Goal: Obtain resource: Download file/media

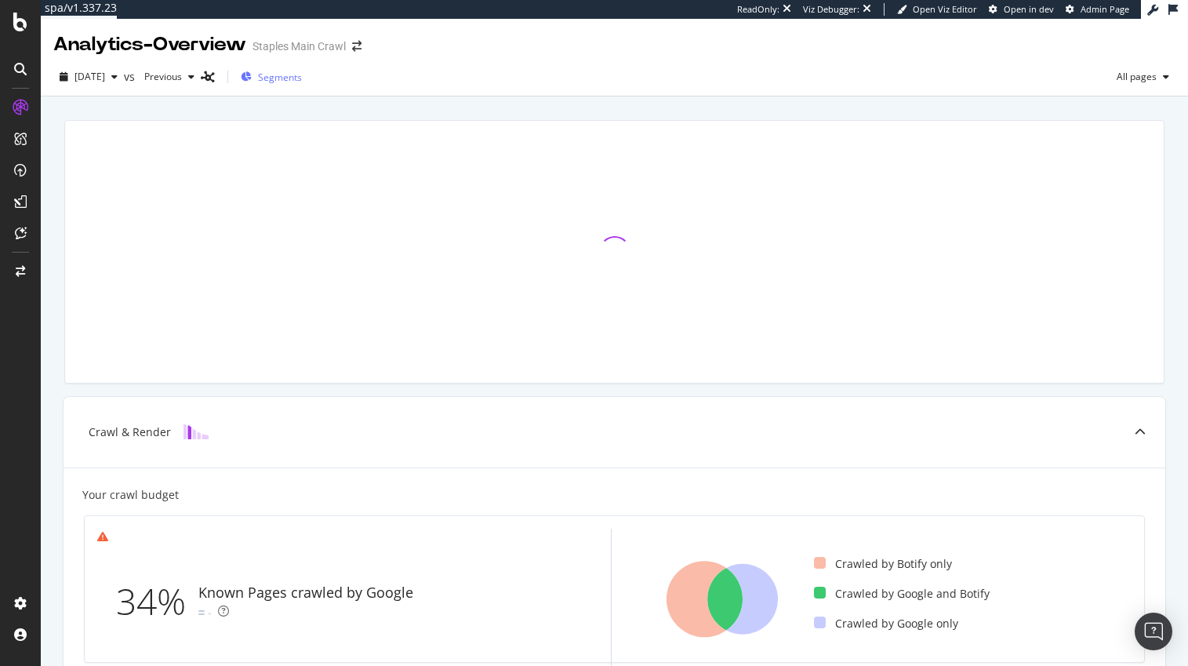
click at [302, 77] on span "Segments" at bounding box center [280, 77] width 44 height 13
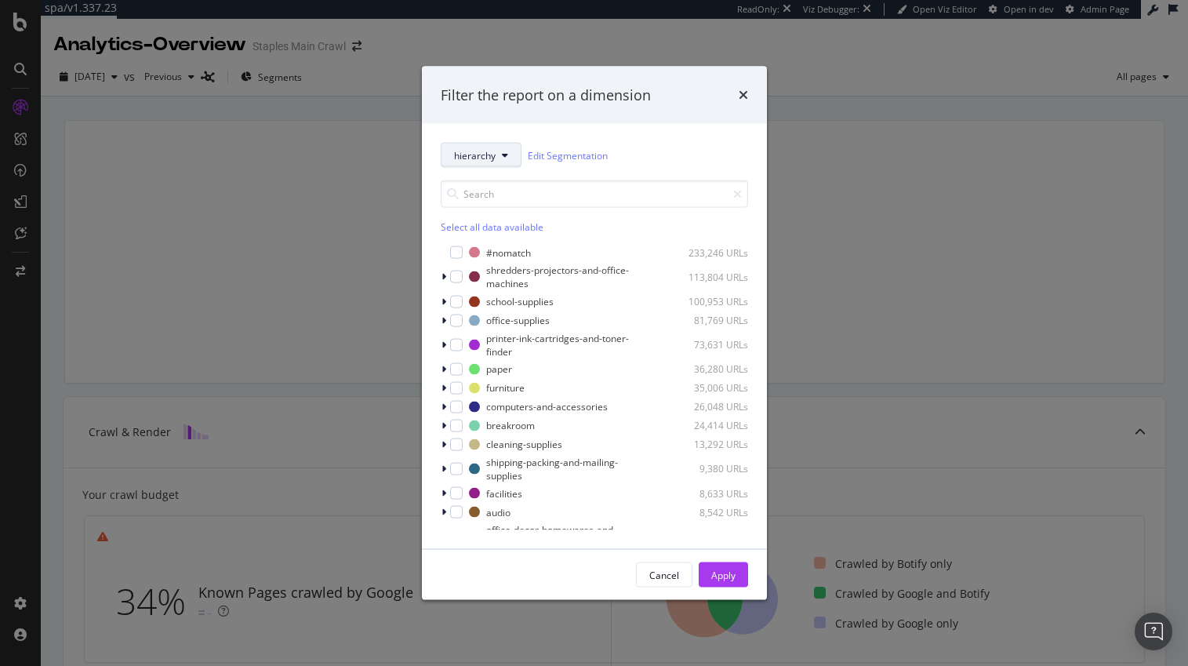
click at [484, 155] on span "hierarchy" at bounding box center [475, 154] width 42 height 13
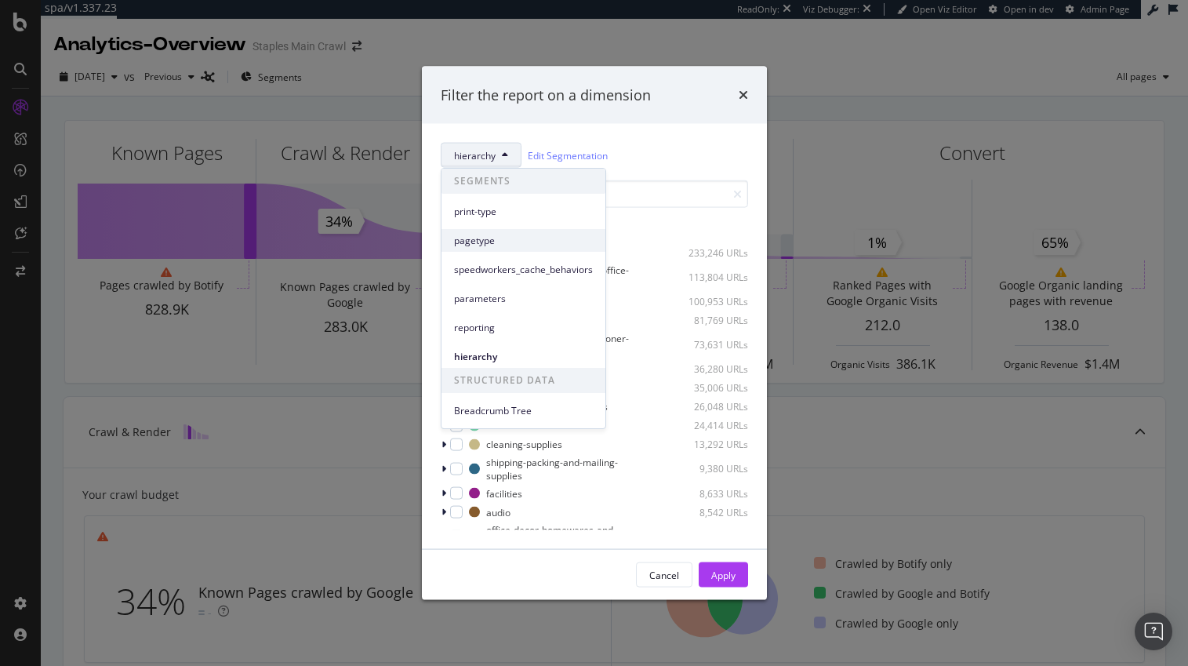
click at [481, 238] on span "pagetype" at bounding box center [523, 241] width 139 height 14
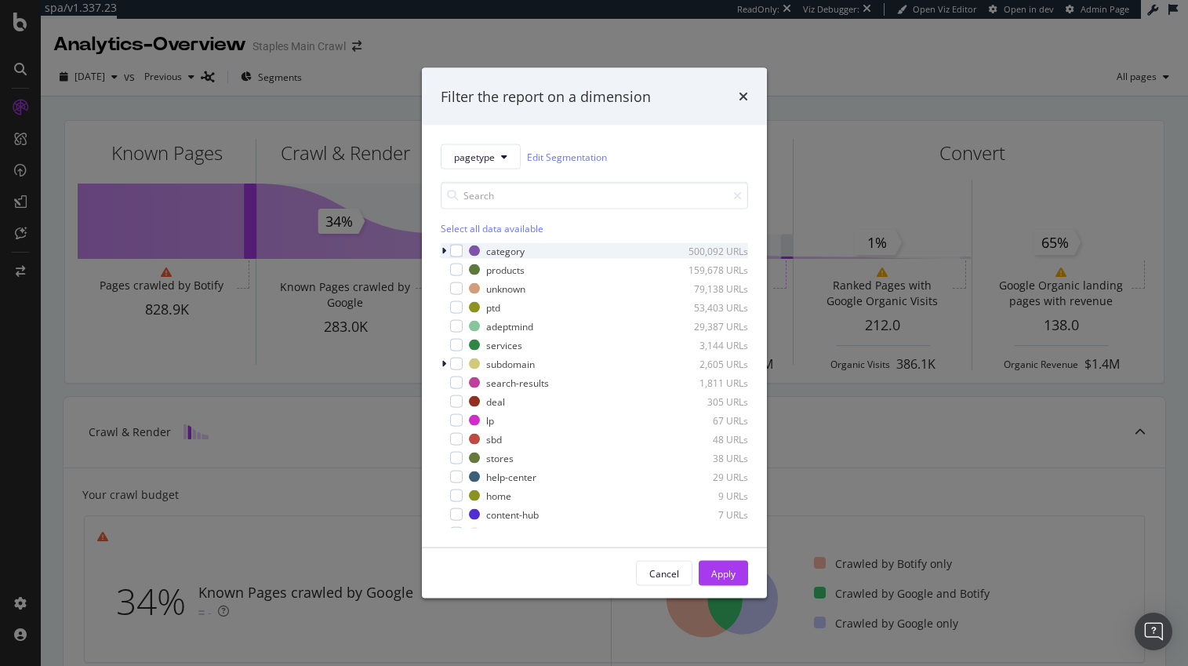
click at [443, 249] on icon "modal" at bounding box center [444, 250] width 5 height 9
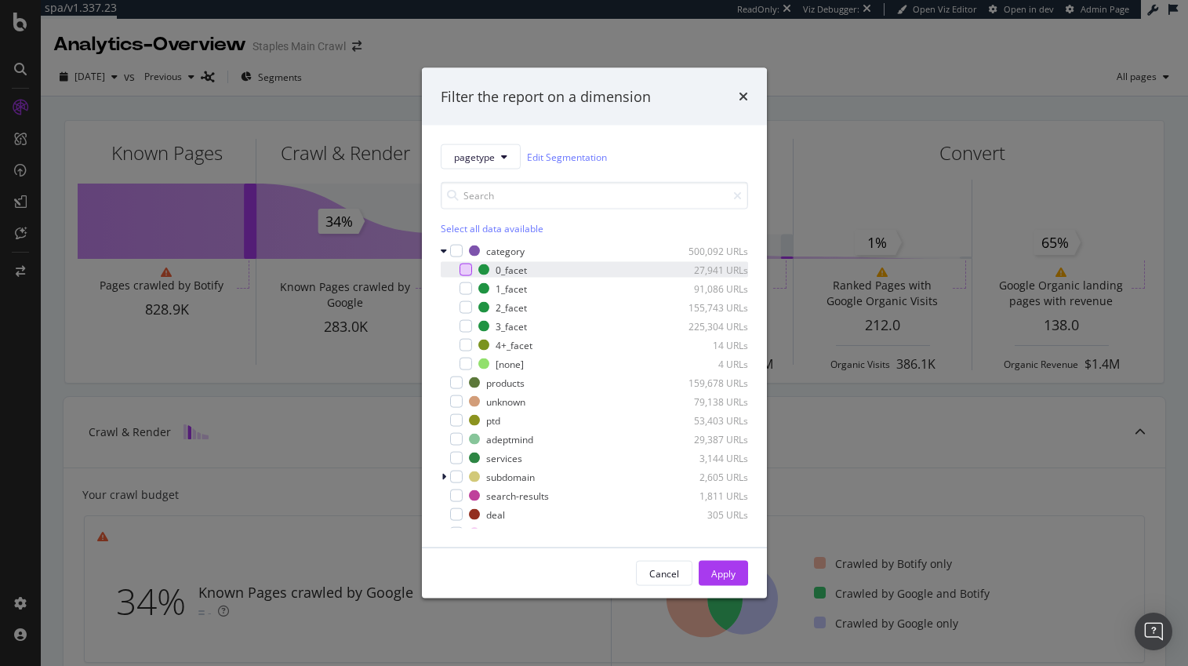
click at [466, 267] on div "modal" at bounding box center [466, 270] width 13 height 13
click at [466, 287] on div "modal" at bounding box center [466, 288] width 13 height 13
click at [465, 286] on icon "modal" at bounding box center [465, 289] width 7 height 8
click at [723, 572] on div "Apply" at bounding box center [723, 572] width 24 height 13
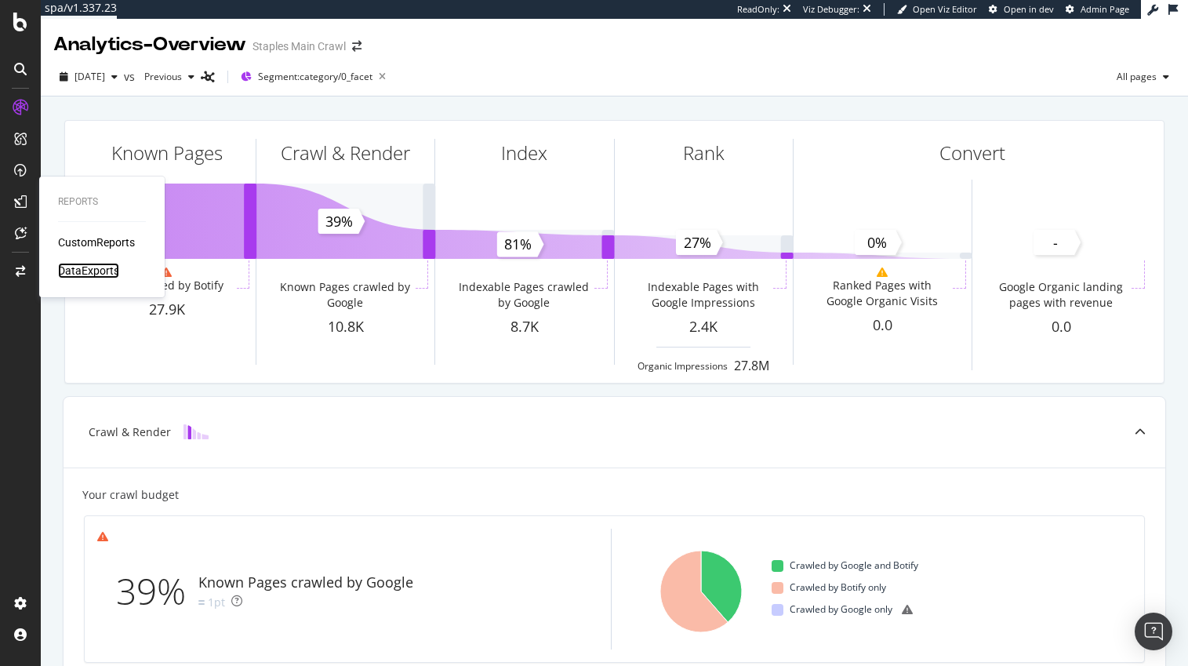
click at [94, 269] on div "DataExports" at bounding box center [88, 271] width 61 height 16
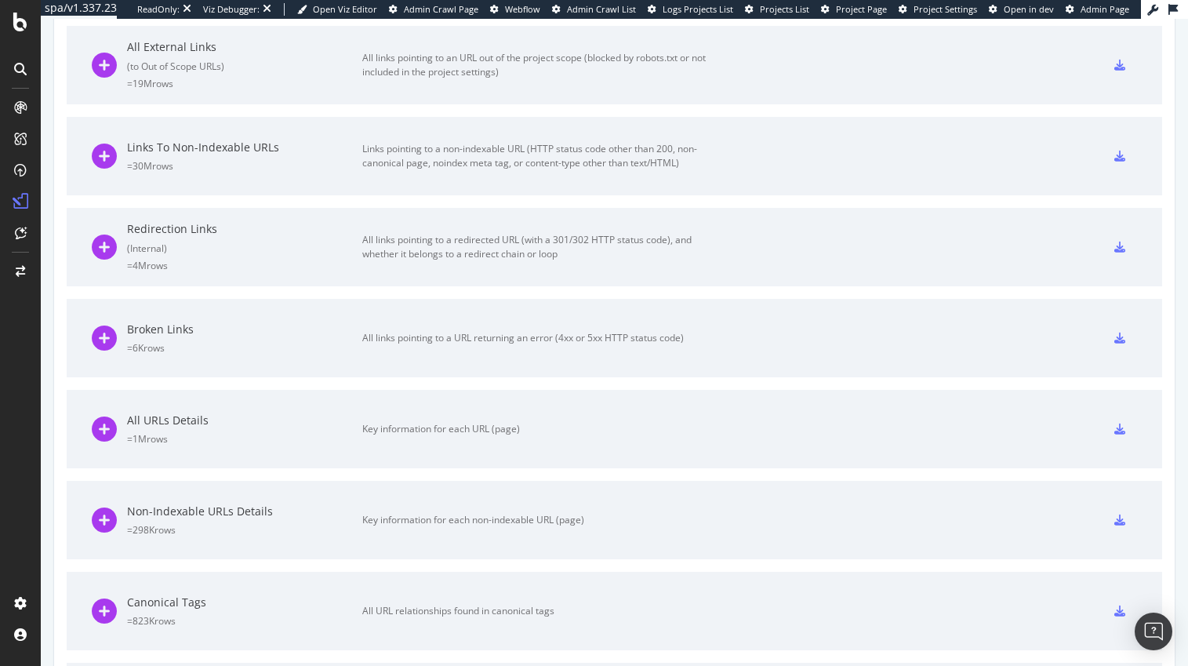
scroll to position [1003, 0]
click at [1122, 427] on icon at bounding box center [1120, 426] width 11 height 11
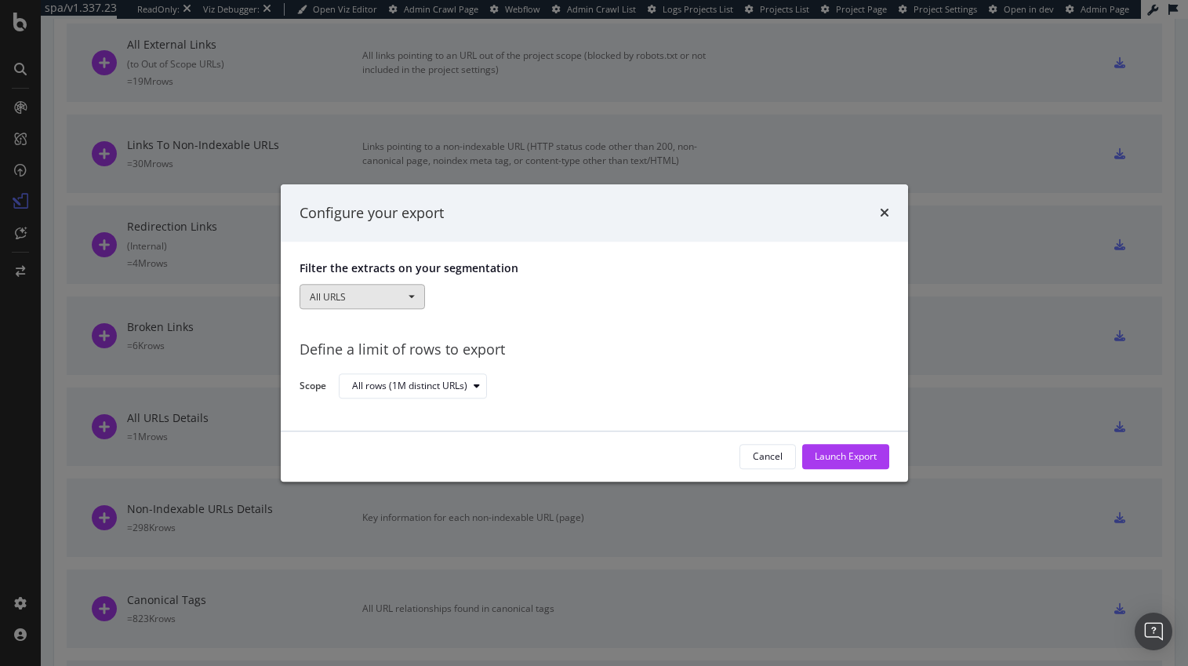
click at [394, 297] on button "All URLS" at bounding box center [362, 297] width 125 height 25
click at [342, 366] on link "Pagetype" at bounding box center [399, 369] width 198 height 20
click at [467, 298] on div "modal" at bounding box center [614, 297] width 354 height 25
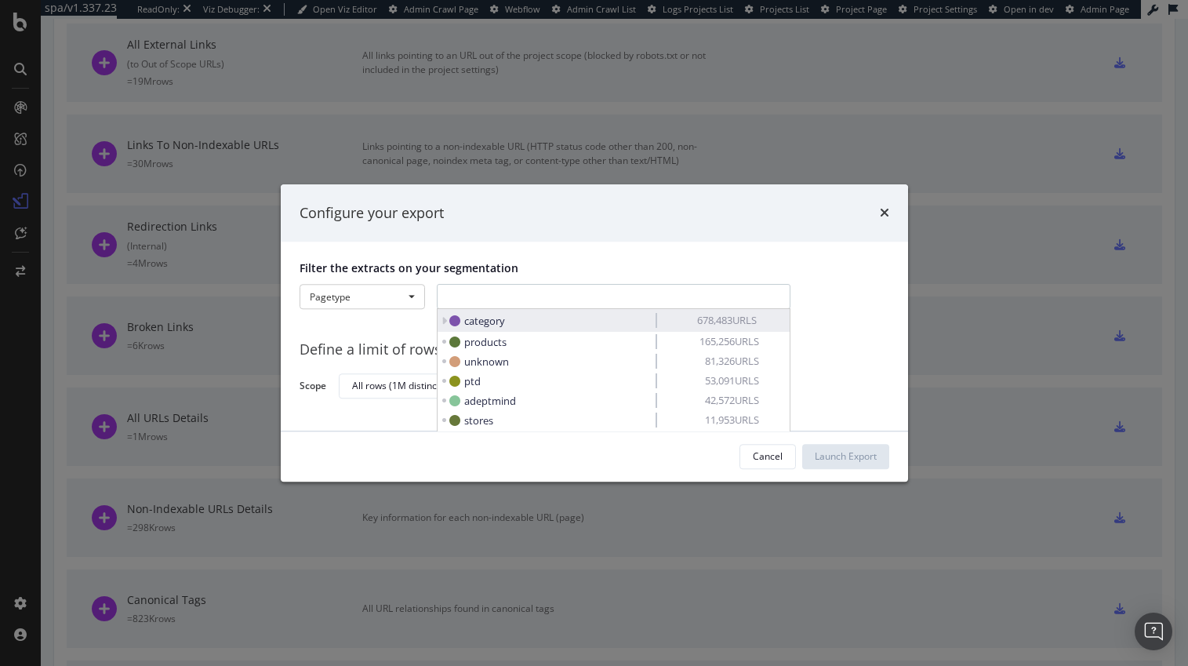
click at [444, 318] on icon "modal" at bounding box center [444, 320] width 5 height 11
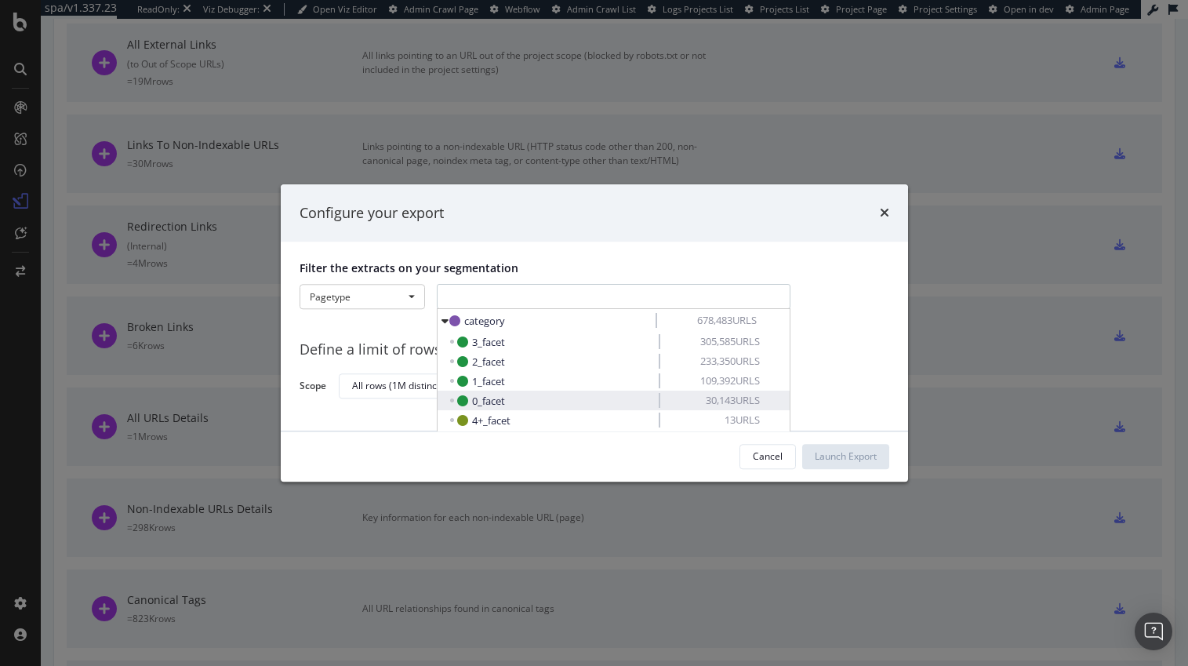
click at [488, 398] on span "0_facet" at bounding box center [488, 401] width 33 height 14
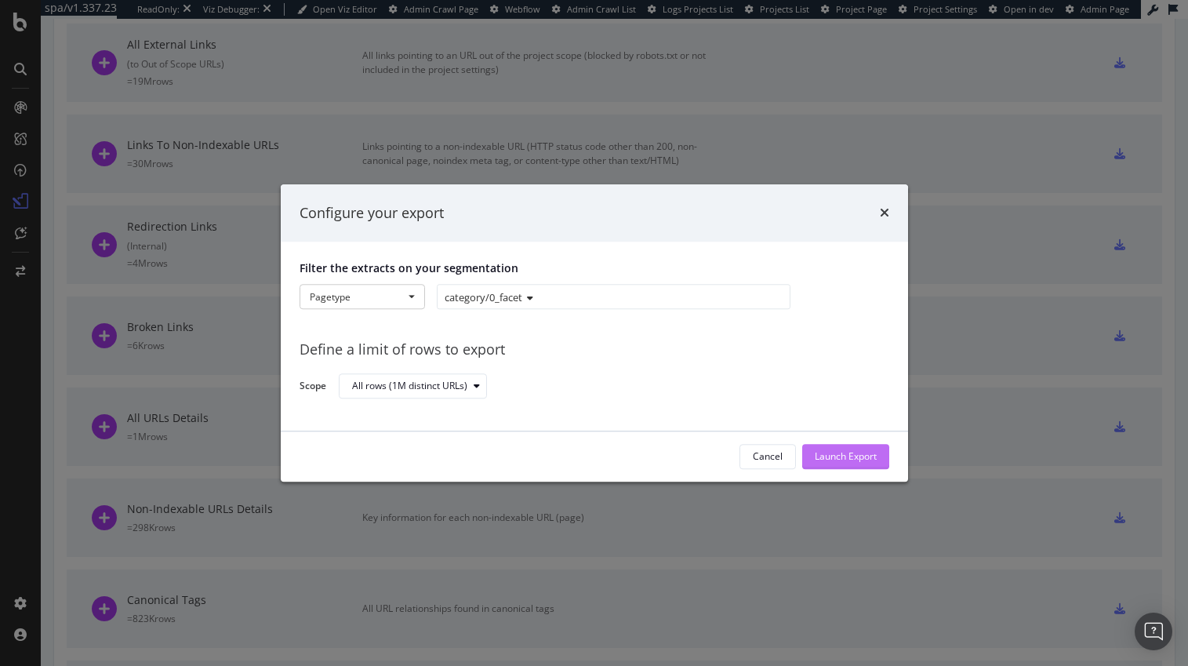
click at [828, 453] on div "Launch Export" at bounding box center [846, 456] width 62 height 13
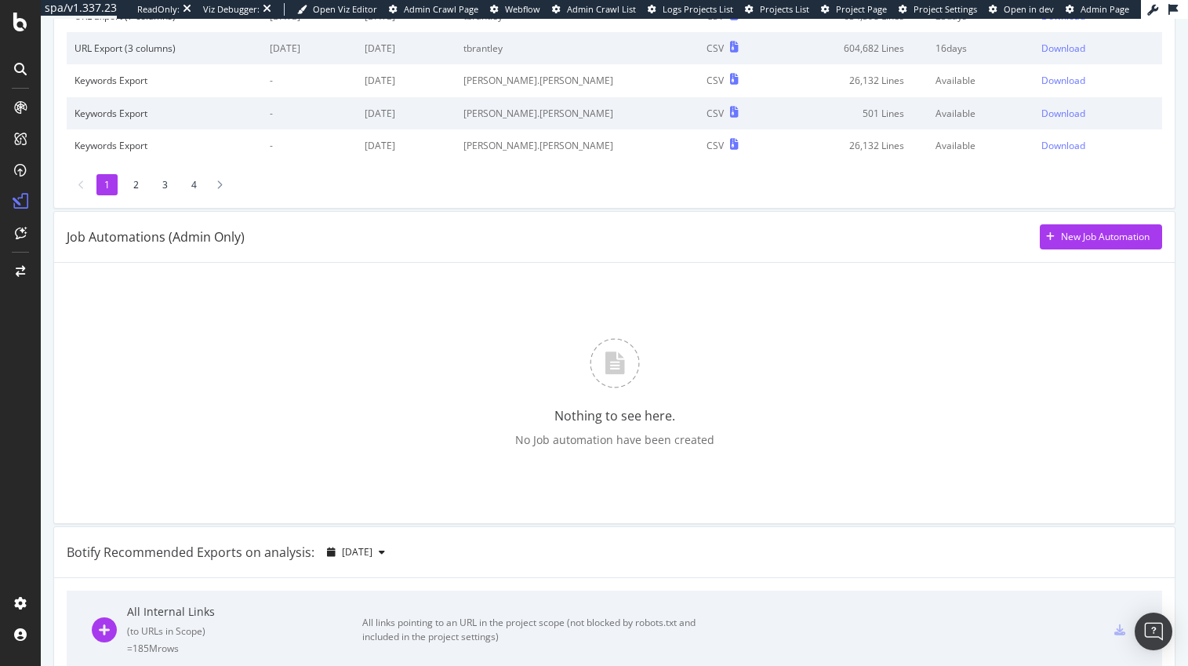
scroll to position [0, 0]
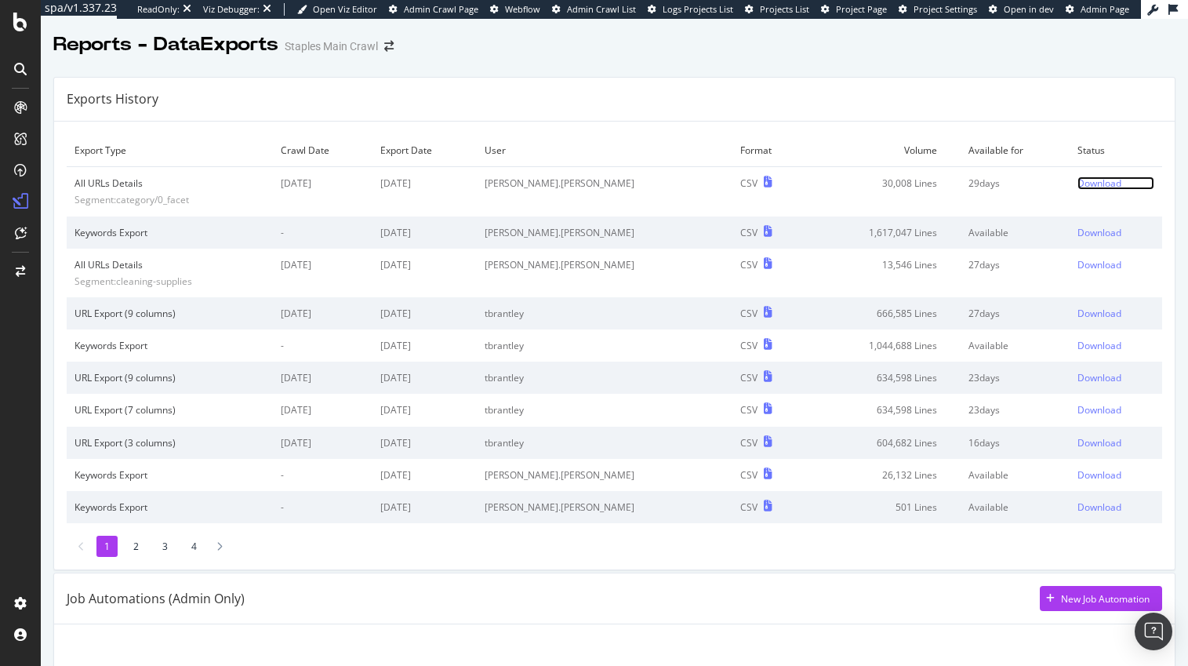
click at [1094, 182] on div "Download" at bounding box center [1100, 182] width 44 height 13
click at [95, 272] on div "DataExports" at bounding box center [88, 271] width 61 height 16
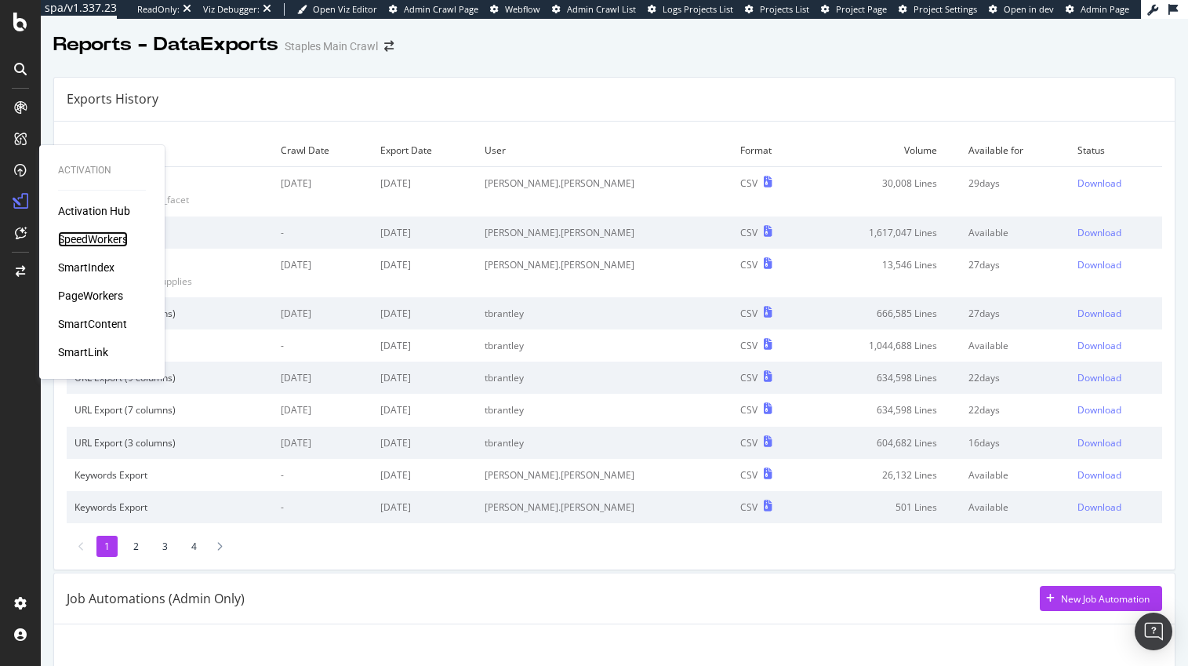
click at [104, 237] on div "SpeedWorkers" at bounding box center [93, 239] width 70 height 16
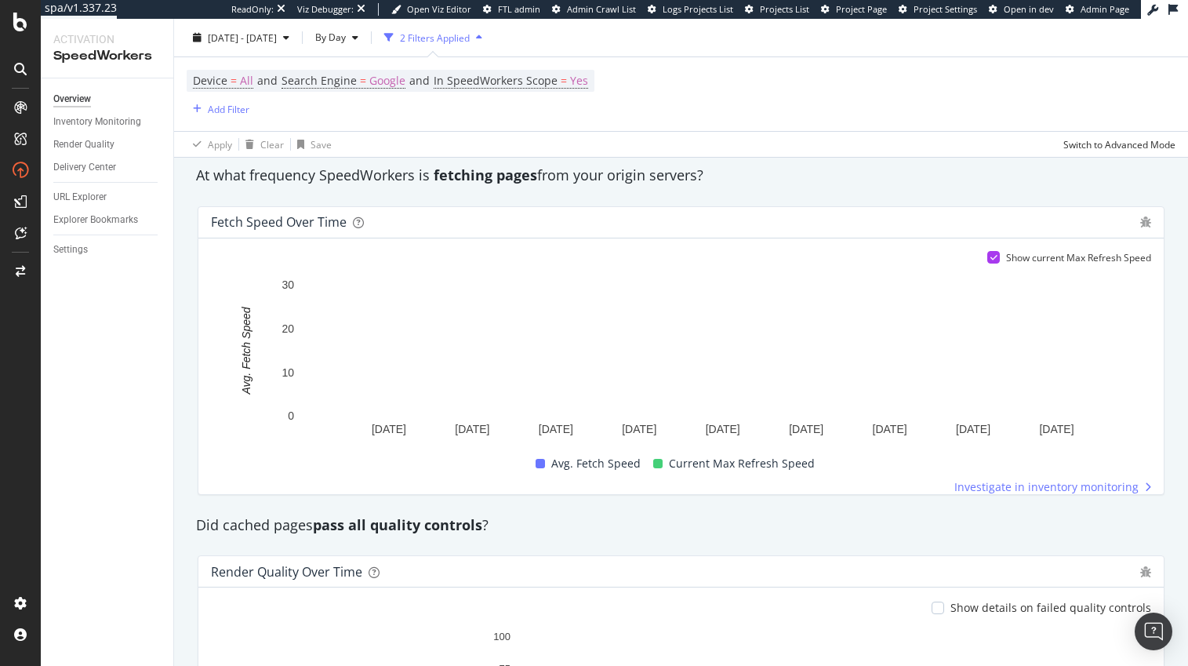
scroll to position [920, 0]
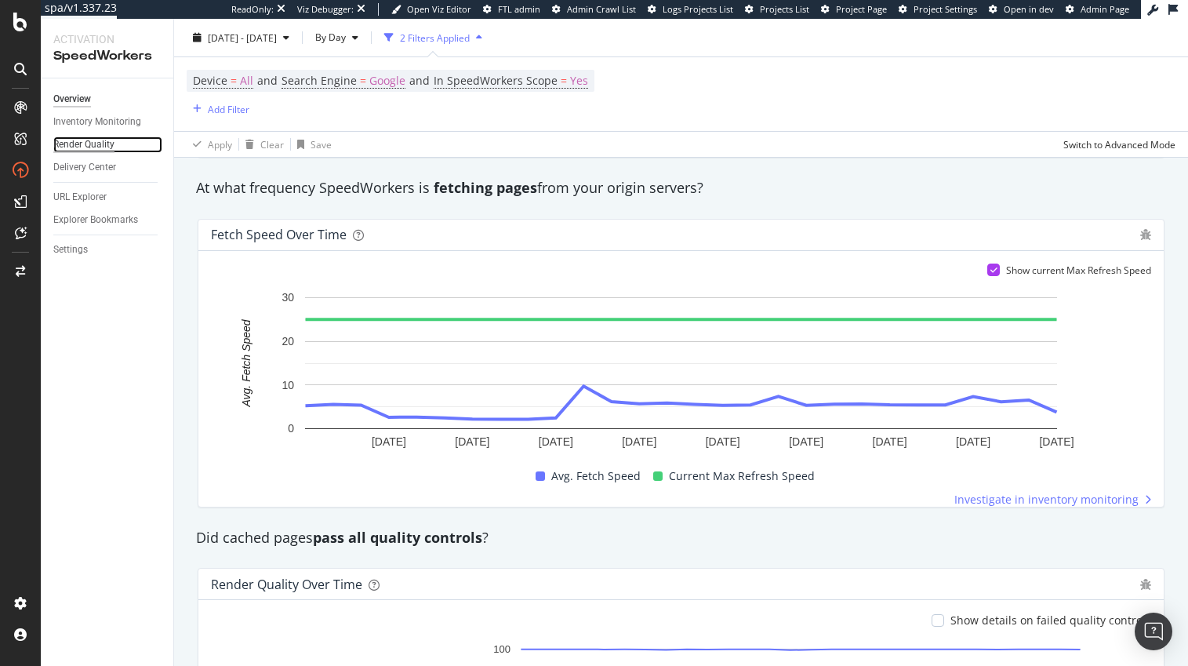
click at [93, 144] on div "Render Quality" at bounding box center [83, 144] width 61 height 16
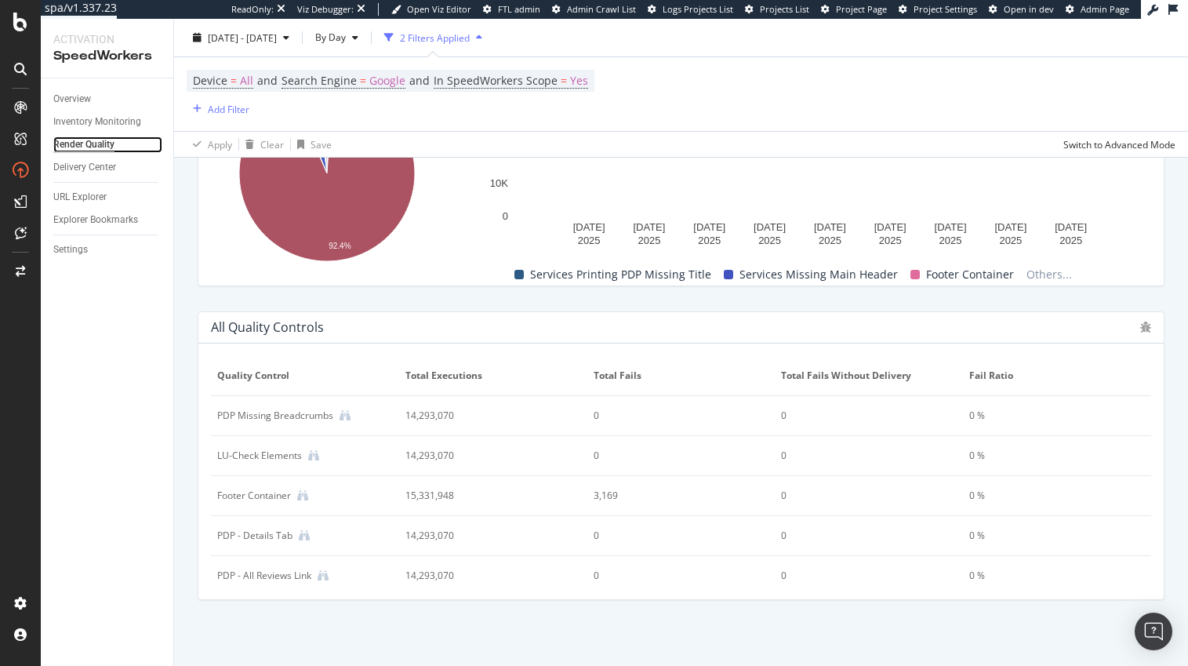
scroll to position [731, 0]
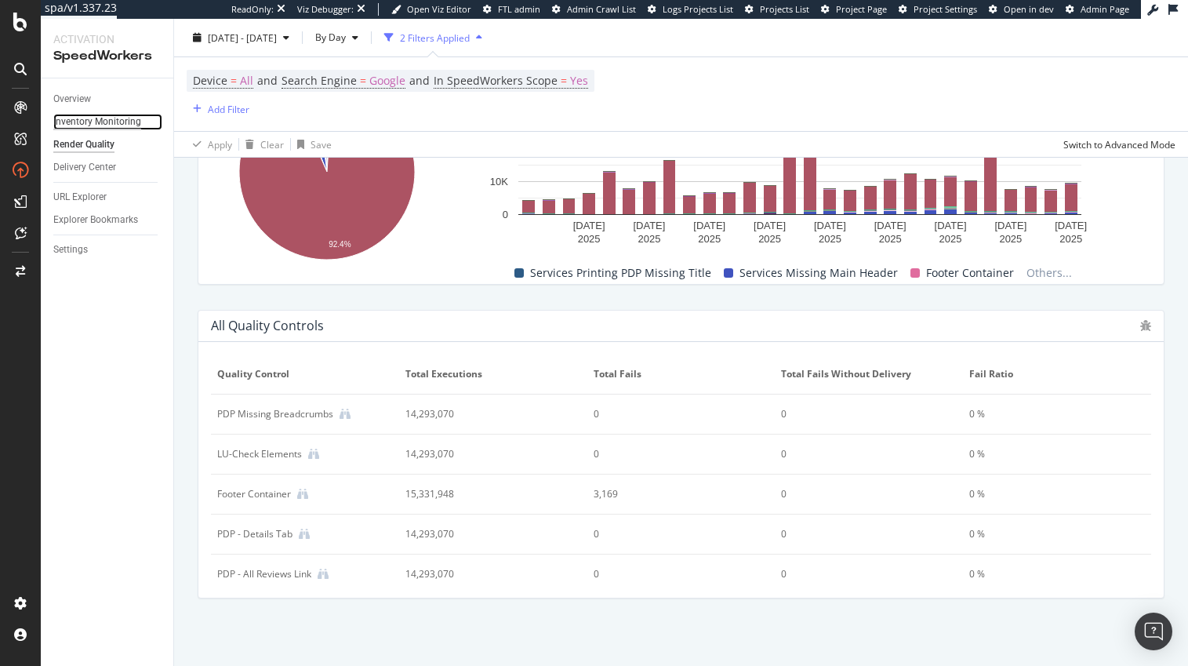
click at [75, 120] on div "Inventory Monitoring" at bounding box center [97, 122] width 88 height 16
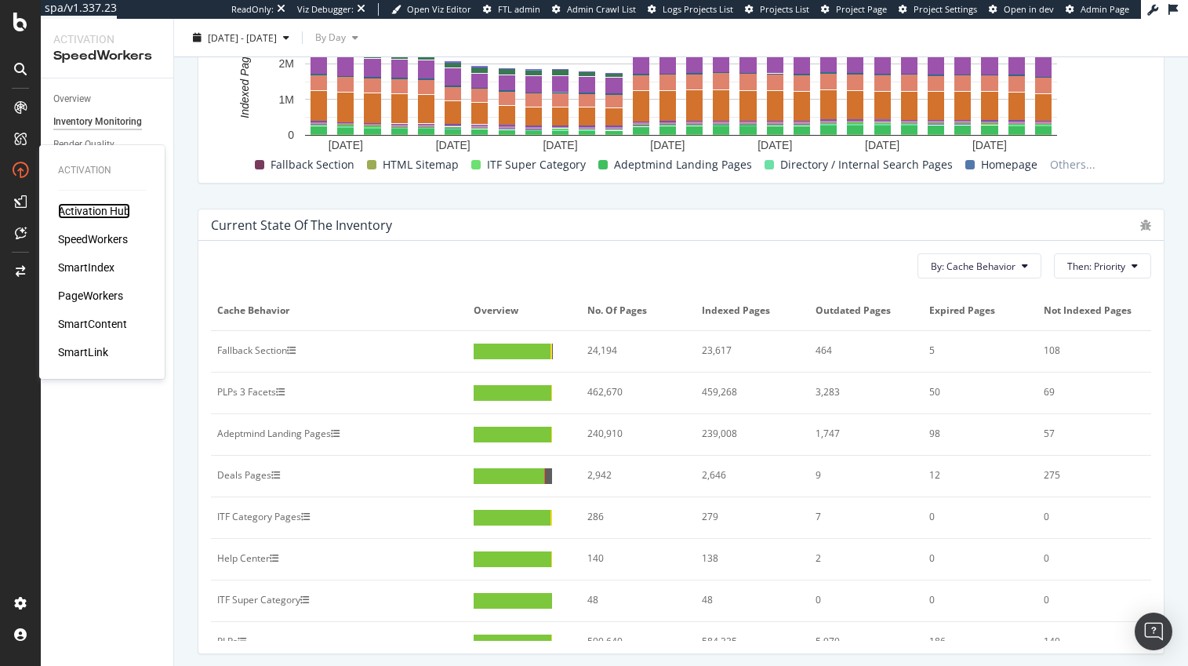
click at [90, 208] on div "Activation Hub" at bounding box center [94, 211] width 72 height 16
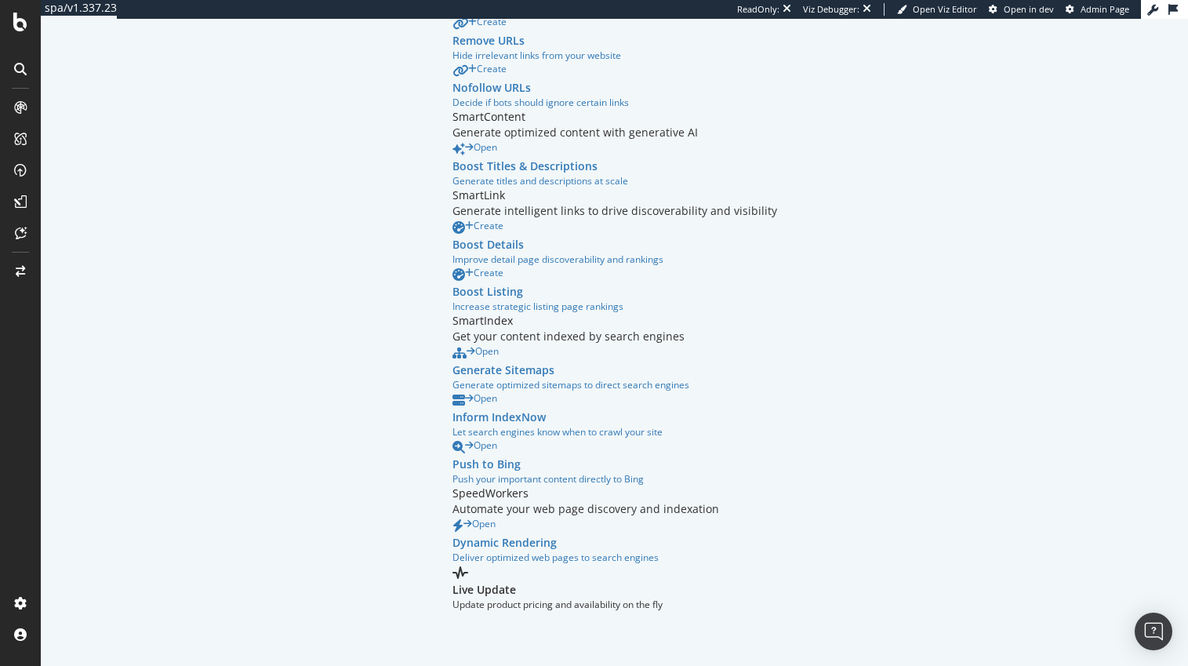
scroll to position [413, 0]
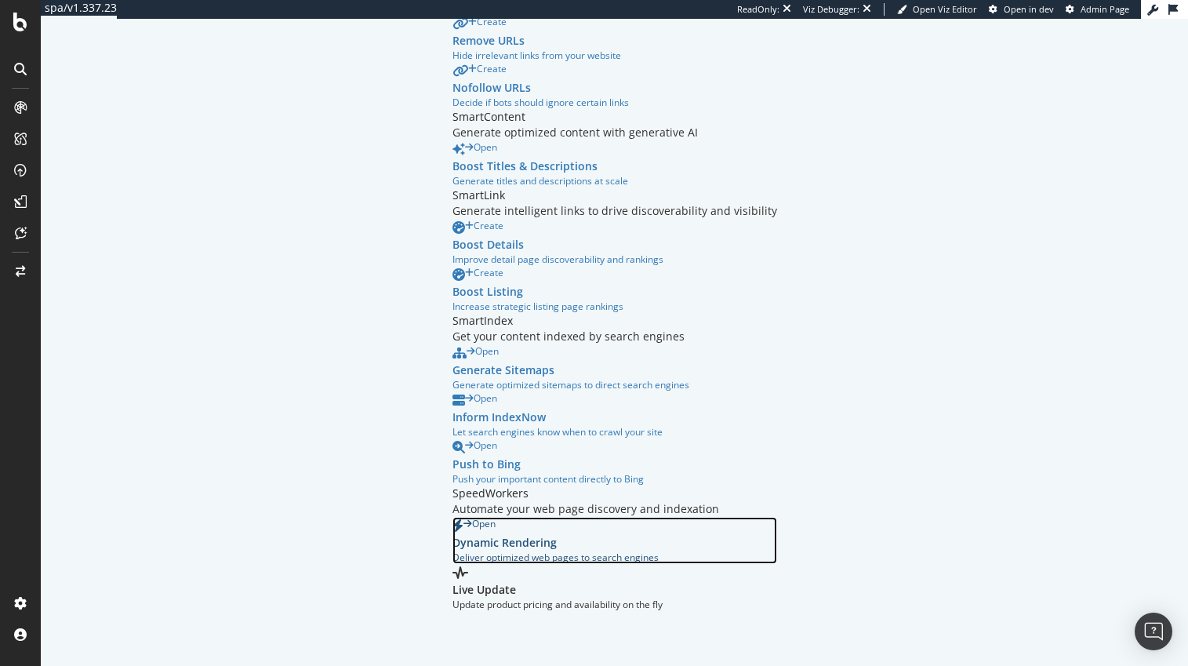
click at [464, 517] on div "Open" at bounding box center [480, 523] width 32 height 13
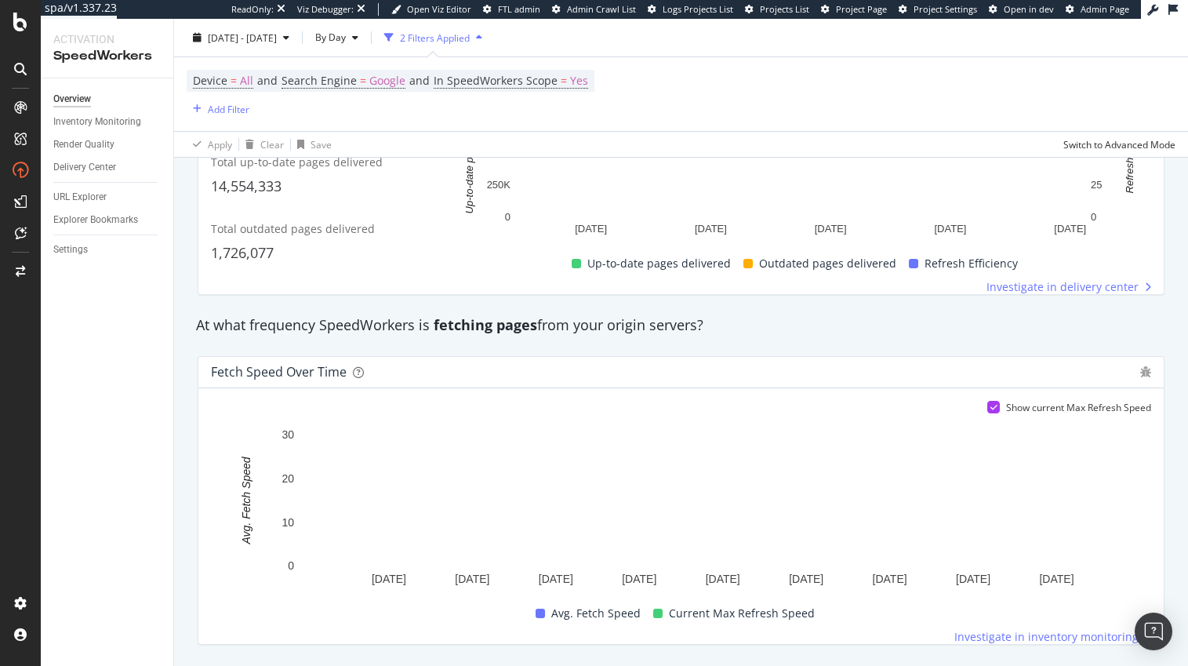
scroll to position [787, 0]
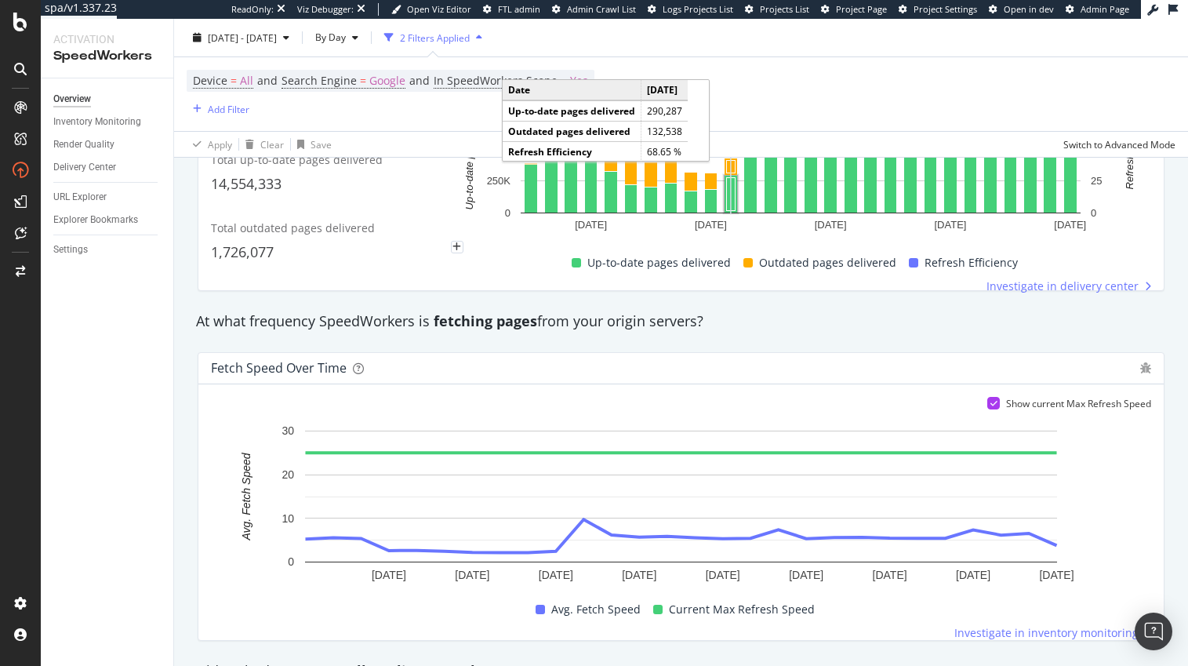
click at [470, 38] on div "2 Filters Applied" at bounding box center [435, 37] width 70 height 13
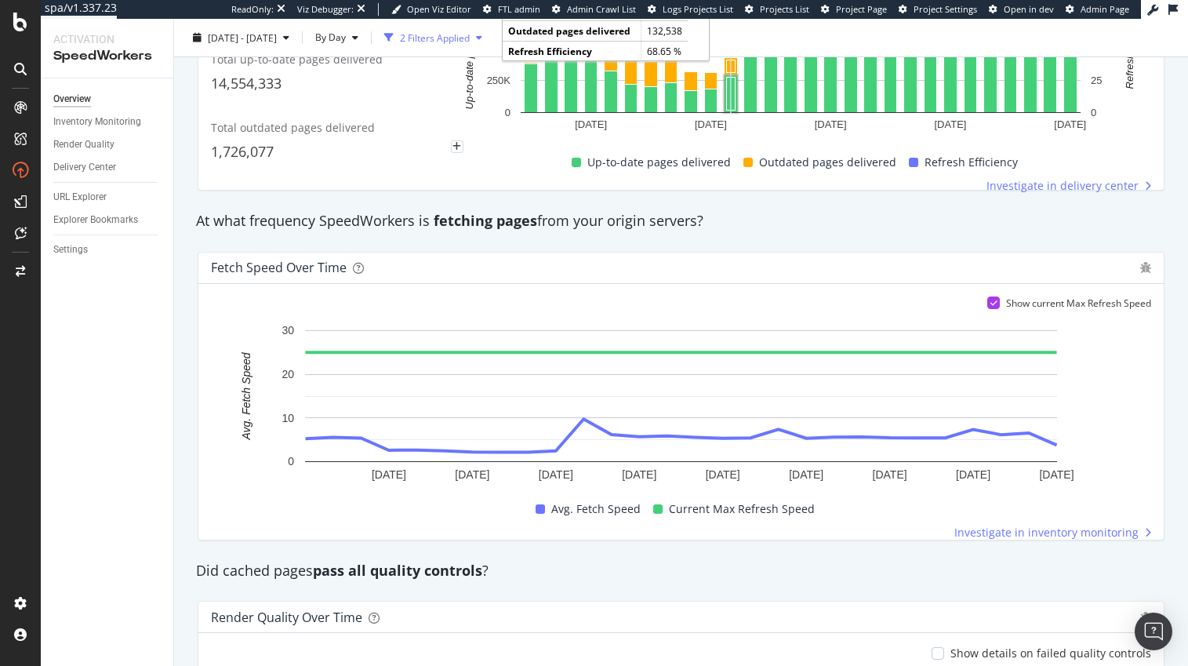
scroll to position [686, 0]
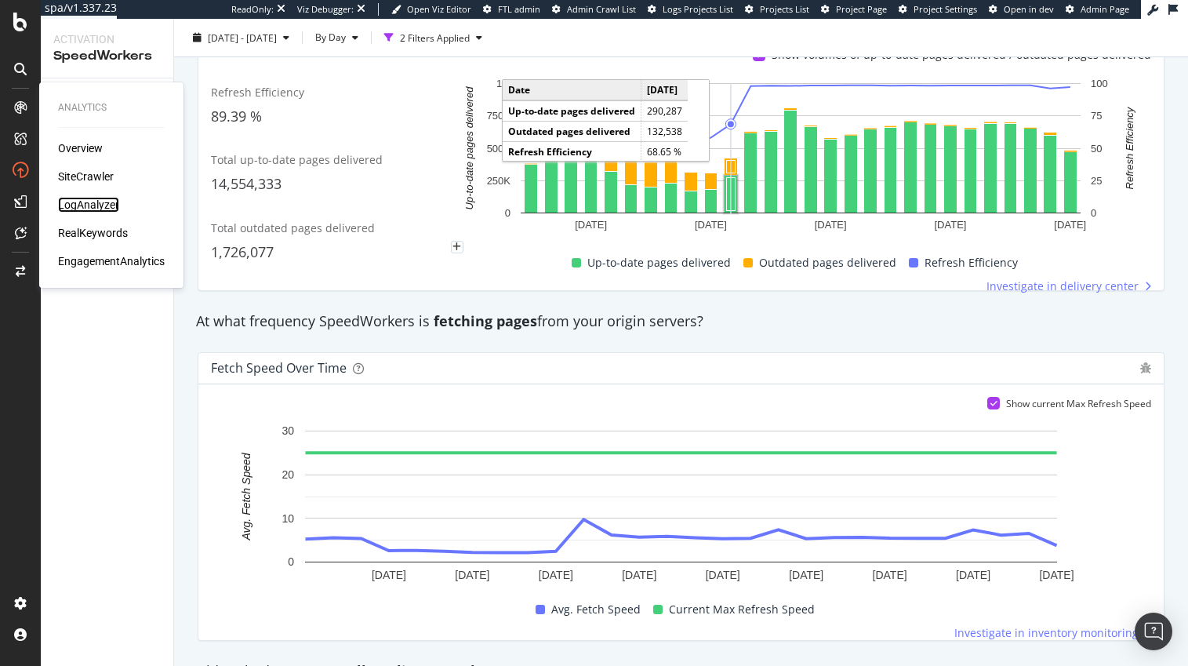
click at [95, 202] on div "LogAnalyzer" at bounding box center [88, 205] width 61 height 16
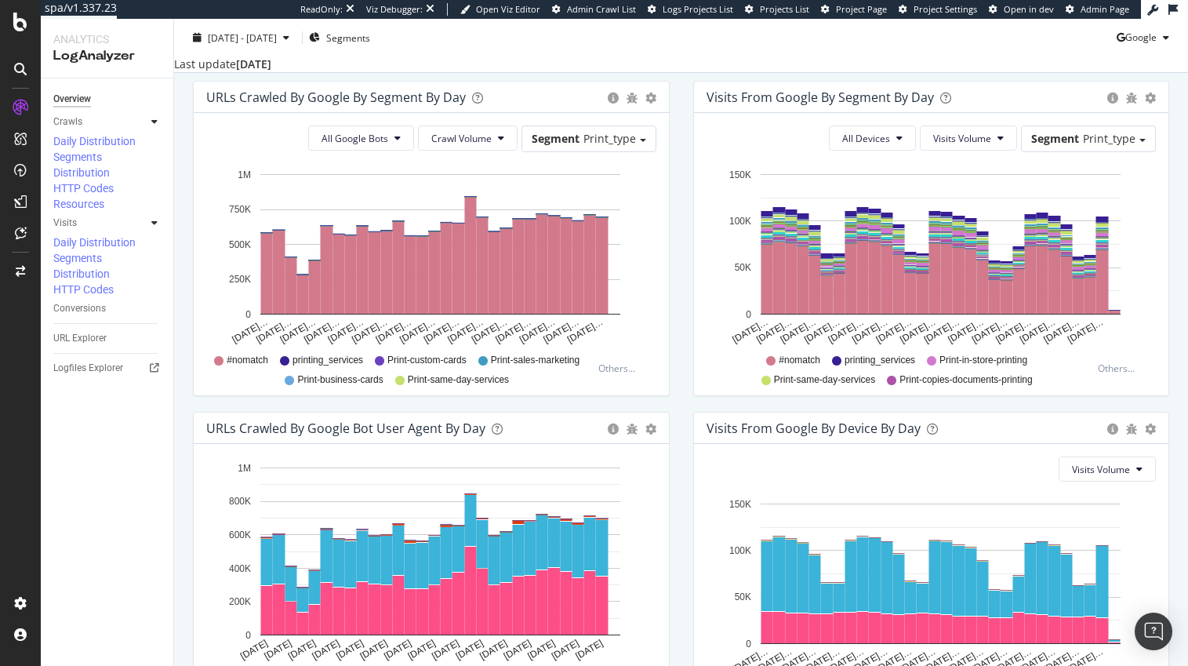
scroll to position [511, 0]
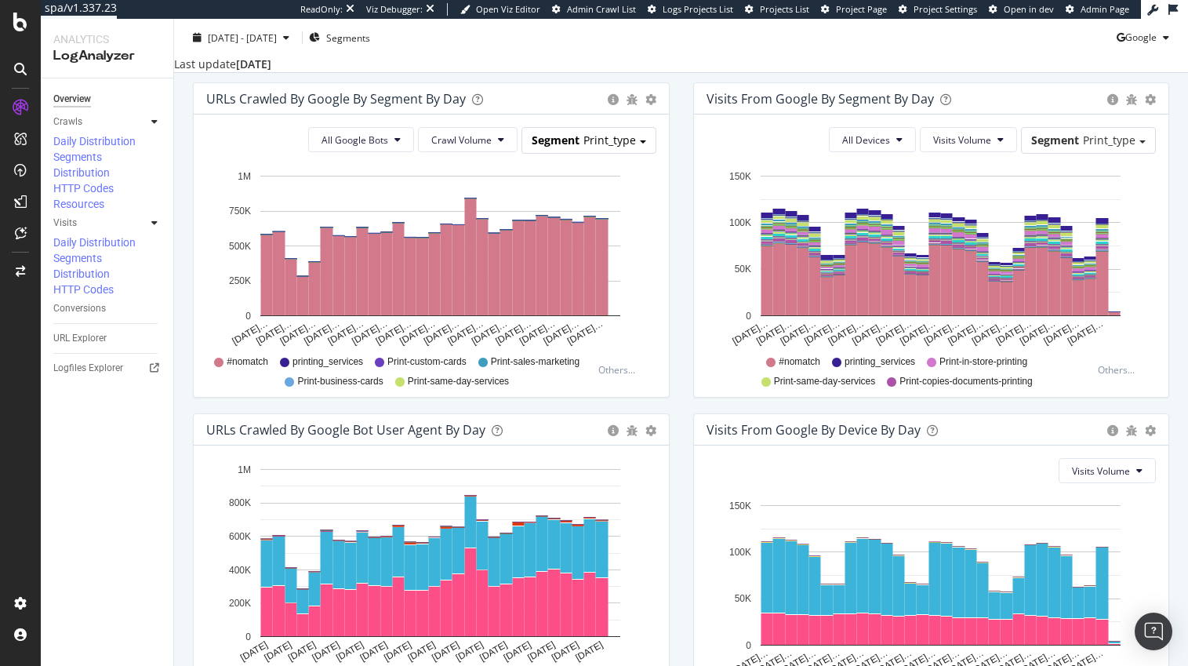
click at [644, 144] on span at bounding box center [643, 141] width 6 height 3
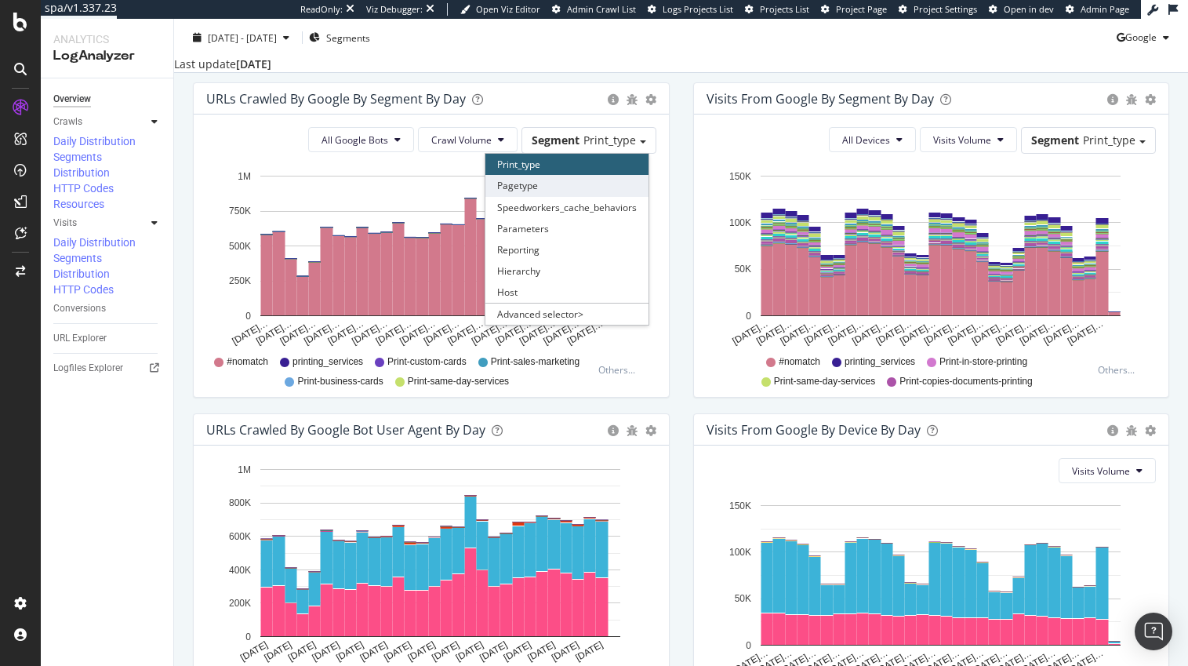
click at [526, 196] on div "Pagetype" at bounding box center [567, 185] width 163 height 21
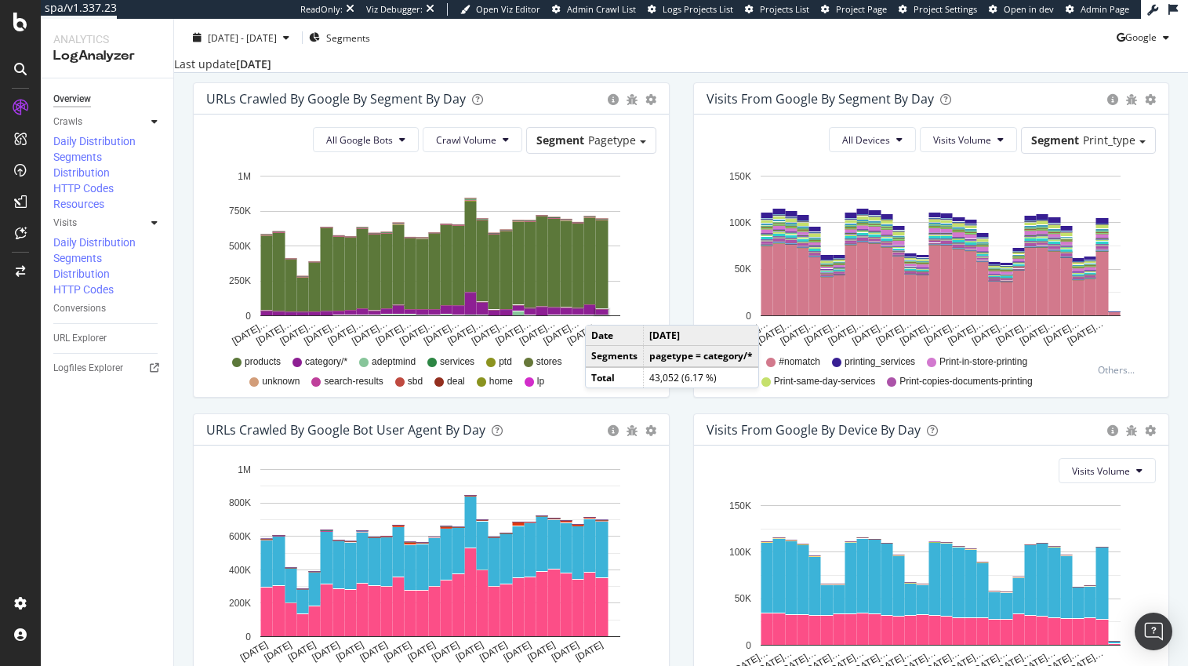
click at [601, 315] on rect "A chart." at bounding box center [602, 312] width 13 height 5
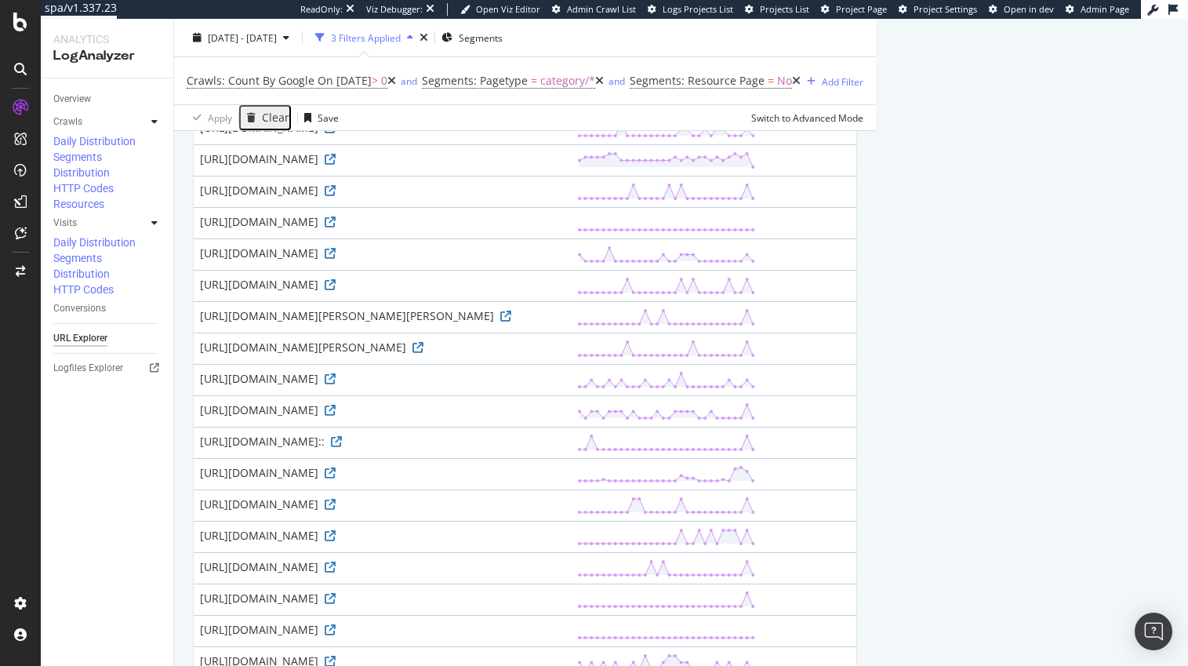
scroll to position [729, 0]
click at [424, 352] on icon at bounding box center [418, 346] width 11 height 11
click at [18, 203] on icon at bounding box center [20, 201] width 13 height 13
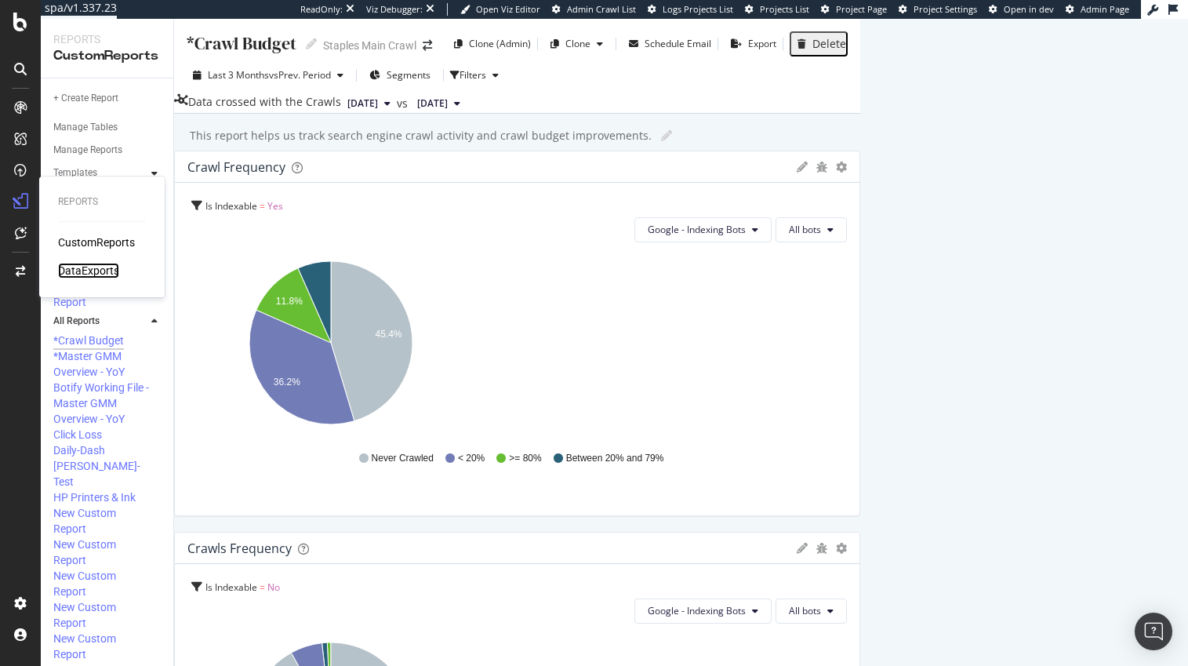
click at [83, 269] on div "DataExports" at bounding box center [88, 271] width 61 height 16
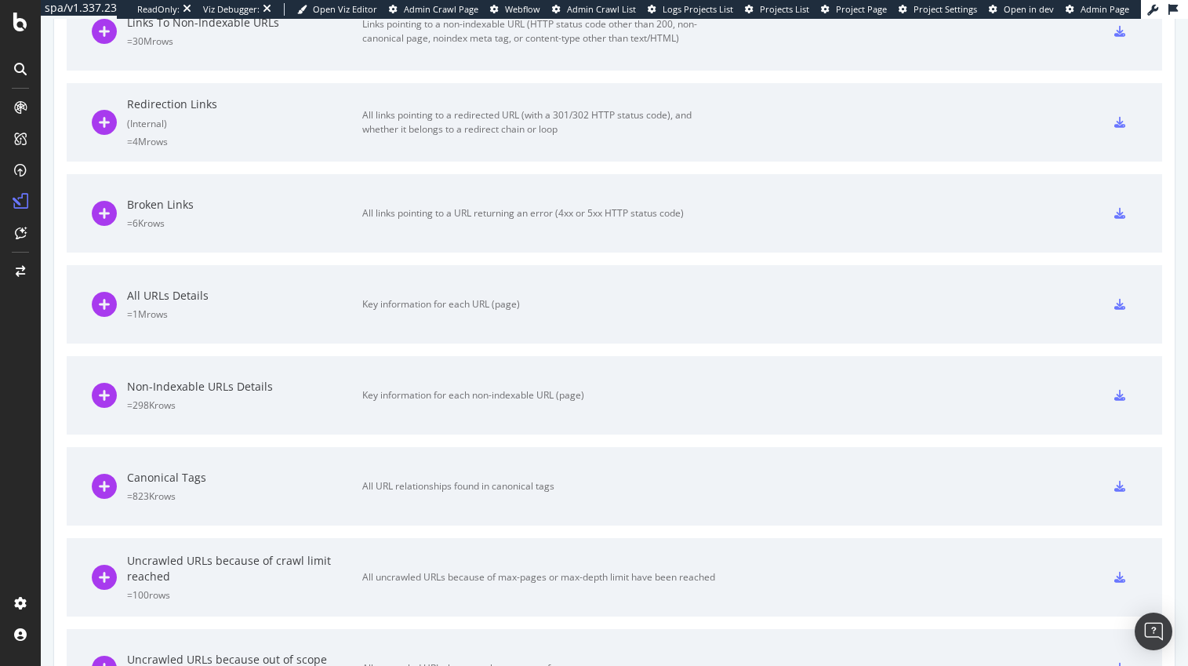
scroll to position [1143, 0]
click at [1120, 305] on icon at bounding box center [1120, 303] width 11 height 11
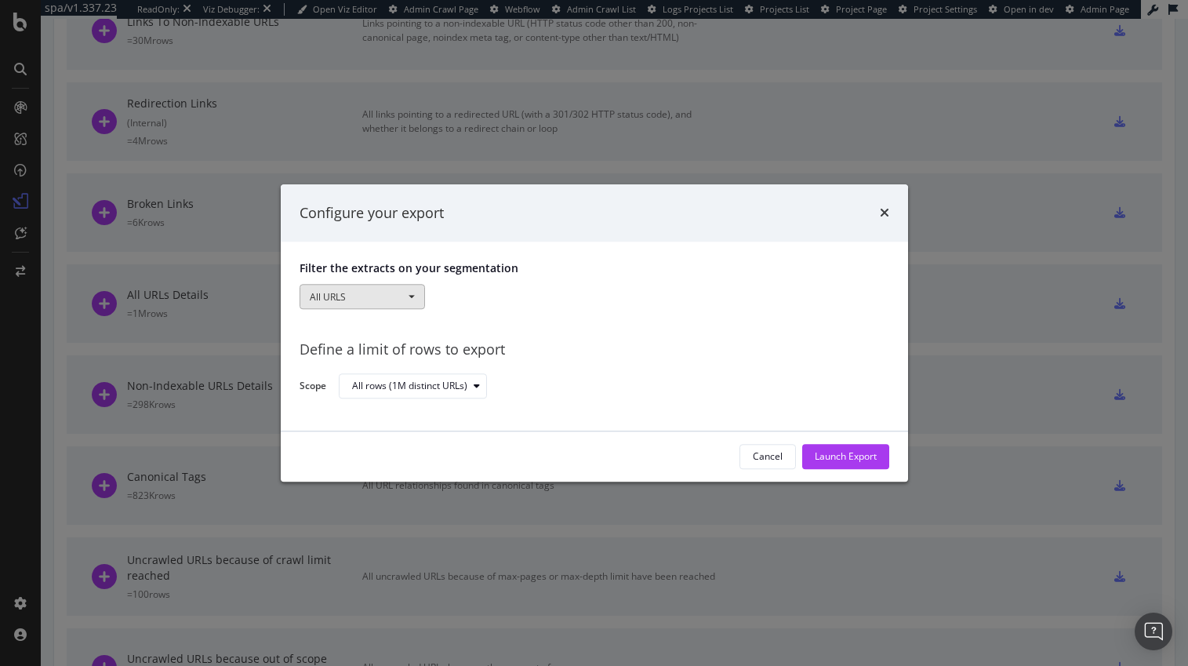
click at [381, 300] on button "All URLS" at bounding box center [362, 297] width 125 height 25
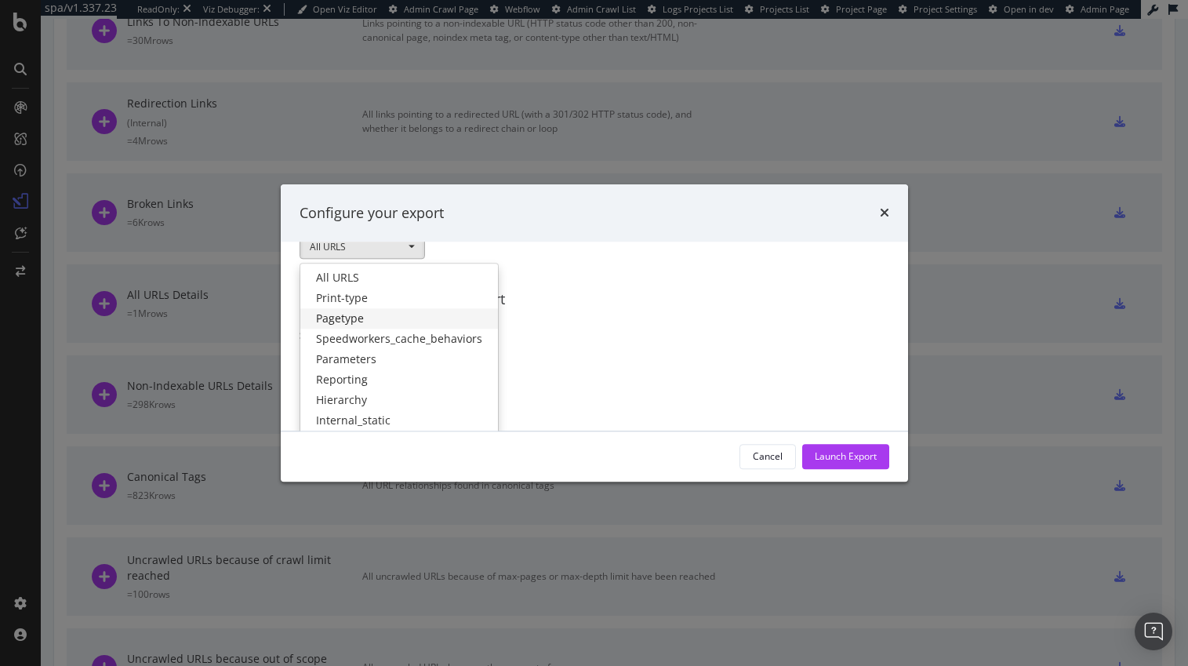
scroll to position [55, 0]
click at [347, 393] on link "Hierarchy" at bounding box center [399, 396] width 198 height 20
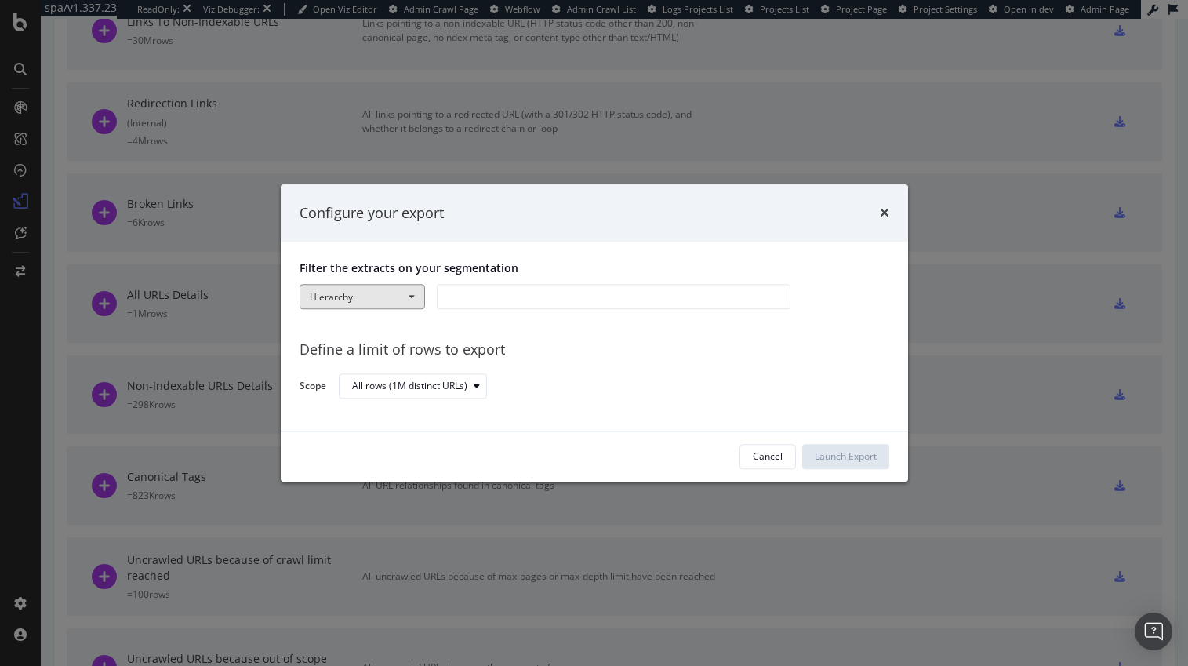
scroll to position [0, 0]
click at [463, 296] on div "modal" at bounding box center [614, 297] width 354 height 25
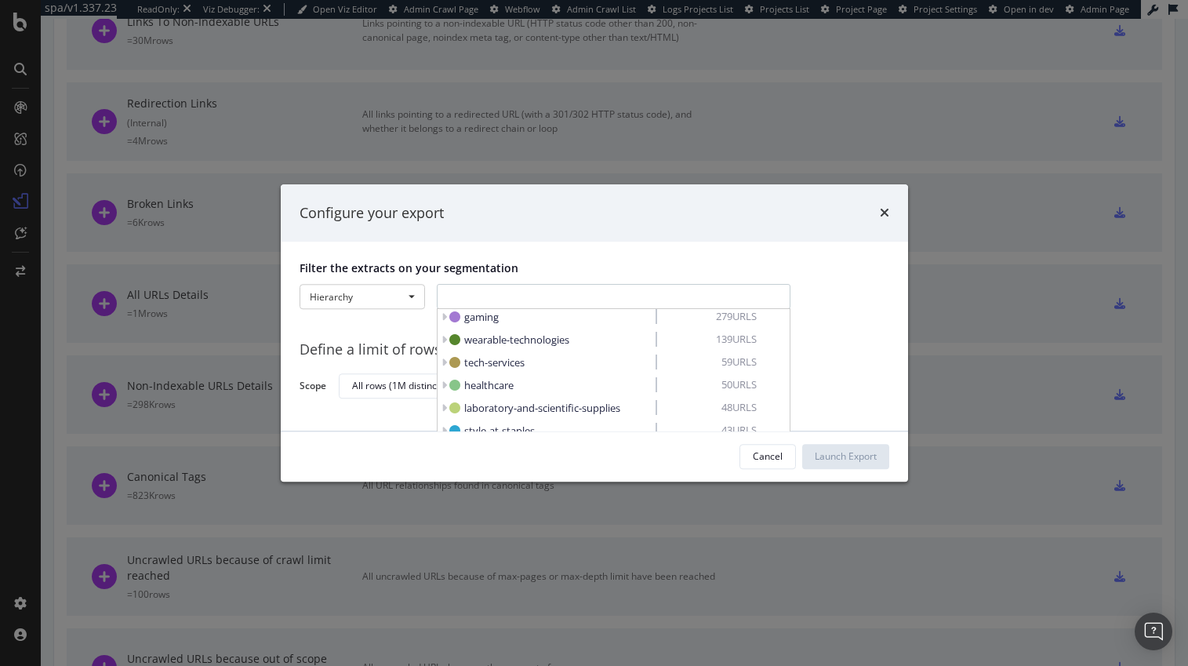
scroll to position [868, 0]
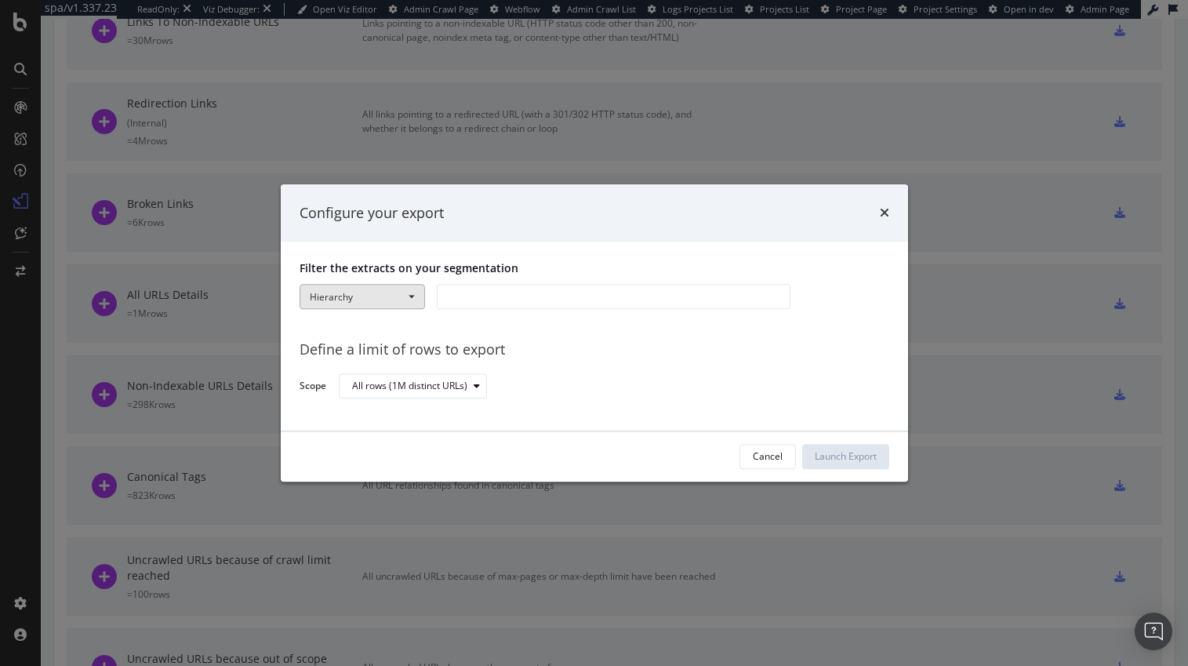
click at [412, 296] on span "modal" at bounding box center [412, 297] width 6 height 3
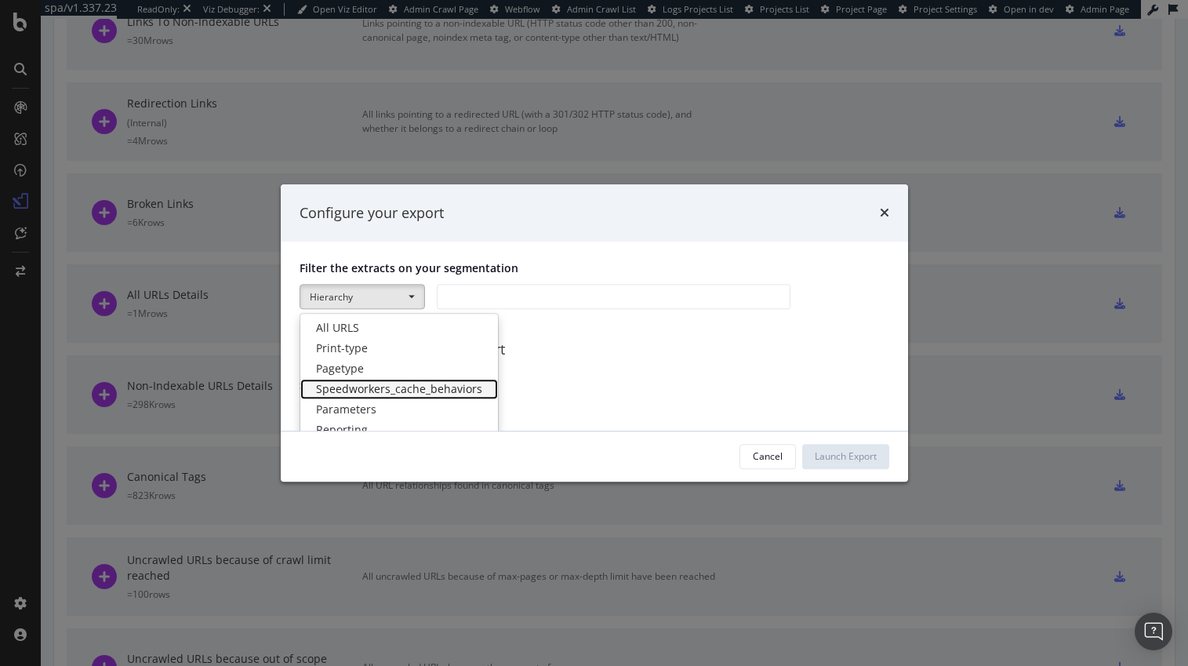
click at [347, 386] on link "Speedworkers_cache_behaviors" at bounding box center [399, 390] width 198 height 20
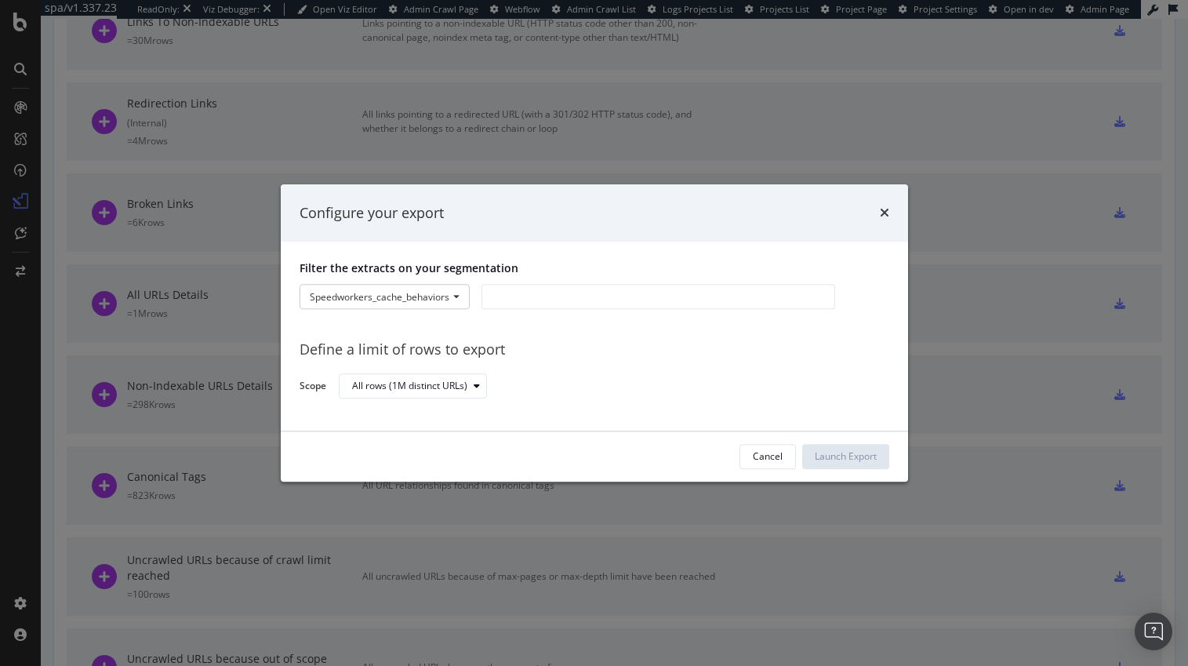
click at [526, 296] on div "modal" at bounding box center [659, 297] width 354 height 25
click at [423, 296] on button "Speedworkers_cache_behaviors" at bounding box center [385, 297] width 170 height 25
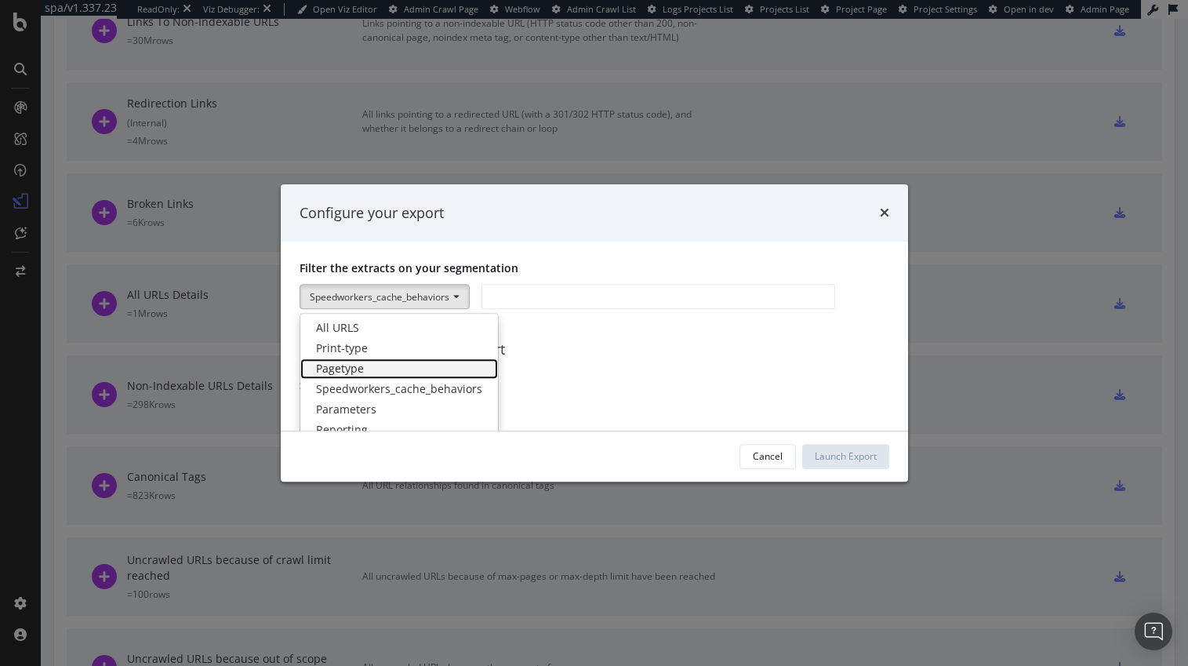
click at [350, 367] on link "Pagetype" at bounding box center [399, 369] width 198 height 20
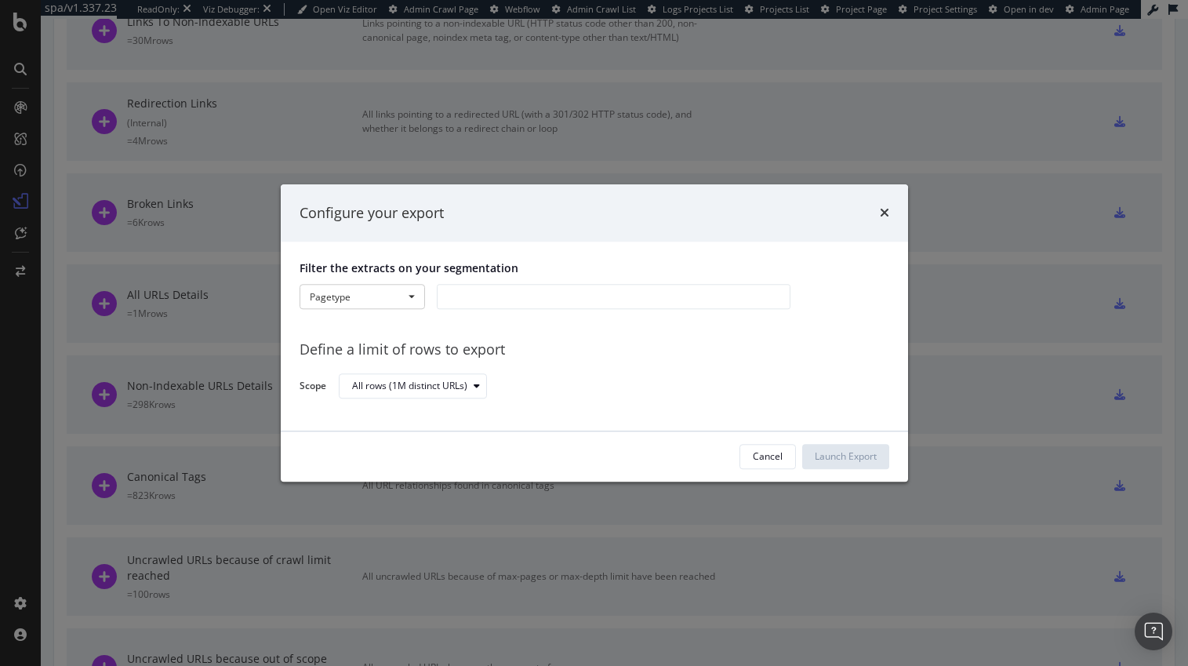
click at [468, 293] on div "modal" at bounding box center [614, 297] width 354 height 25
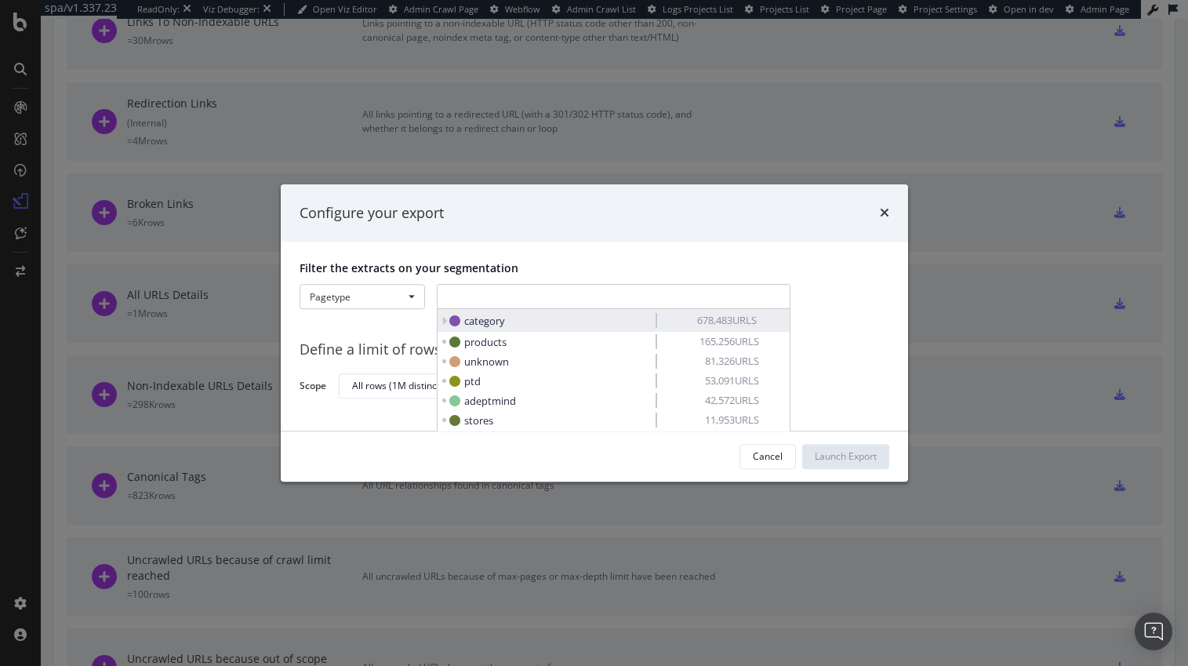
click at [445, 319] on icon "modal" at bounding box center [444, 320] width 5 height 11
click at [455, 319] on icon "modal" at bounding box center [454, 320] width 11 height 11
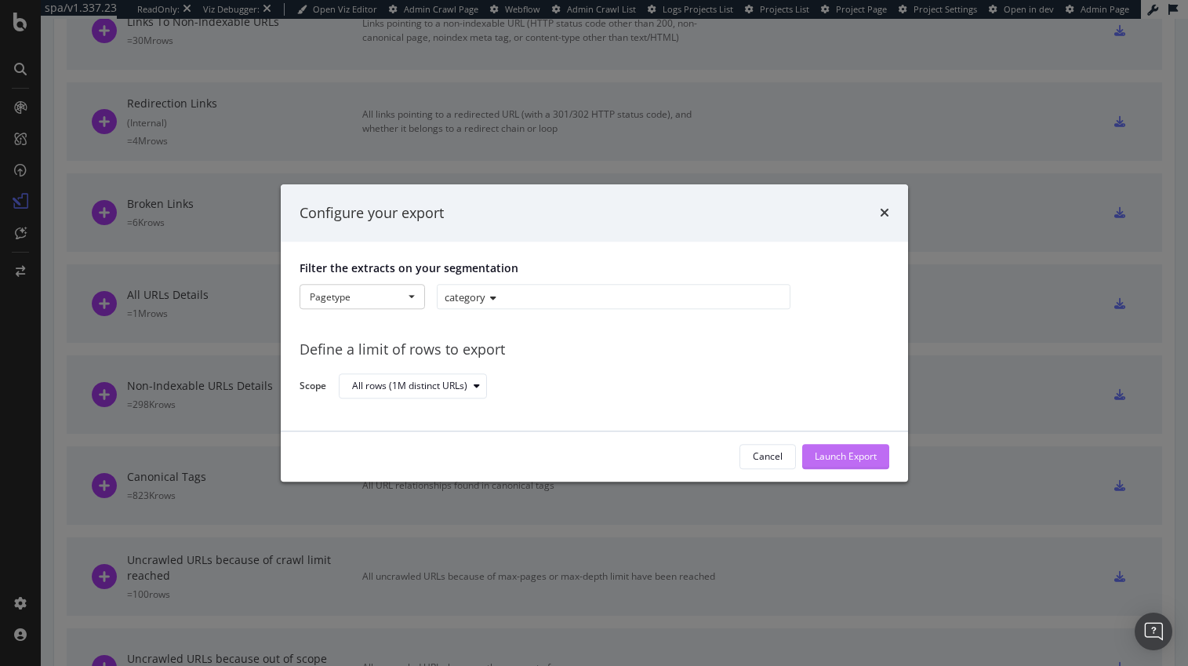
click at [852, 456] on div "Launch Export" at bounding box center [846, 456] width 62 height 13
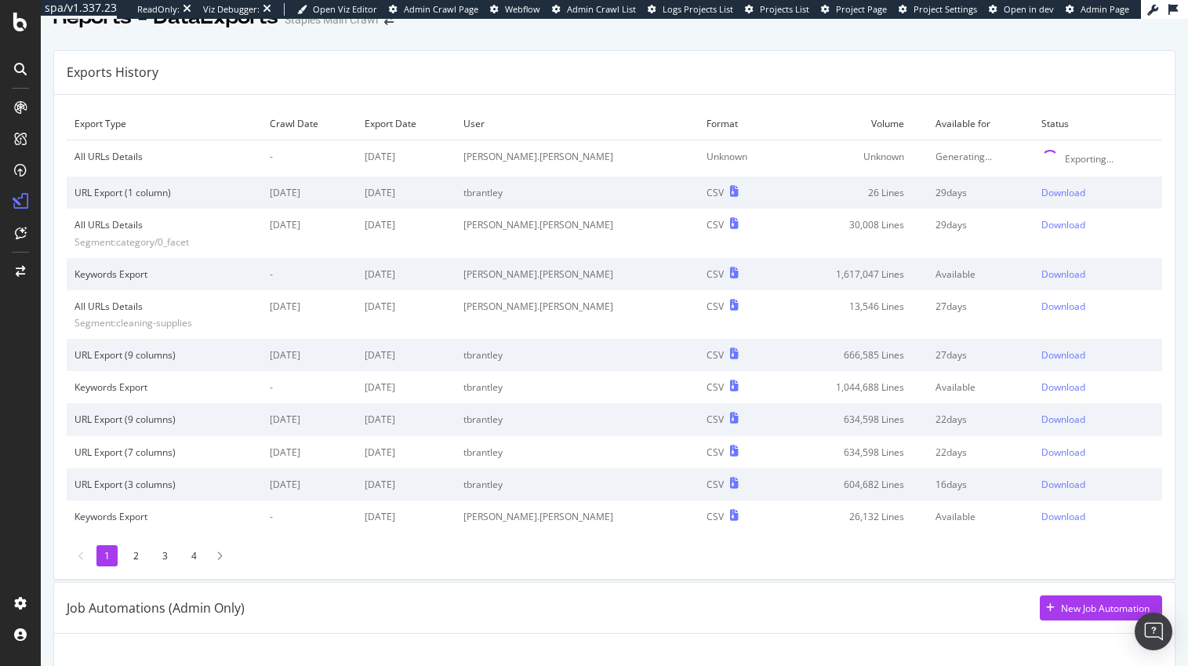
scroll to position [29, 0]
click at [135, 552] on li "2" at bounding box center [135, 553] width 21 height 21
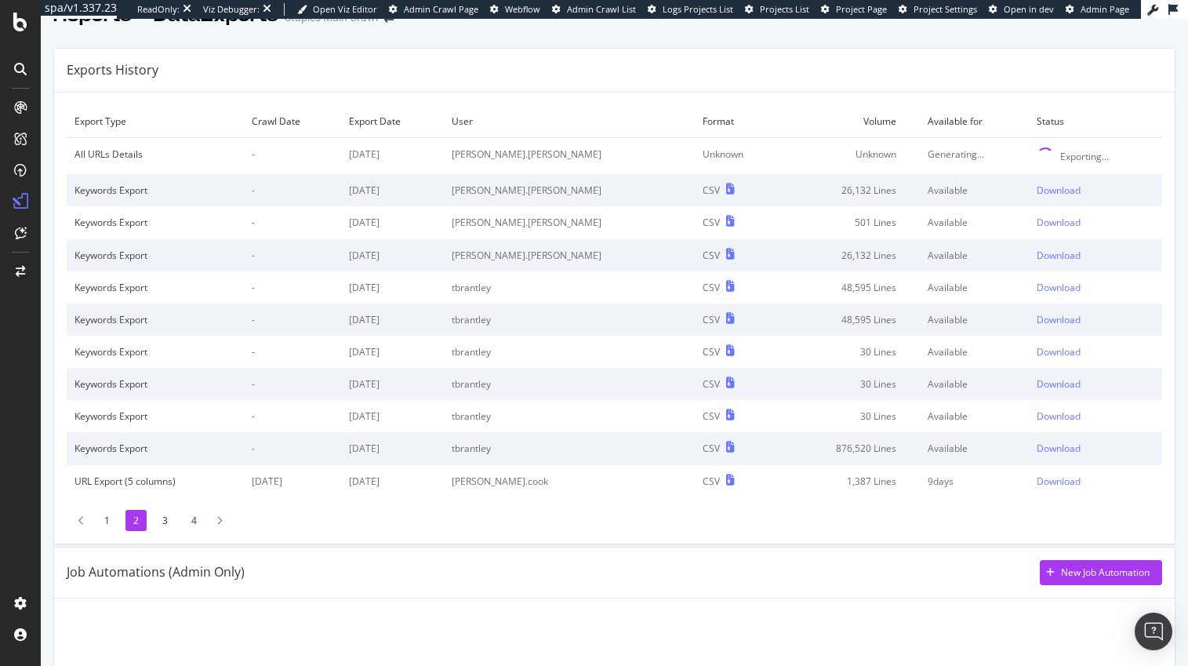
click at [166, 518] on li "3" at bounding box center [165, 520] width 21 height 21
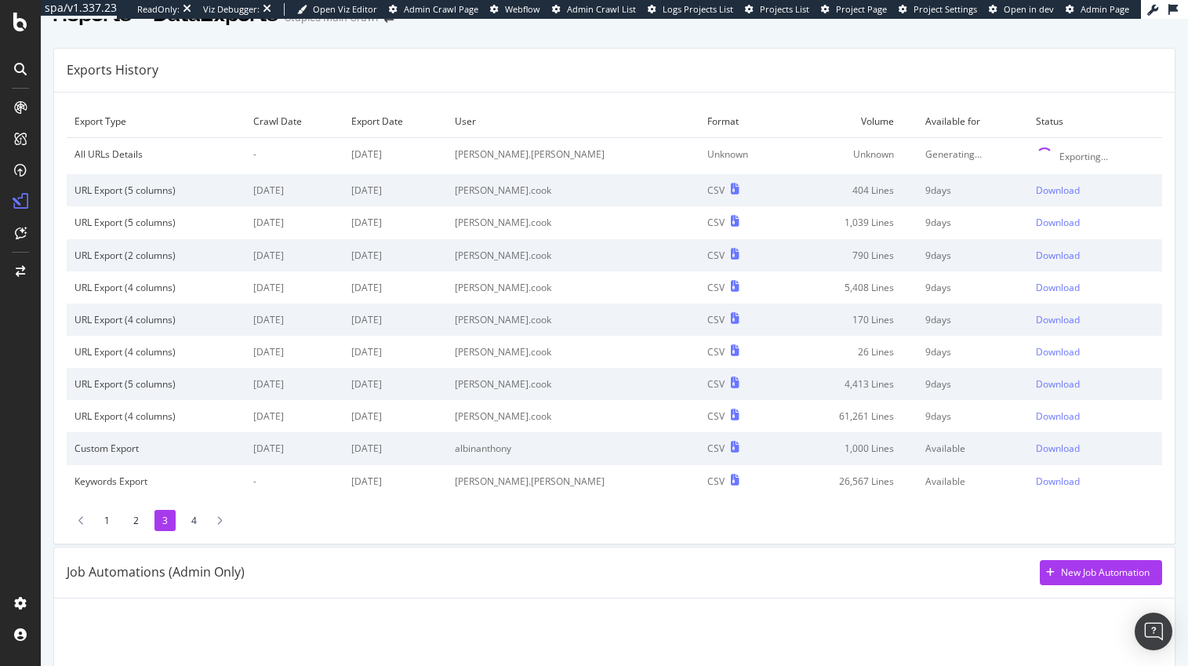
click at [107, 519] on li "1" at bounding box center [106, 520] width 21 height 21
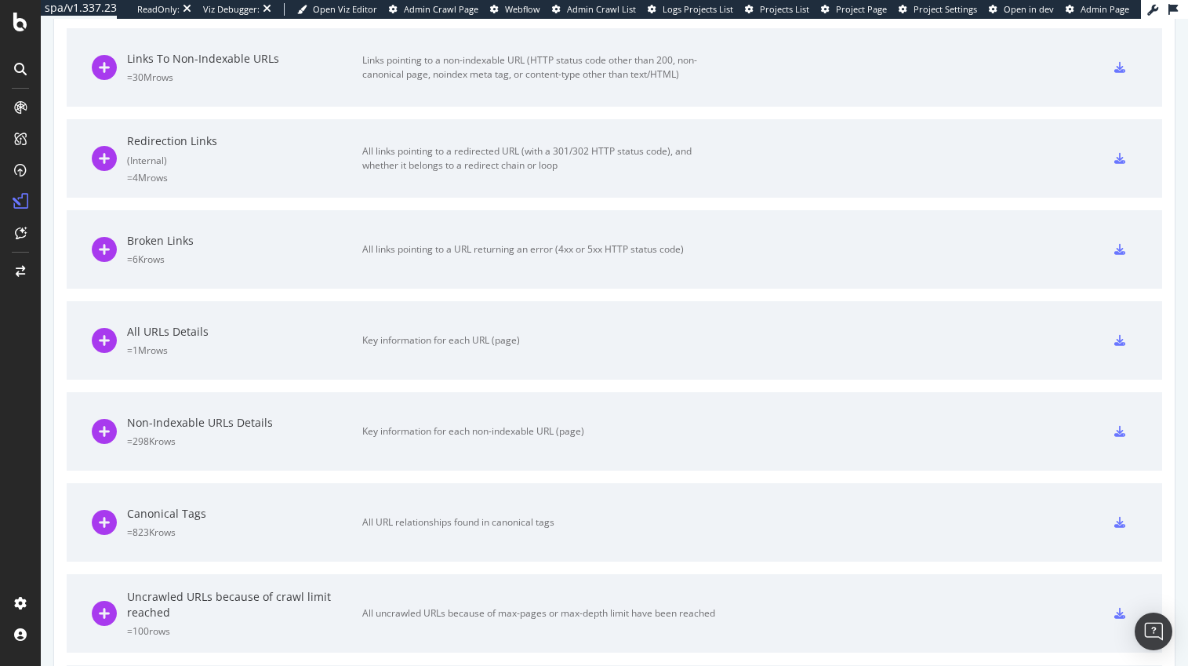
scroll to position [1124, 0]
click at [1120, 340] on icon at bounding box center [1120, 338] width 11 height 11
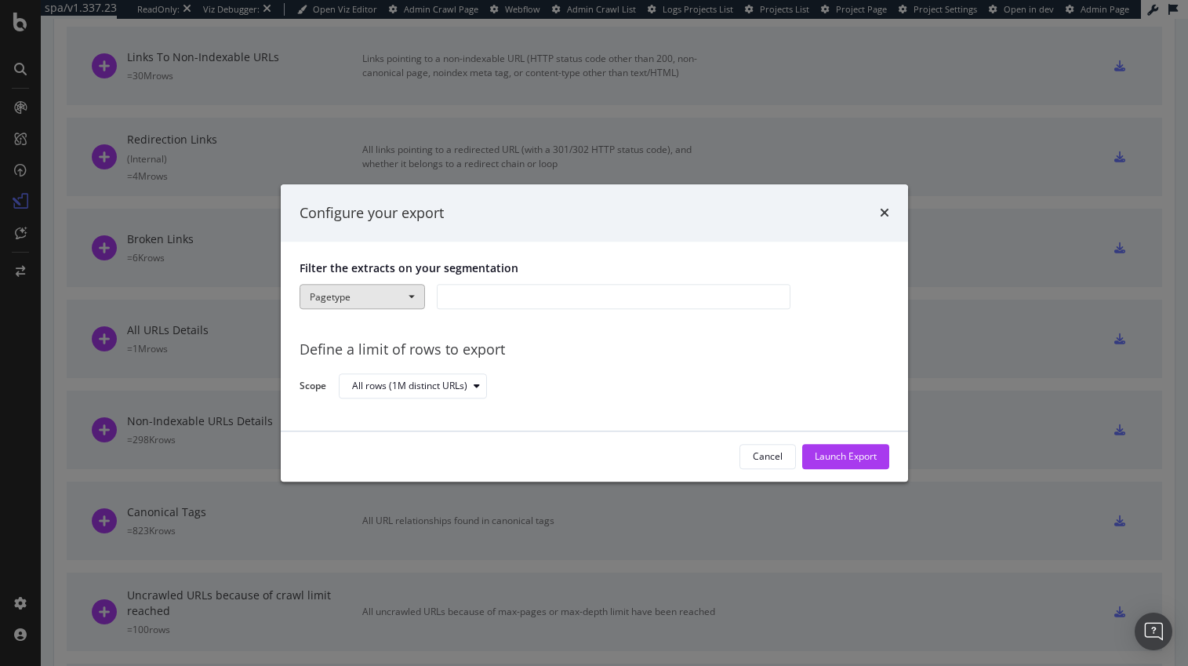
click at [409, 296] on span "modal" at bounding box center [412, 297] width 6 height 3
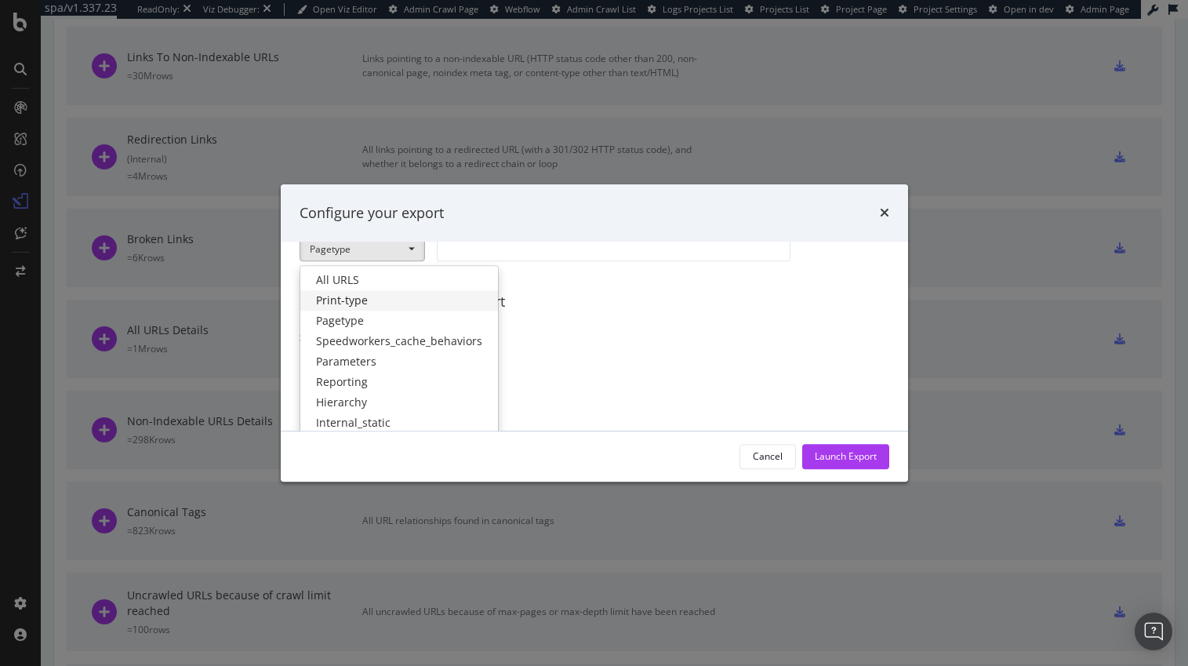
scroll to position [55, 0]
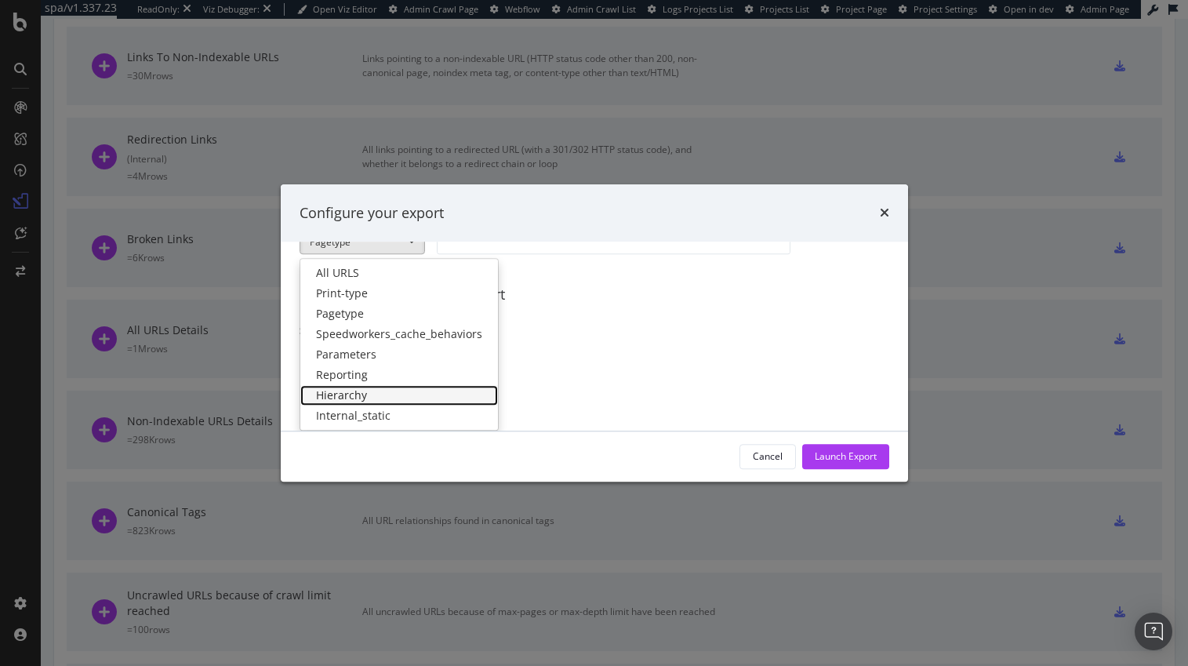
click at [347, 392] on link "Hierarchy" at bounding box center [399, 396] width 198 height 20
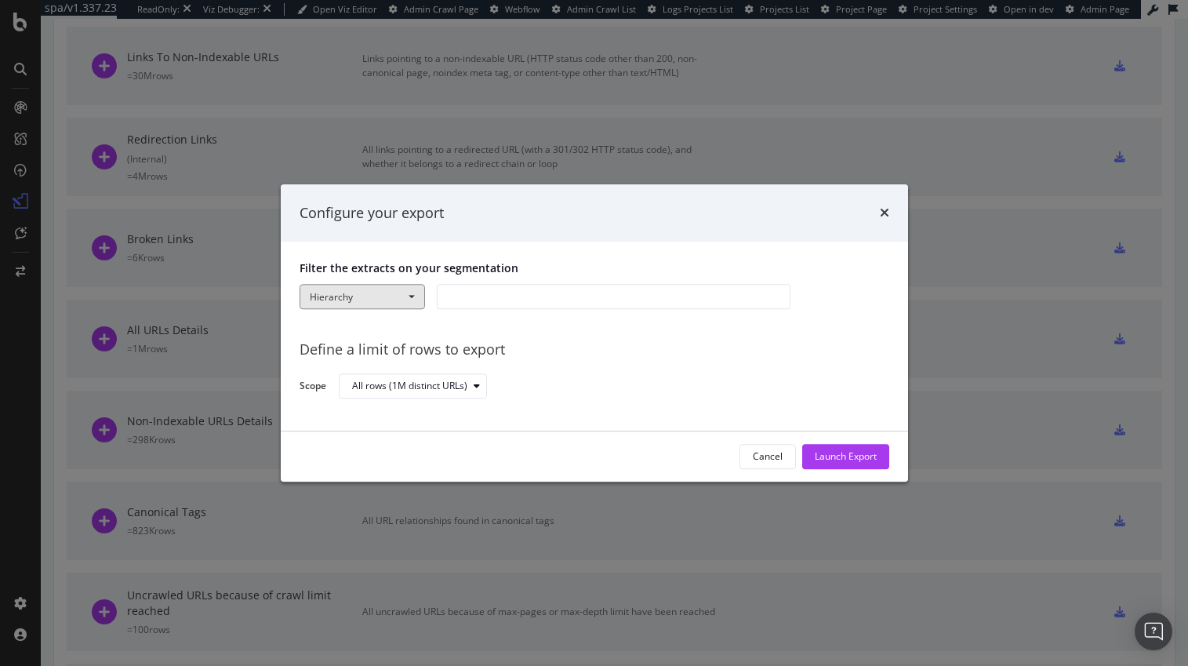
scroll to position [0, 0]
click at [451, 300] on div "modal" at bounding box center [614, 297] width 354 height 25
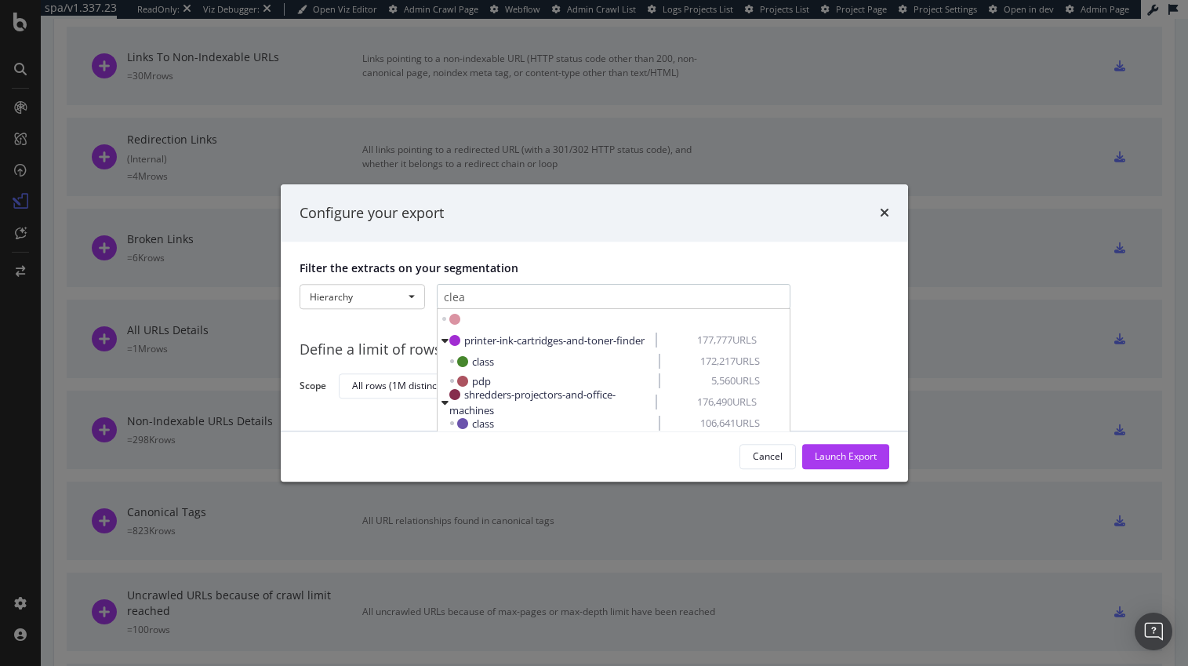
type input "clean"
click at [482, 295] on input "clean" at bounding box center [505, 298] width 123 height 13
type input "cleaning"
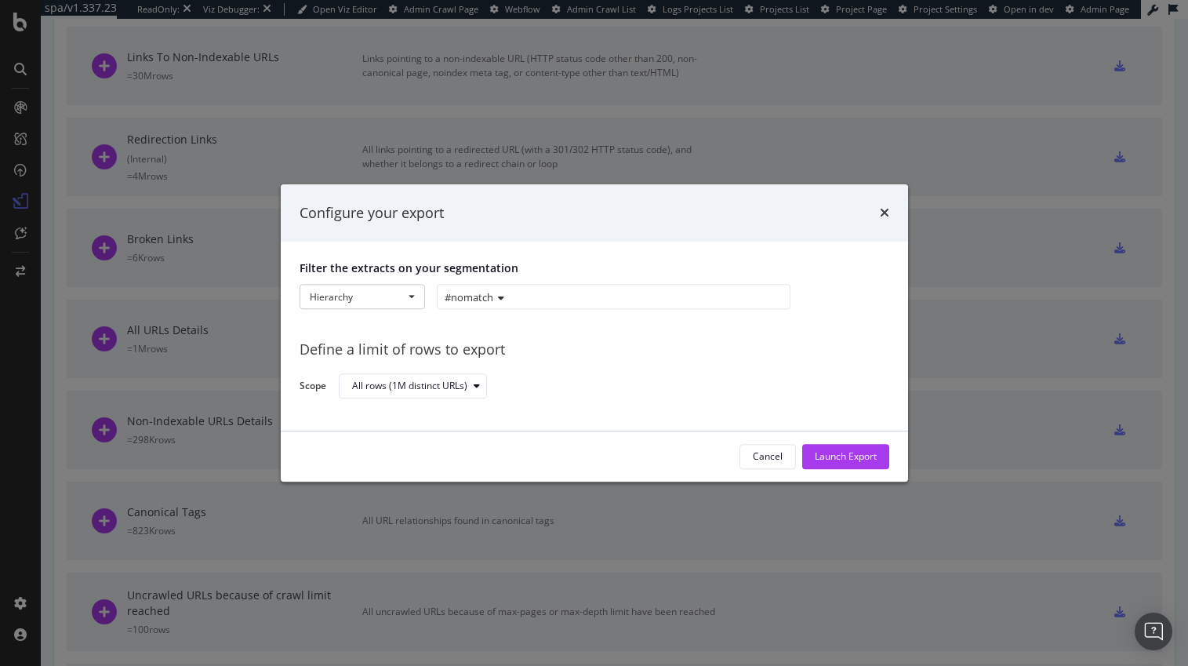
click at [502, 294] on icon "modal" at bounding box center [498, 298] width 11 height 9
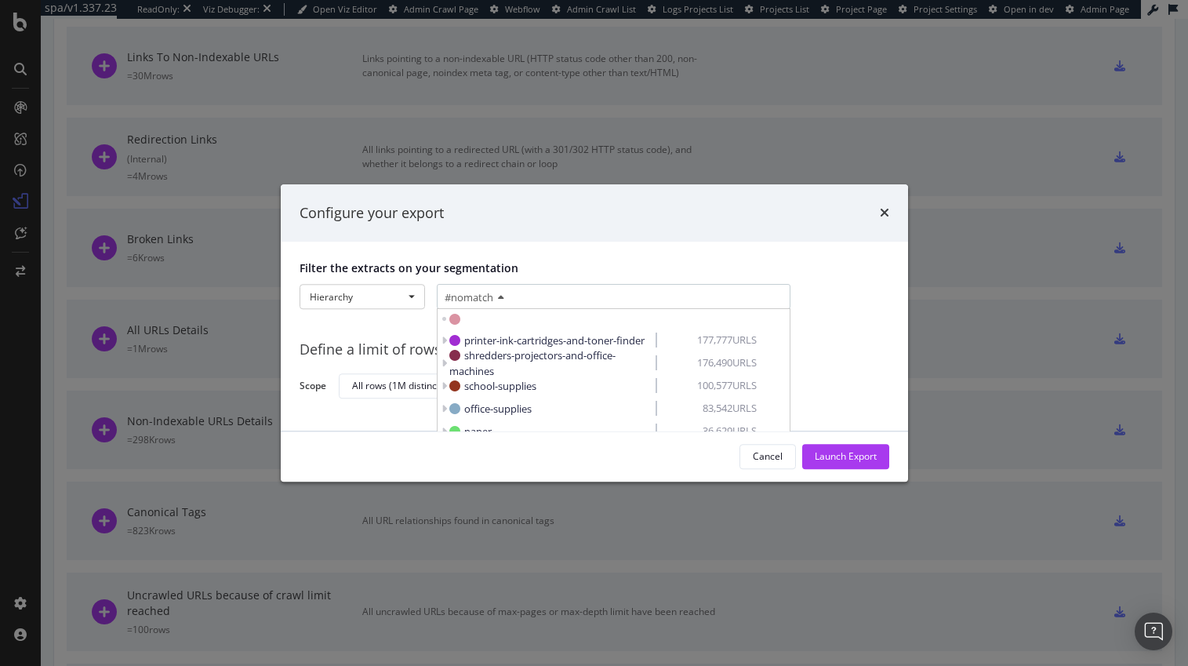
click at [510, 297] on div "#nomatch" at bounding box center [614, 297] width 354 height 25
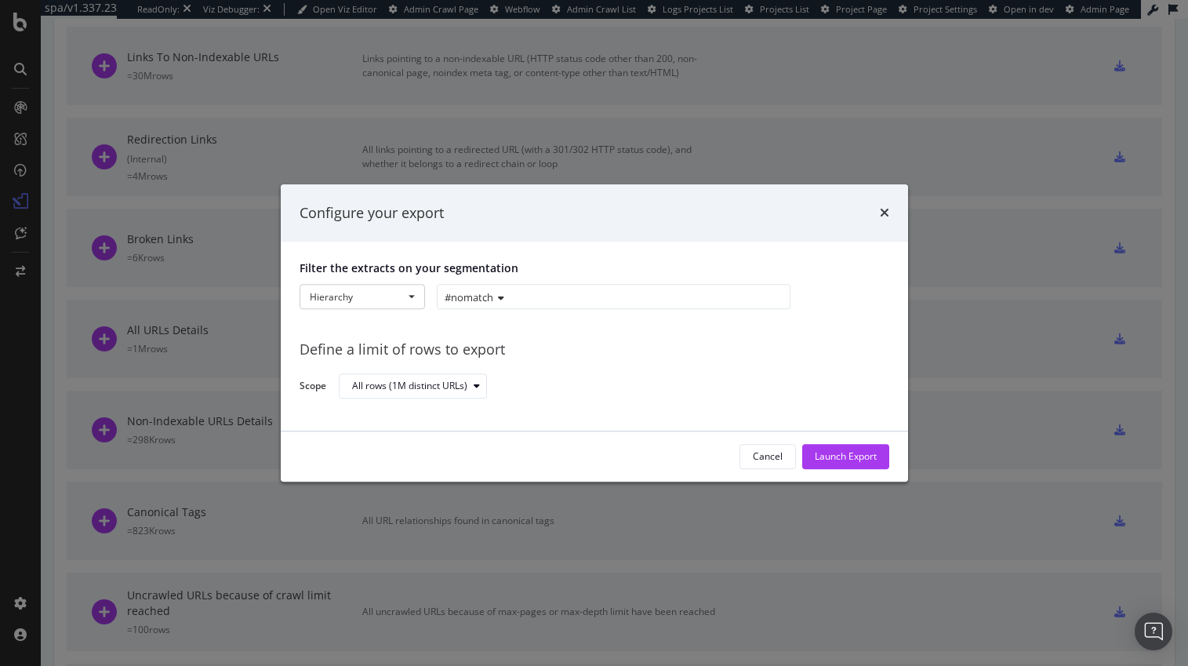
click at [501, 297] on icon "modal" at bounding box center [498, 298] width 11 height 9
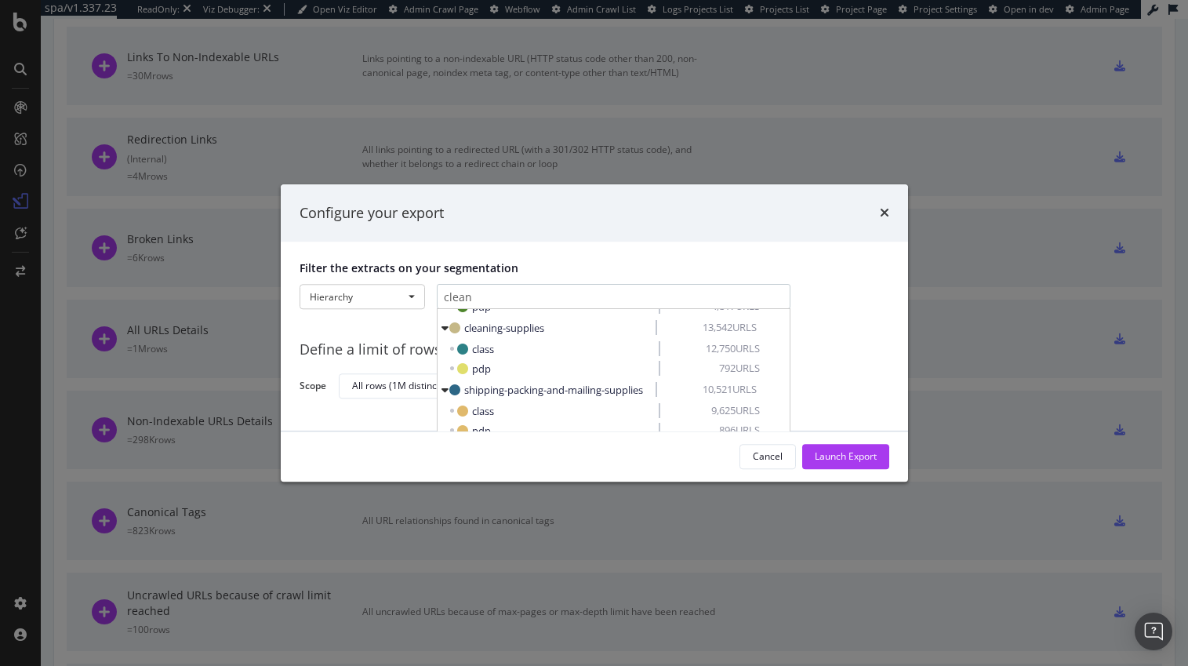
scroll to position [490, 0]
type input "clean"
click at [493, 326] on span "cleaning-supplies" at bounding box center [504, 326] width 80 height 14
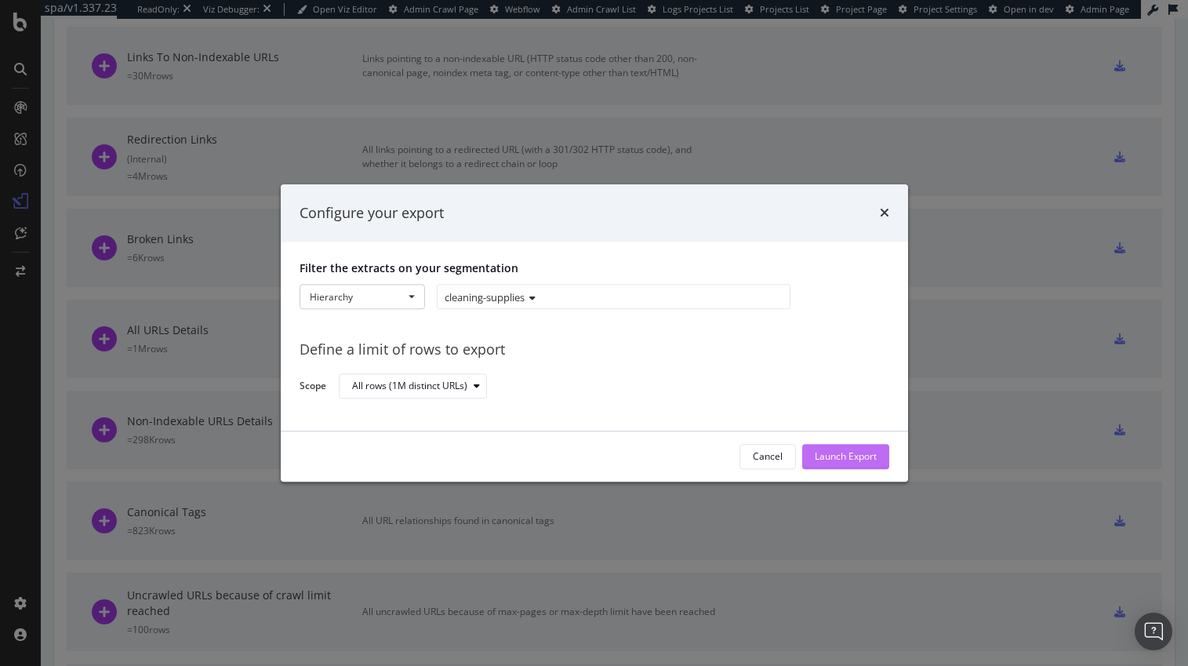
click at [847, 454] on div "Launch Export" at bounding box center [846, 456] width 62 height 13
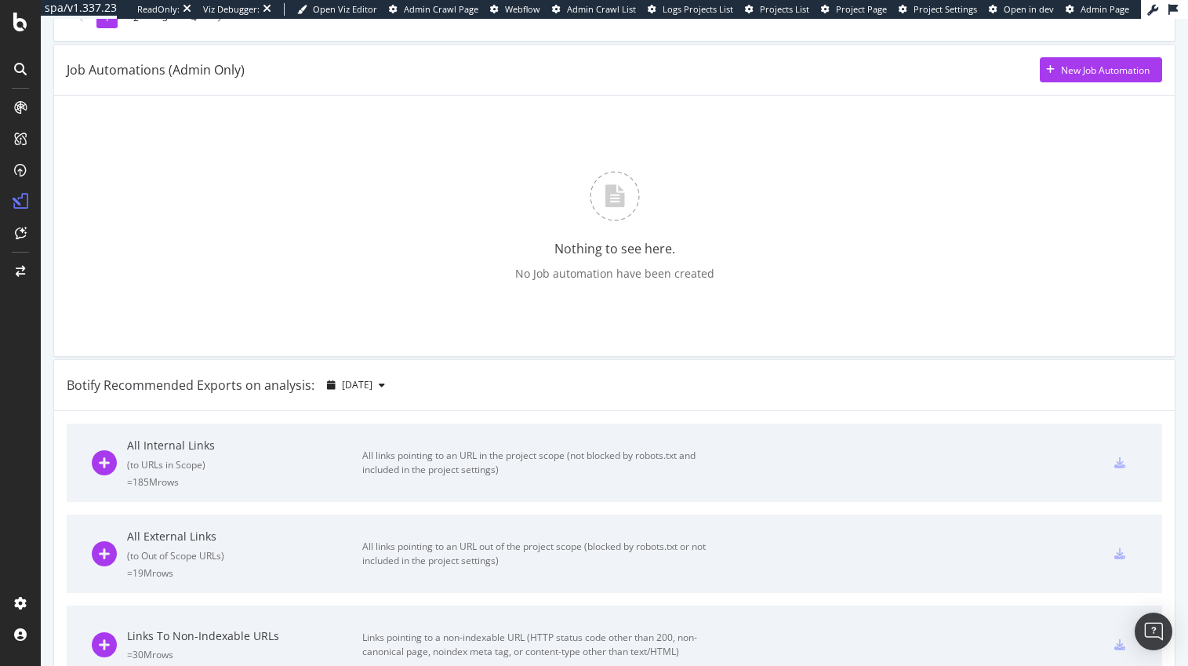
scroll to position [575, 0]
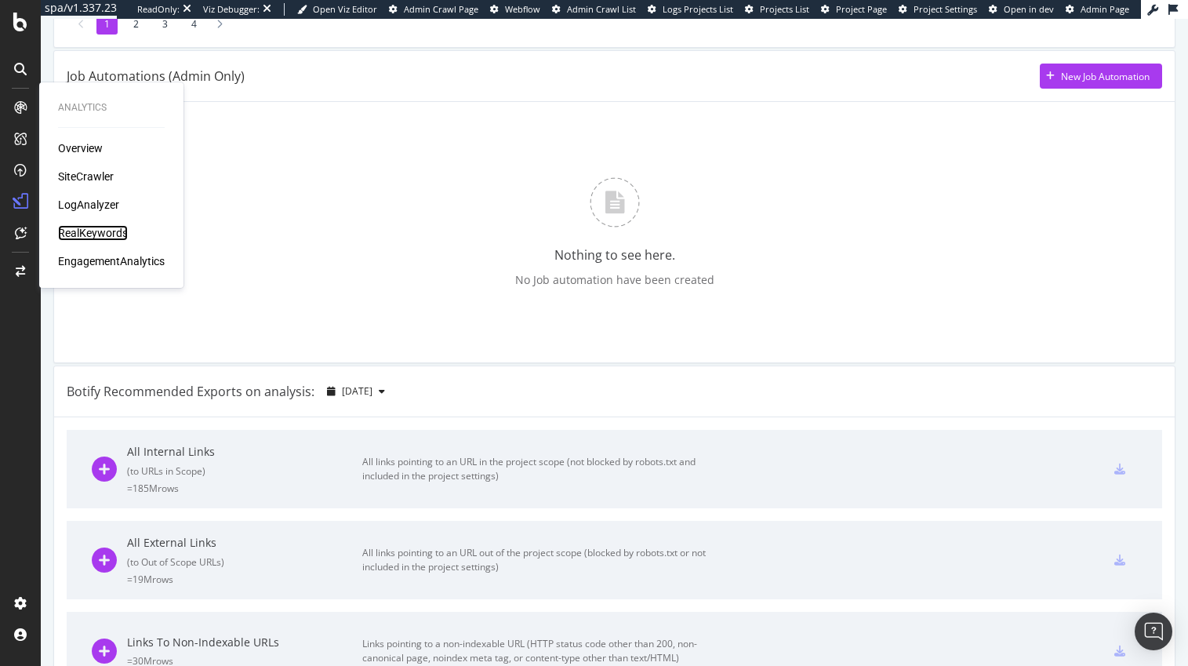
click at [94, 235] on div "RealKeywords" at bounding box center [93, 233] width 70 height 16
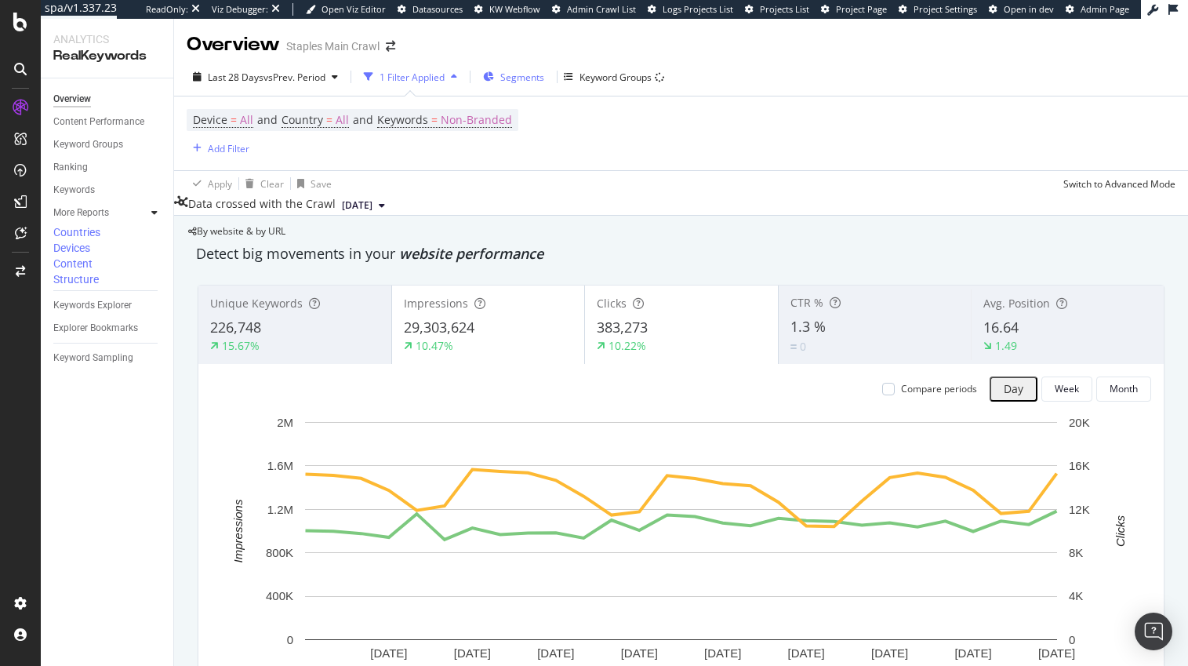
click at [523, 76] on span "Segments" at bounding box center [522, 77] width 44 height 13
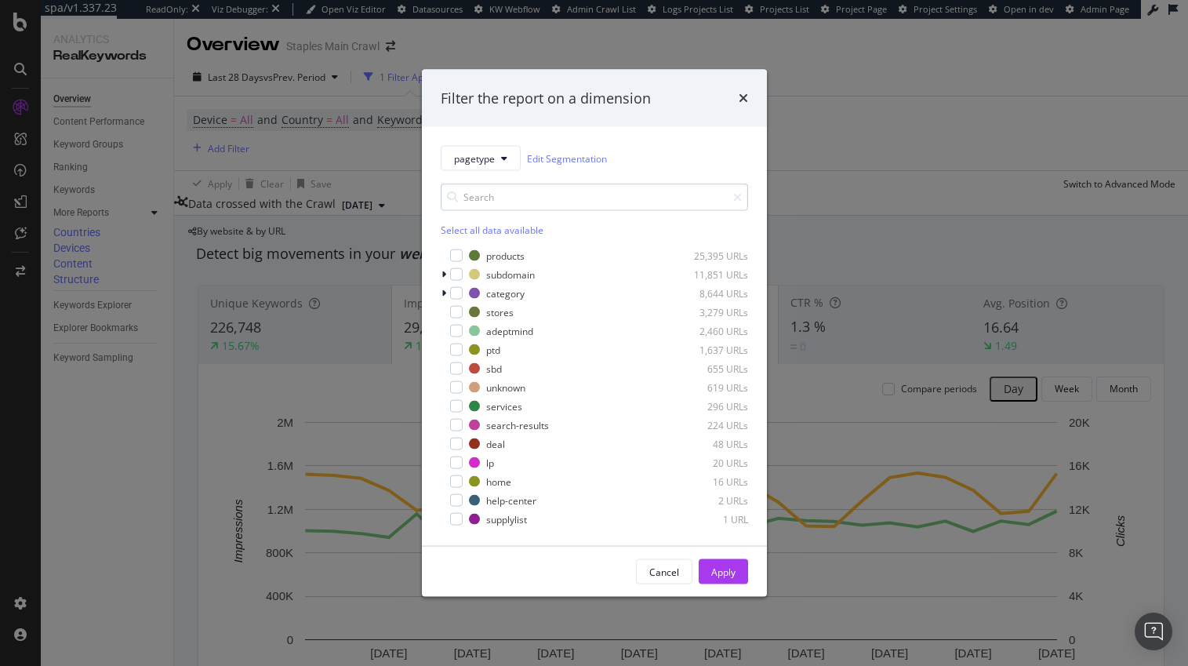
click at [515, 199] on input "modal" at bounding box center [594, 197] width 307 height 27
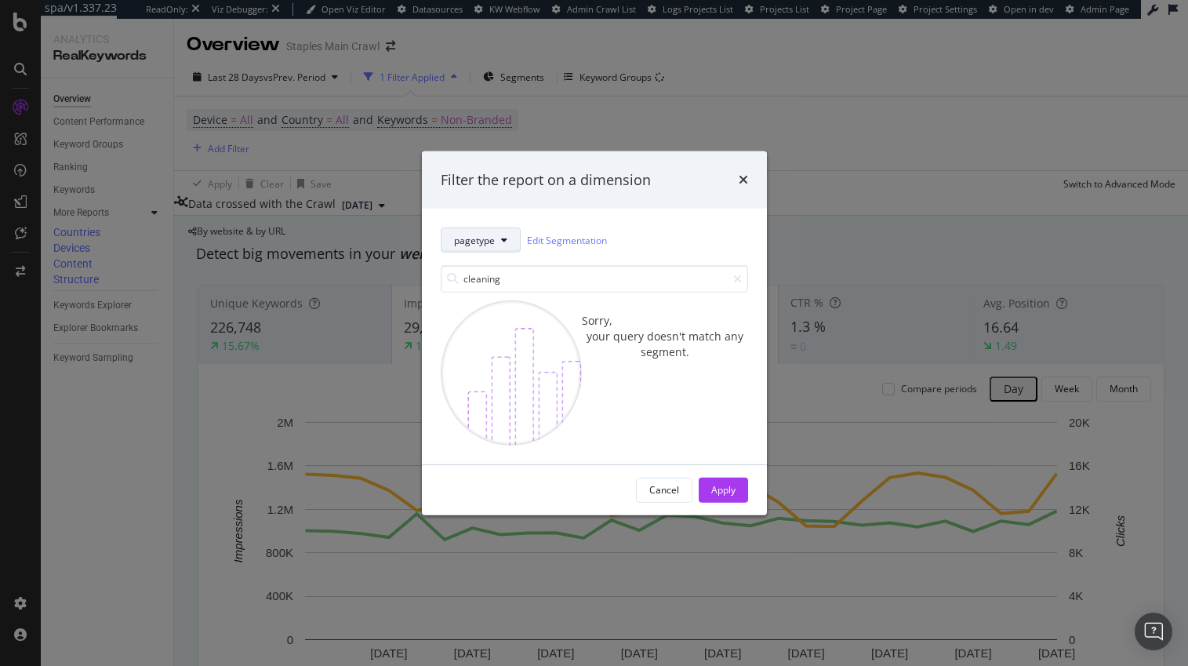
type input "cleaning"
click at [502, 235] on icon "modal" at bounding box center [504, 239] width 6 height 9
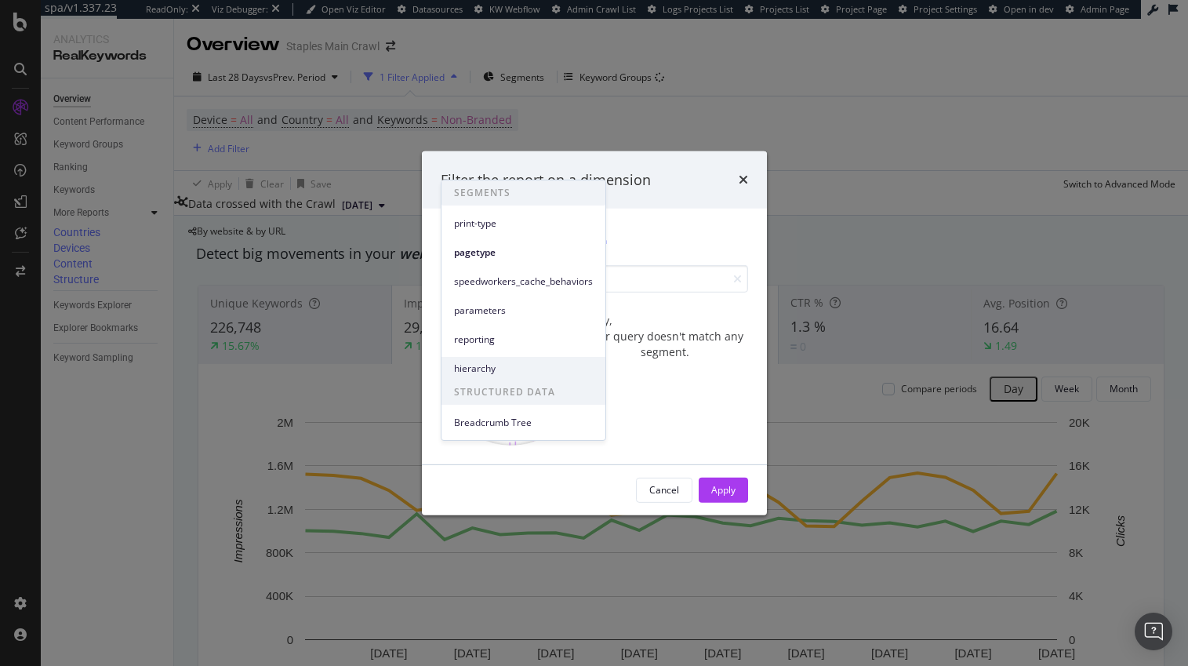
click at [475, 364] on span "hierarchy" at bounding box center [523, 369] width 139 height 14
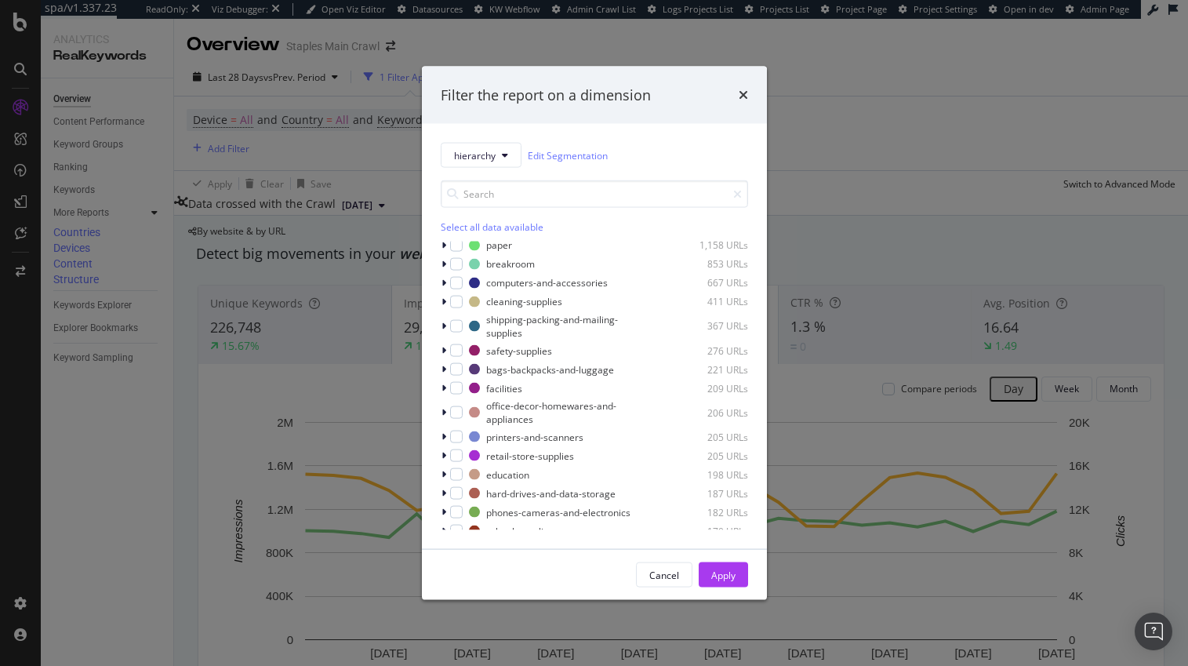
scroll to position [168, 0]
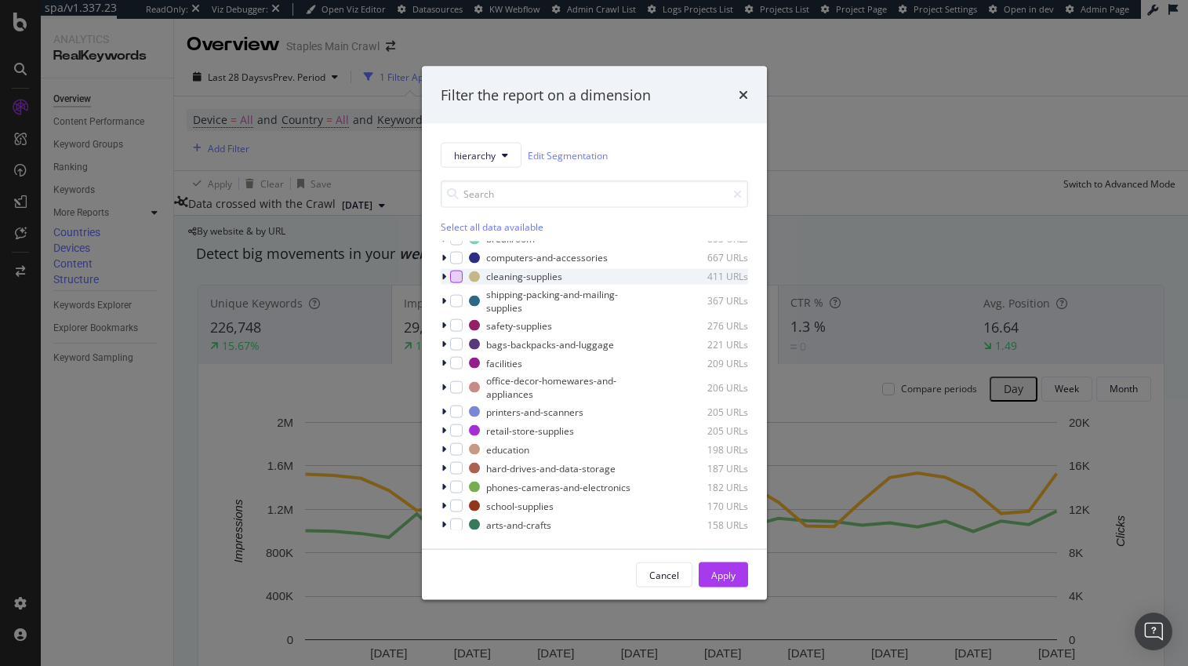
click at [457, 276] on div "modal" at bounding box center [456, 276] width 13 height 13
click at [722, 573] on div "Apply" at bounding box center [723, 574] width 24 height 13
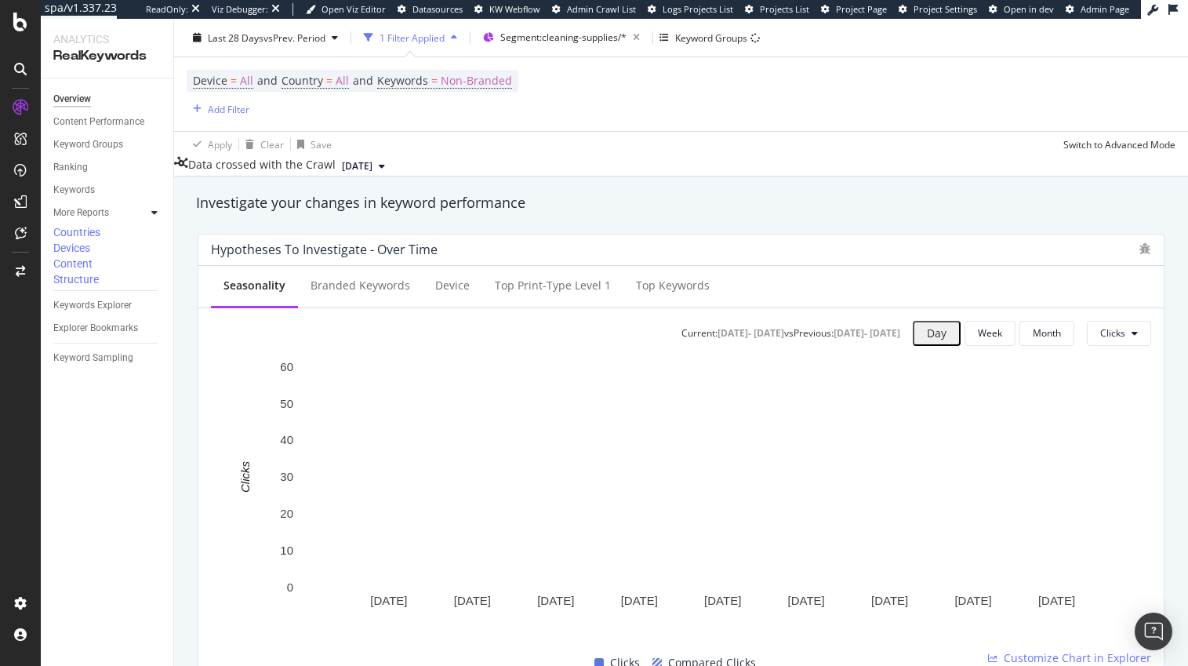
scroll to position [546, 0]
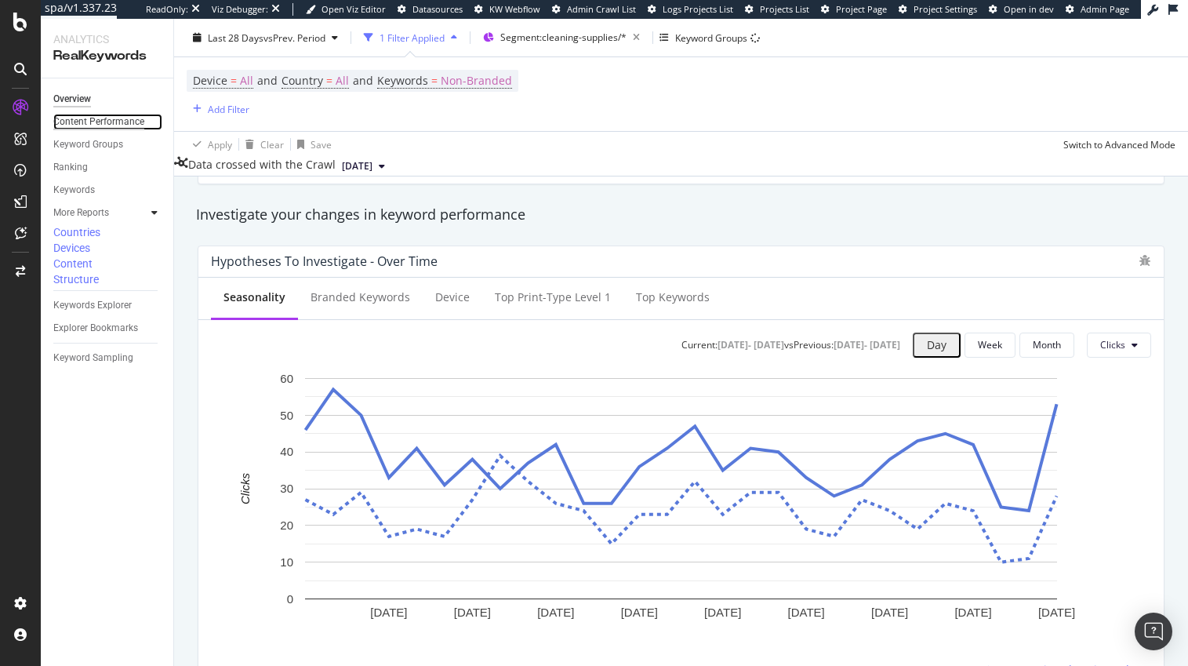
click at [74, 121] on div "Content Performance" at bounding box center [98, 122] width 91 height 16
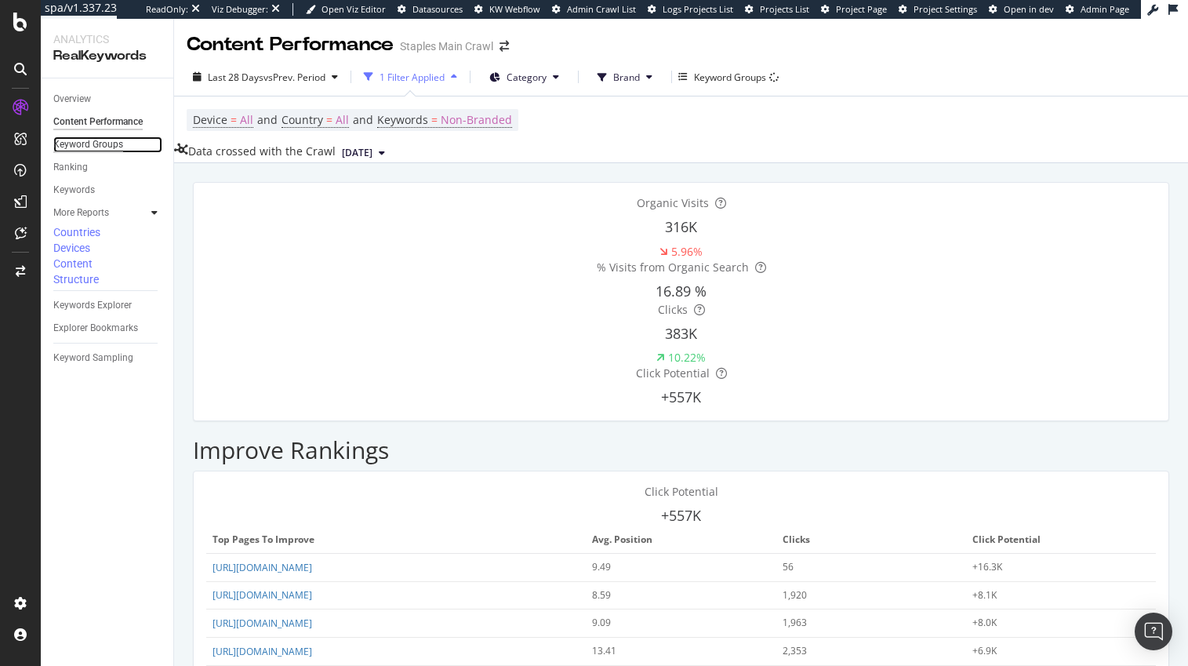
click at [74, 143] on div "Keyword Groups" at bounding box center [88, 144] width 70 height 16
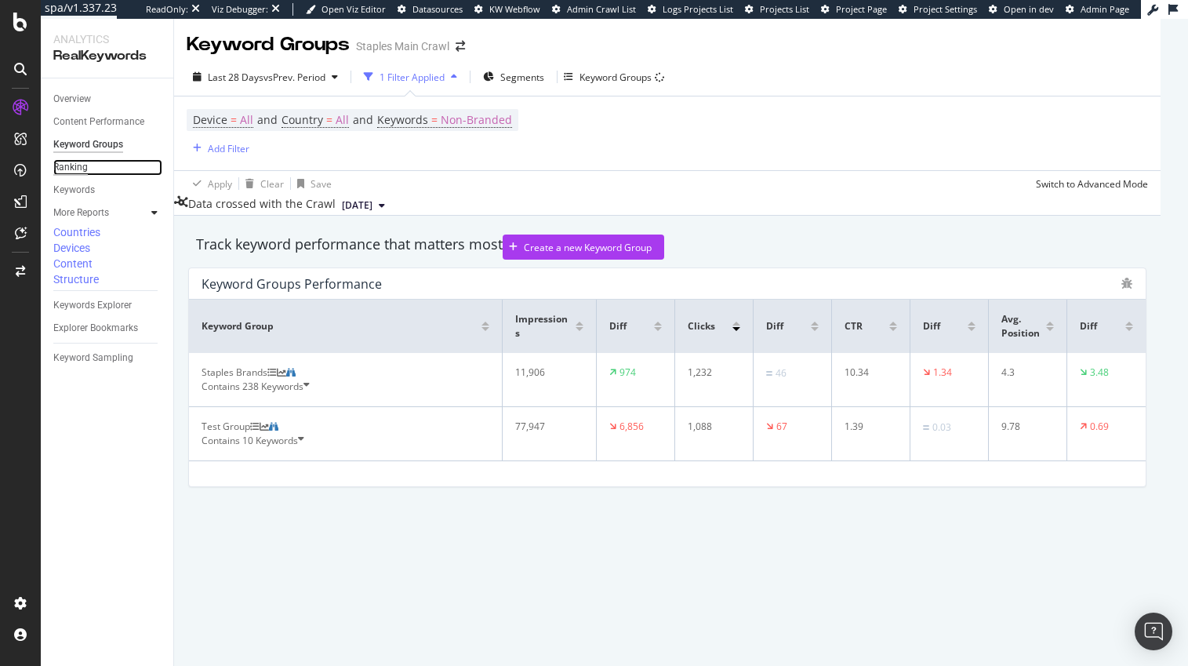
click at [73, 166] on div "Ranking" at bounding box center [70, 167] width 35 height 16
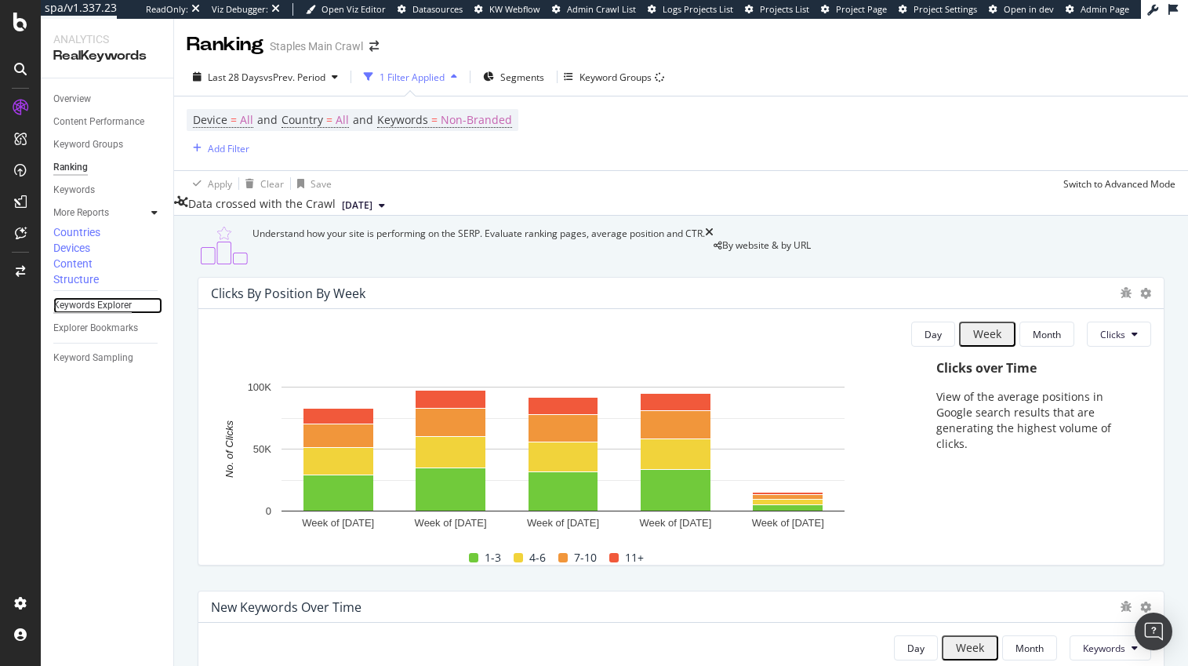
click at [78, 297] on div "Keywords Explorer" at bounding box center [92, 305] width 78 height 16
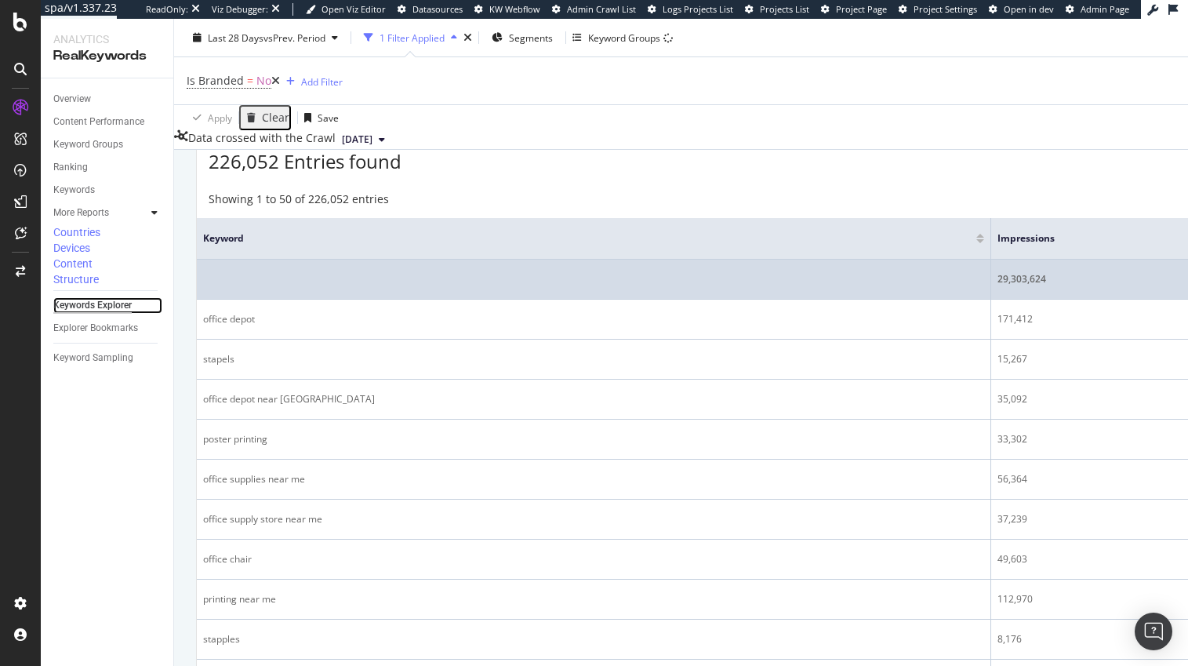
scroll to position [438, 0]
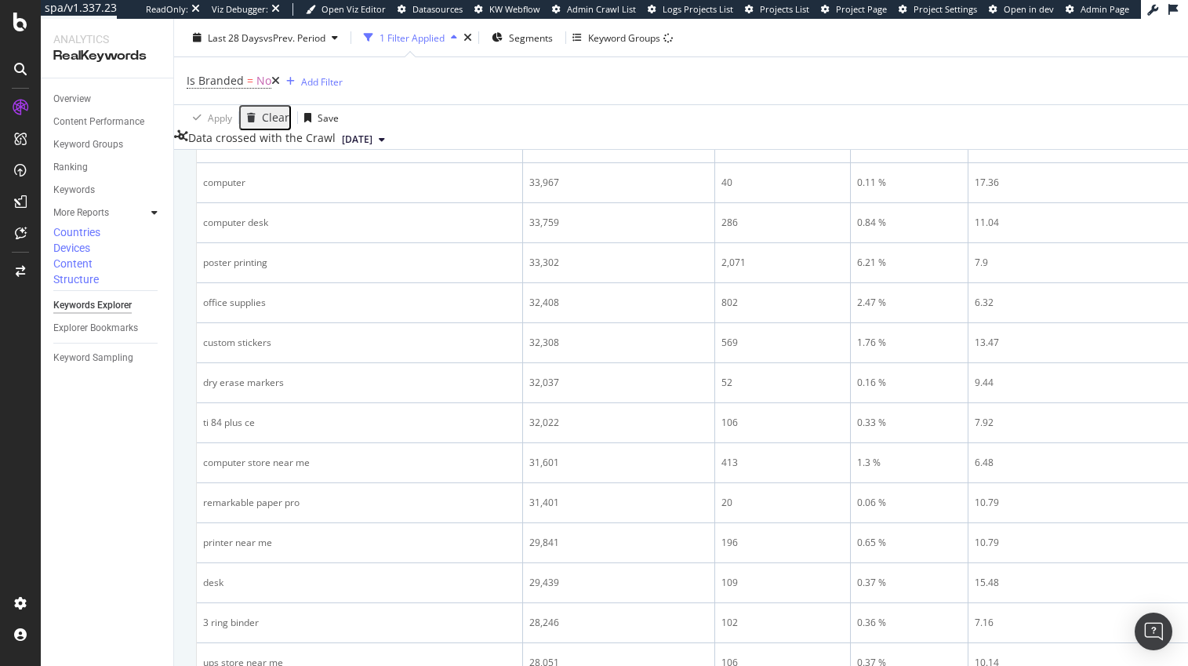
scroll to position [2206, 0]
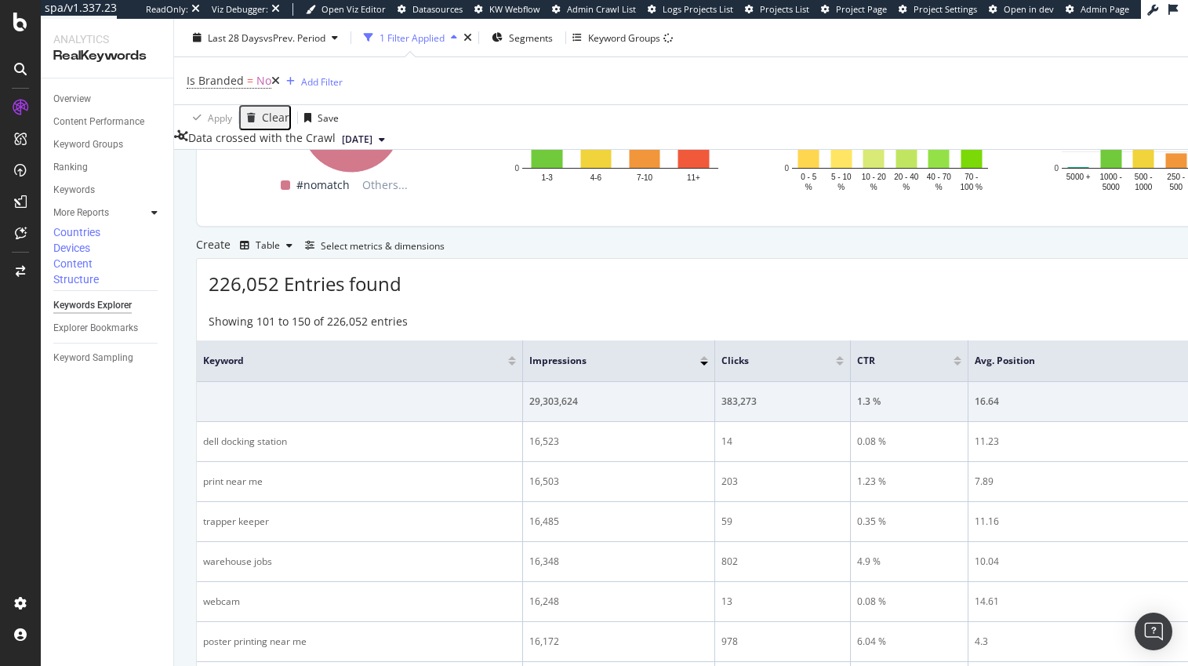
scroll to position [371, 0]
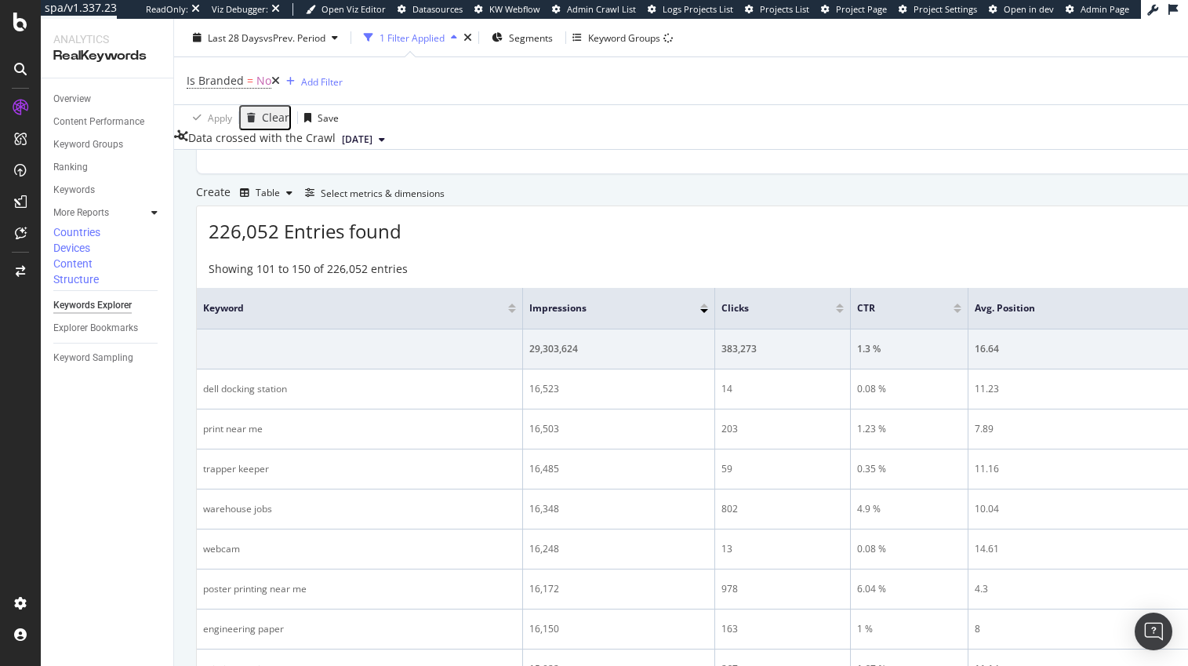
click at [702, 307] on div at bounding box center [704, 306] width 8 height 4
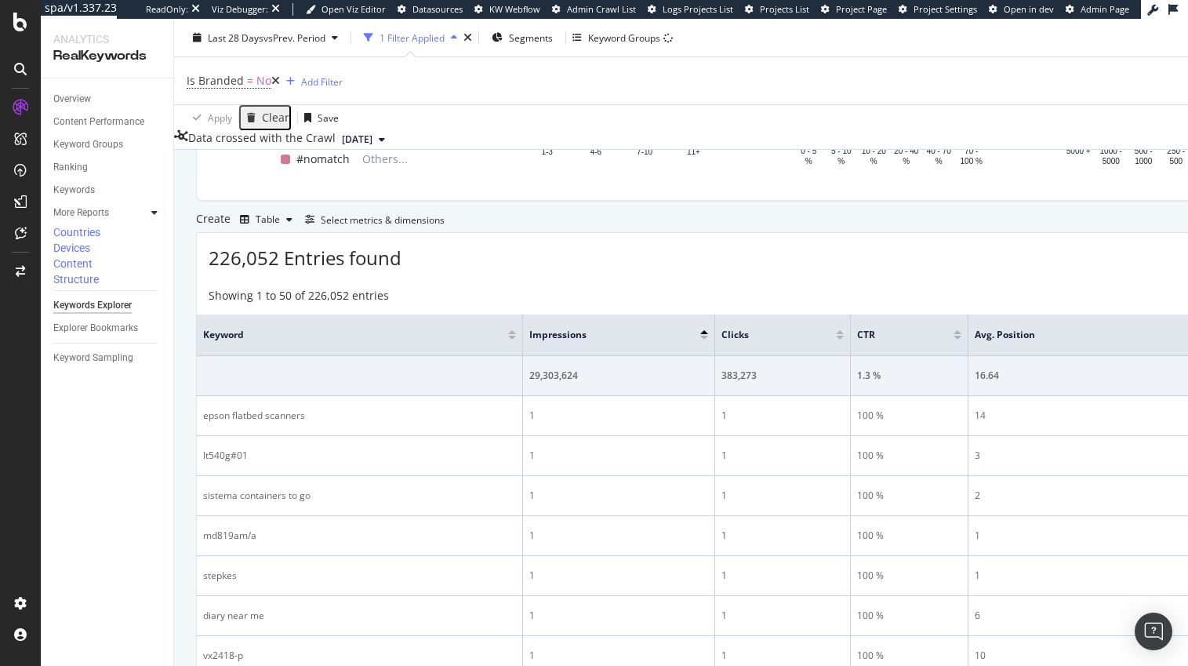
scroll to position [324, 0]
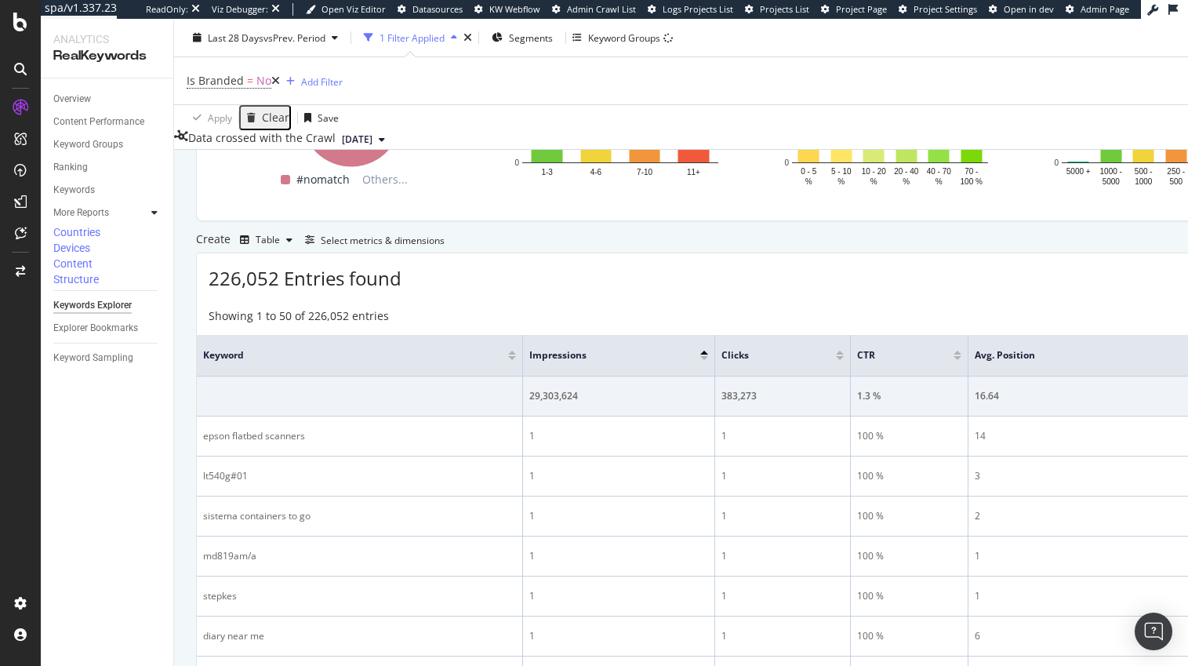
click at [704, 360] on div at bounding box center [704, 355] width 8 height 9
click at [704, 360] on div at bounding box center [704, 358] width 8 height 4
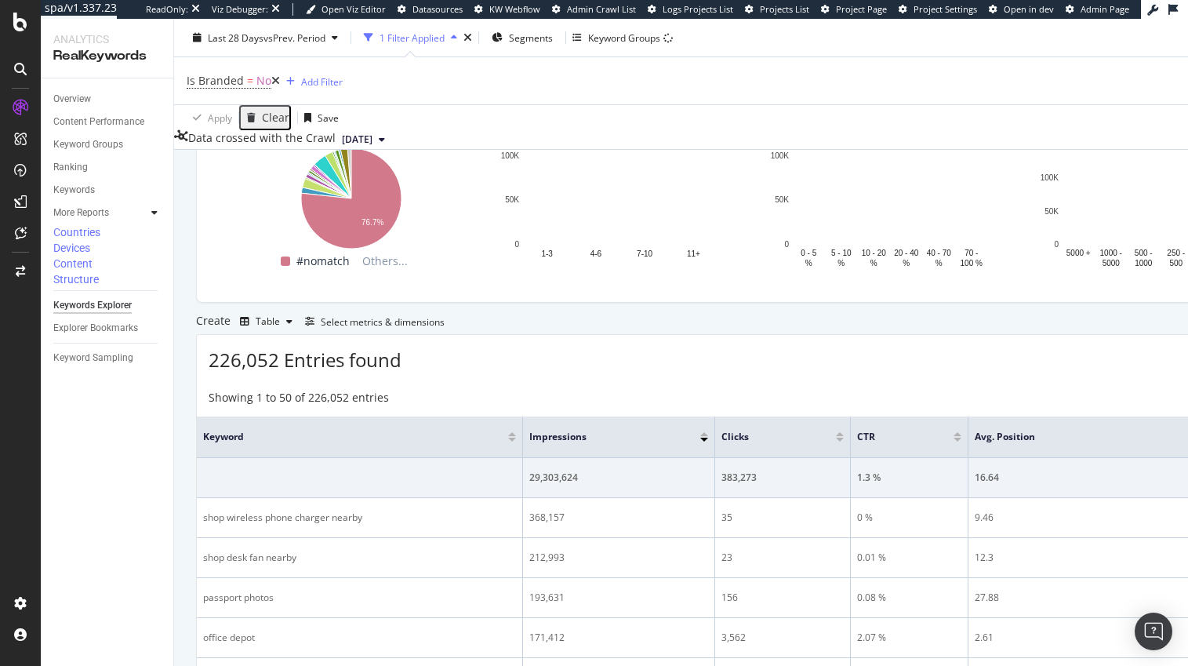
scroll to position [324, 0]
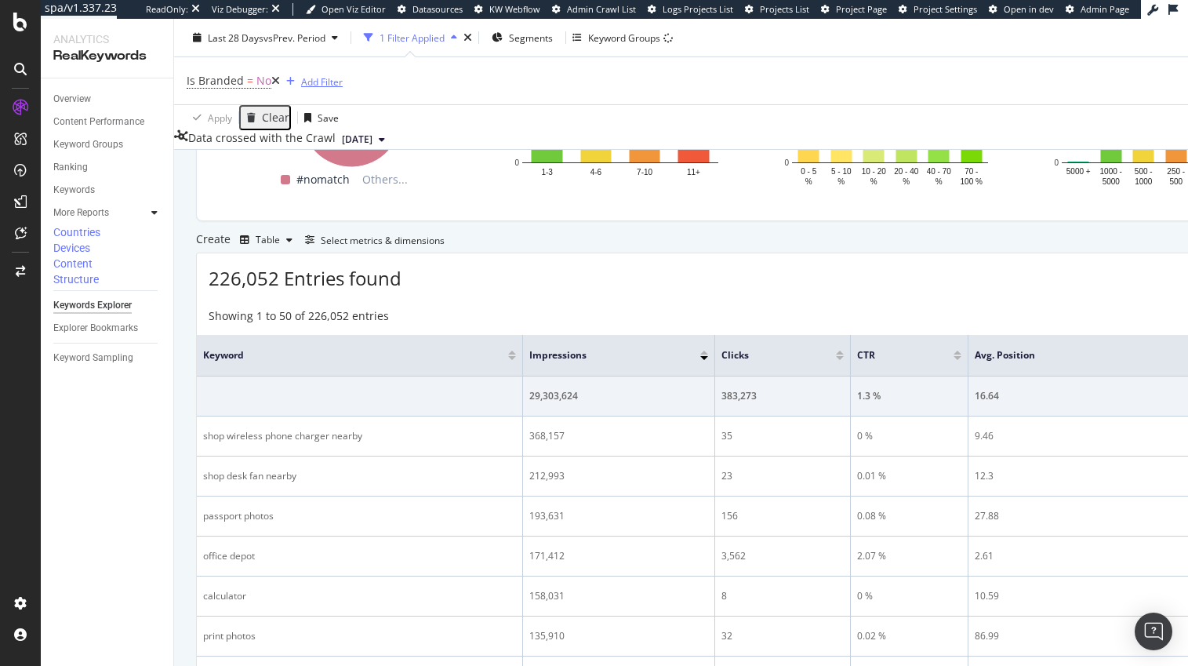
click at [304, 80] on div "Add Filter" at bounding box center [322, 81] width 42 height 13
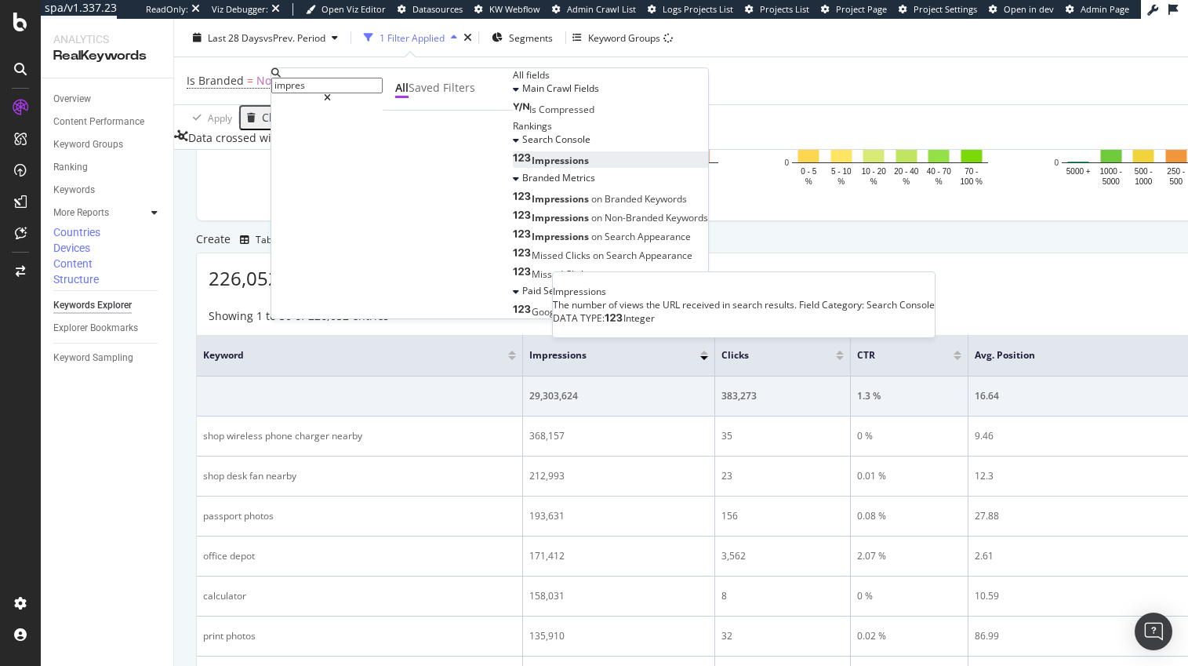
type input "impres"
click at [532, 167] on span "Impressions" at bounding box center [560, 160] width 57 height 13
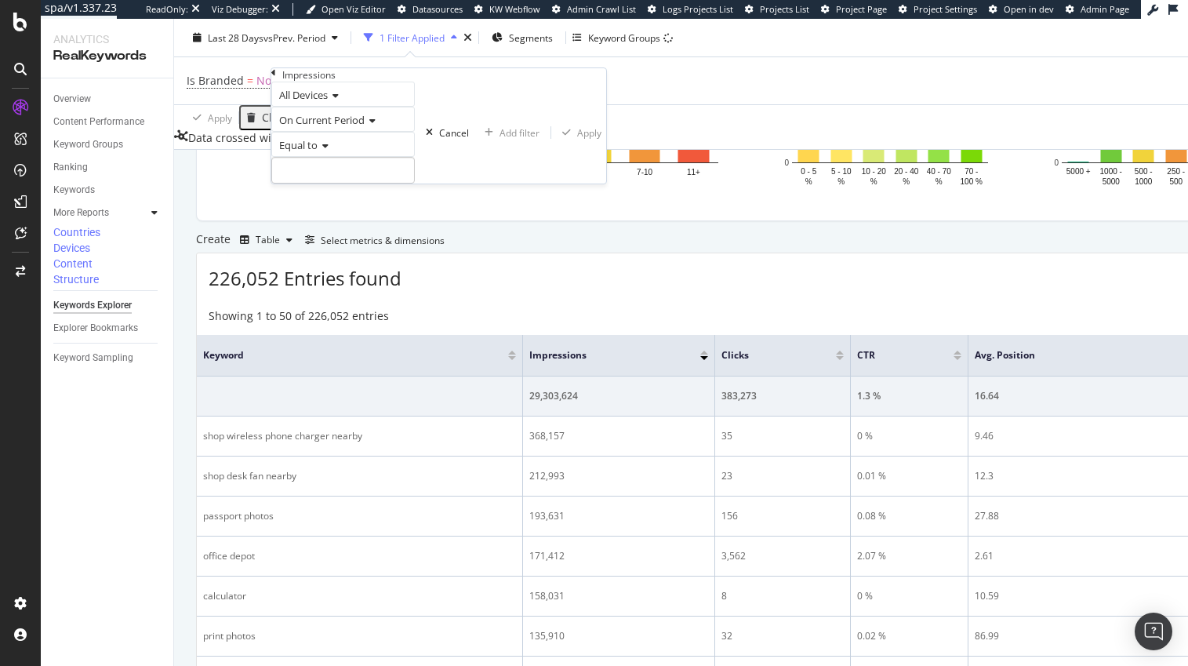
click at [329, 151] on icon at bounding box center [323, 145] width 11 height 9
click at [318, 238] on span "Greater than" at bounding box center [304, 231] width 56 height 13
click at [319, 184] on input "number" at bounding box center [343, 170] width 144 height 27
type input "10"
click at [577, 140] on div "Apply" at bounding box center [589, 132] width 24 height 13
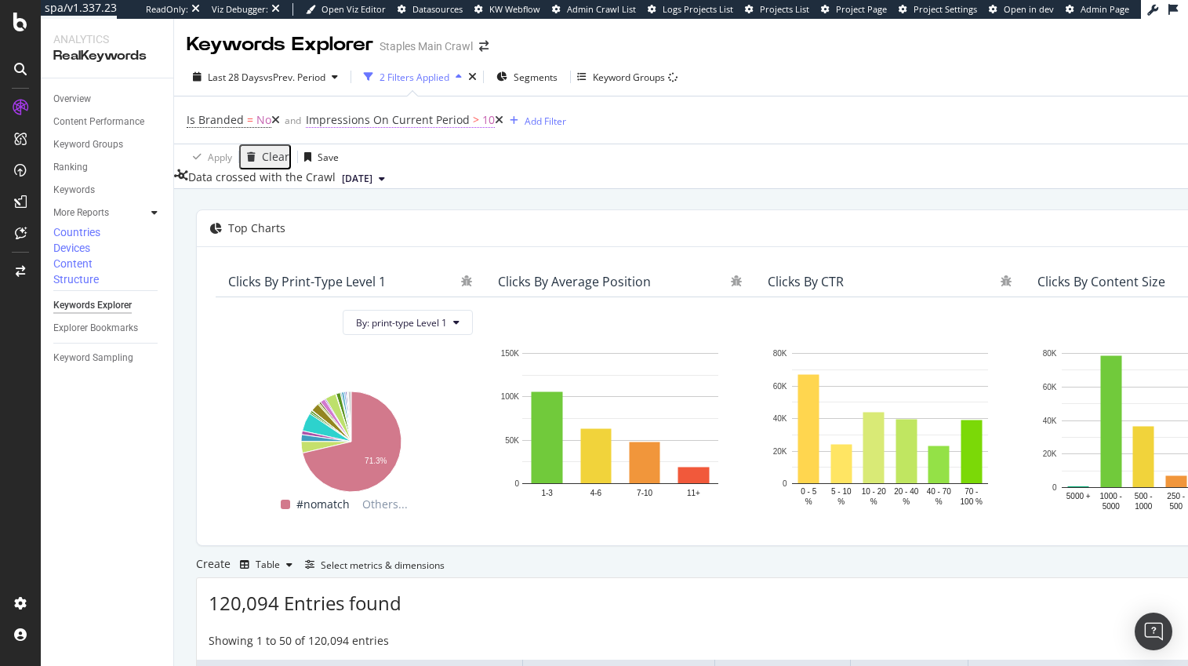
click at [408, 120] on span "Impressions On Current Period" at bounding box center [388, 119] width 164 height 15
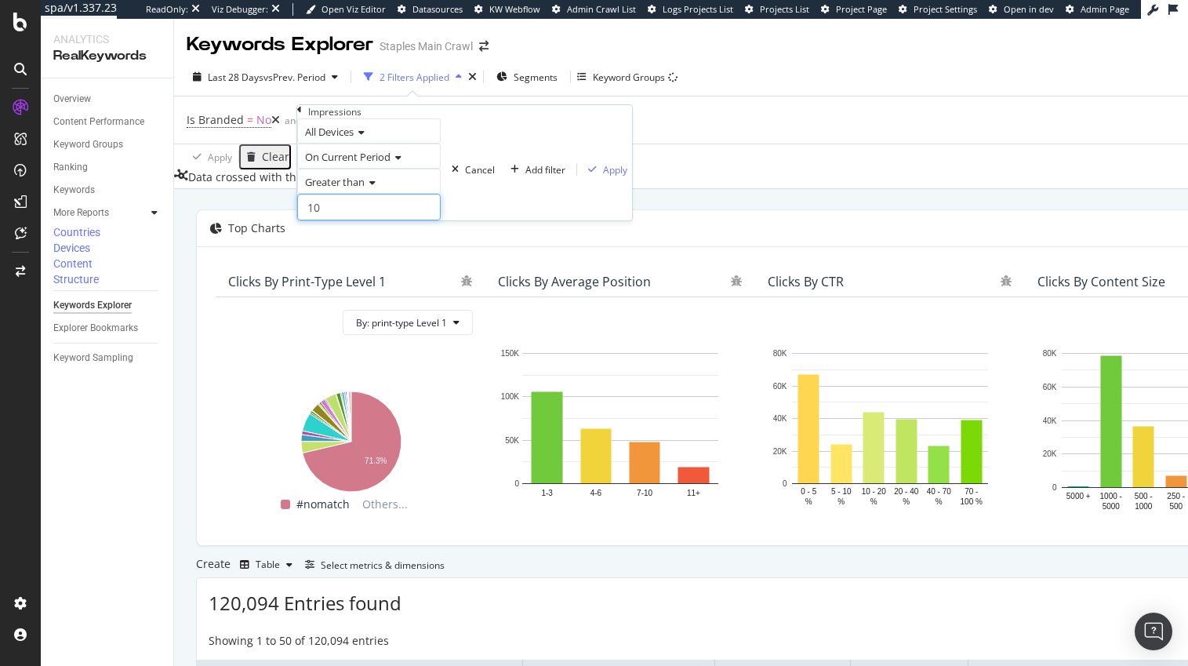
click at [340, 220] on input "10" at bounding box center [369, 207] width 144 height 27
type input "100"
click at [603, 176] on div "Apply" at bounding box center [615, 169] width 24 height 13
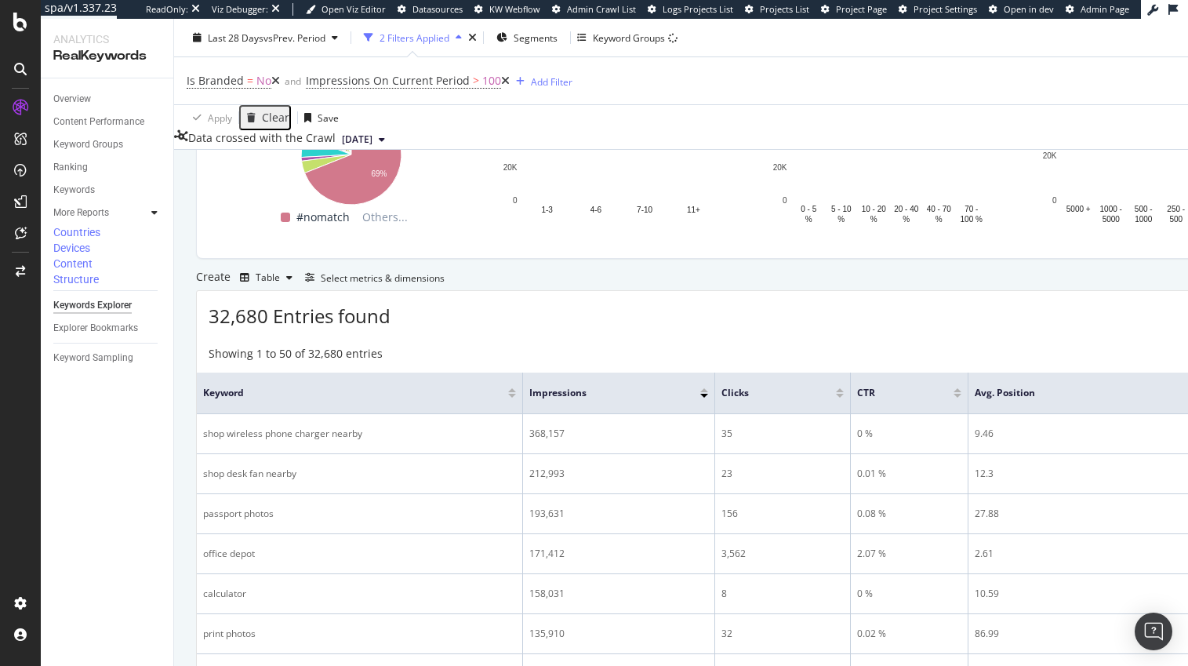
scroll to position [333, 0]
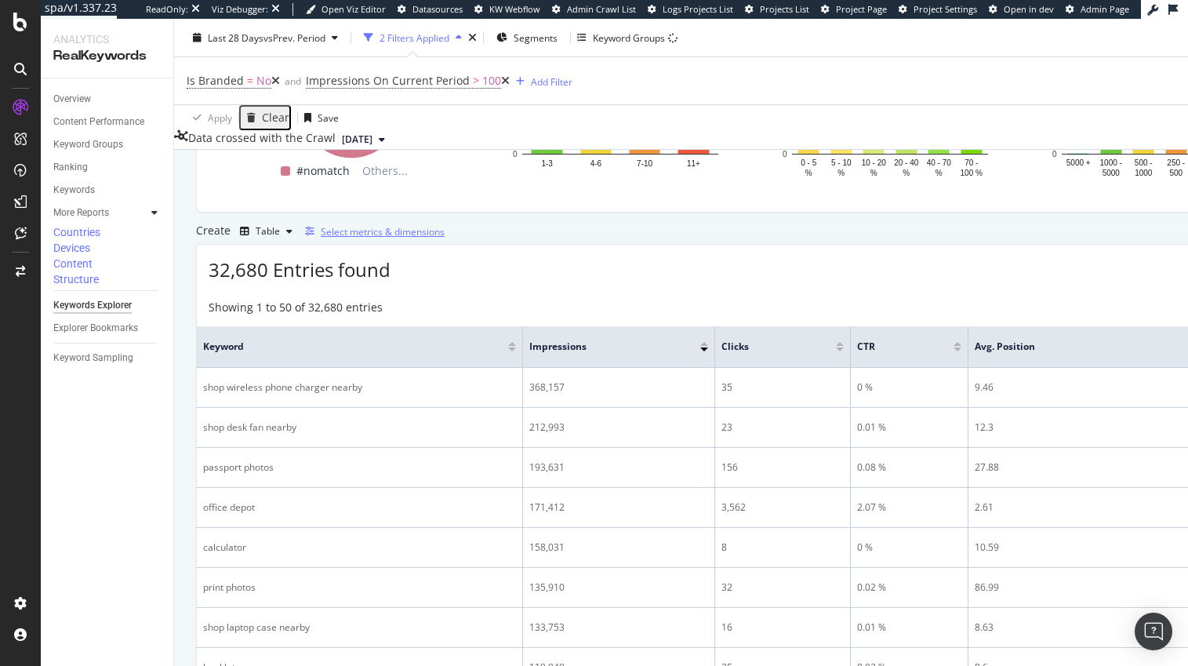
click at [445, 238] on div "Select metrics & dimensions" at bounding box center [383, 231] width 124 height 13
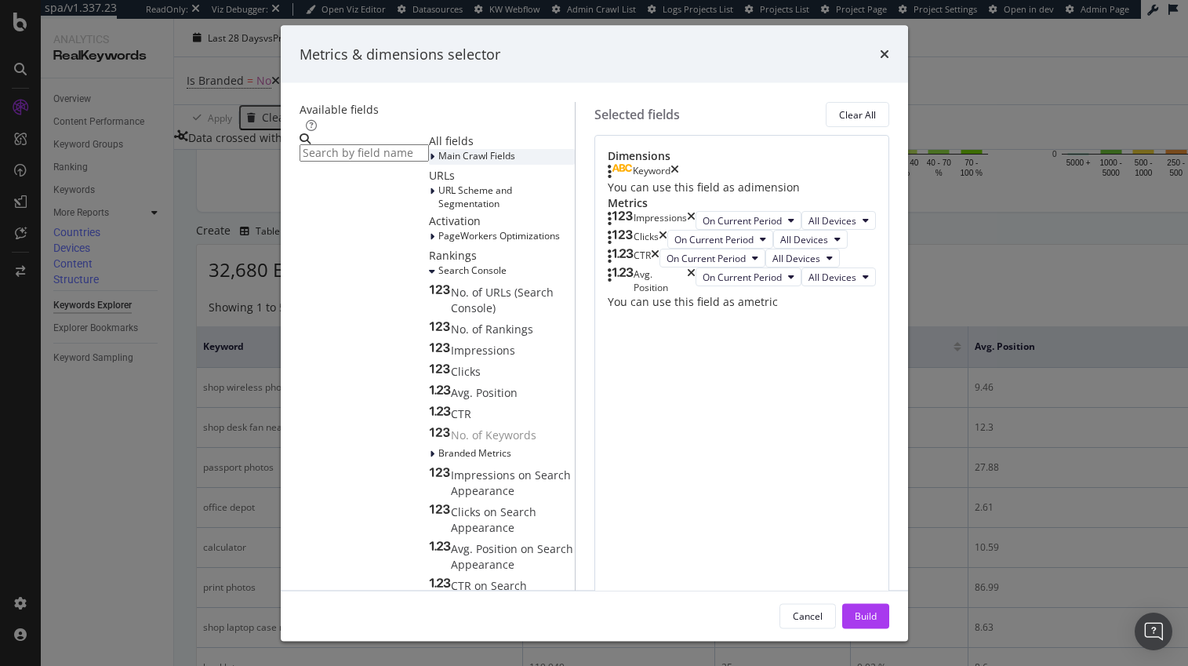
click at [430, 162] on icon "modal" at bounding box center [432, 156] width 5 height 9
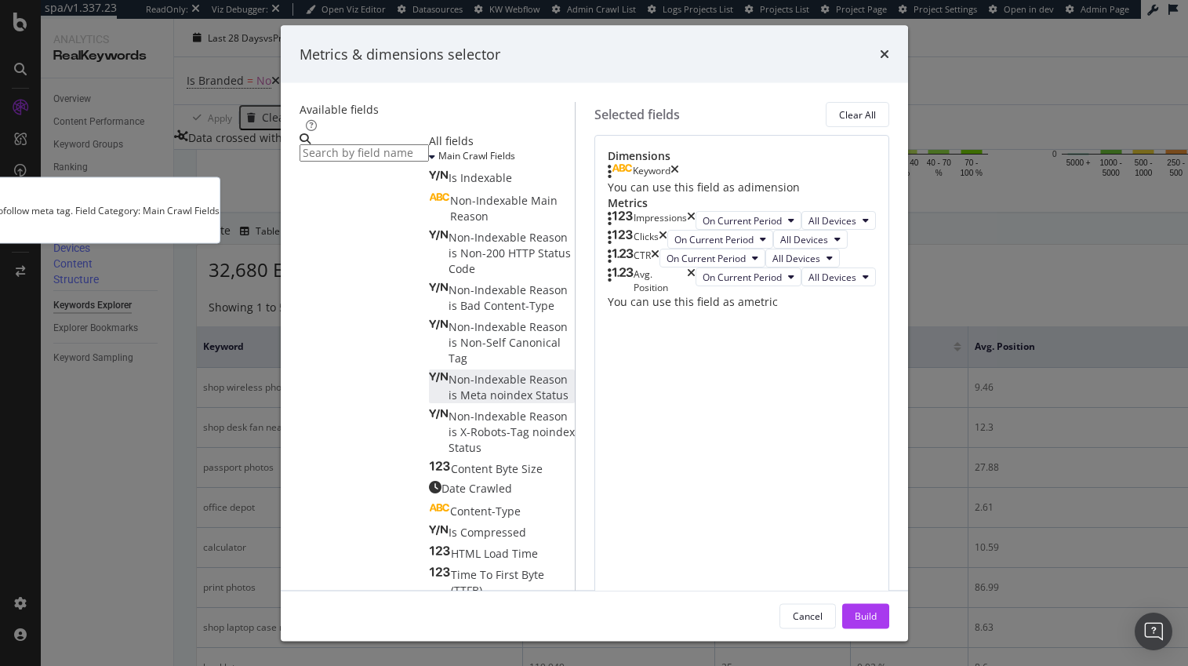
scroll to position [311, 0]
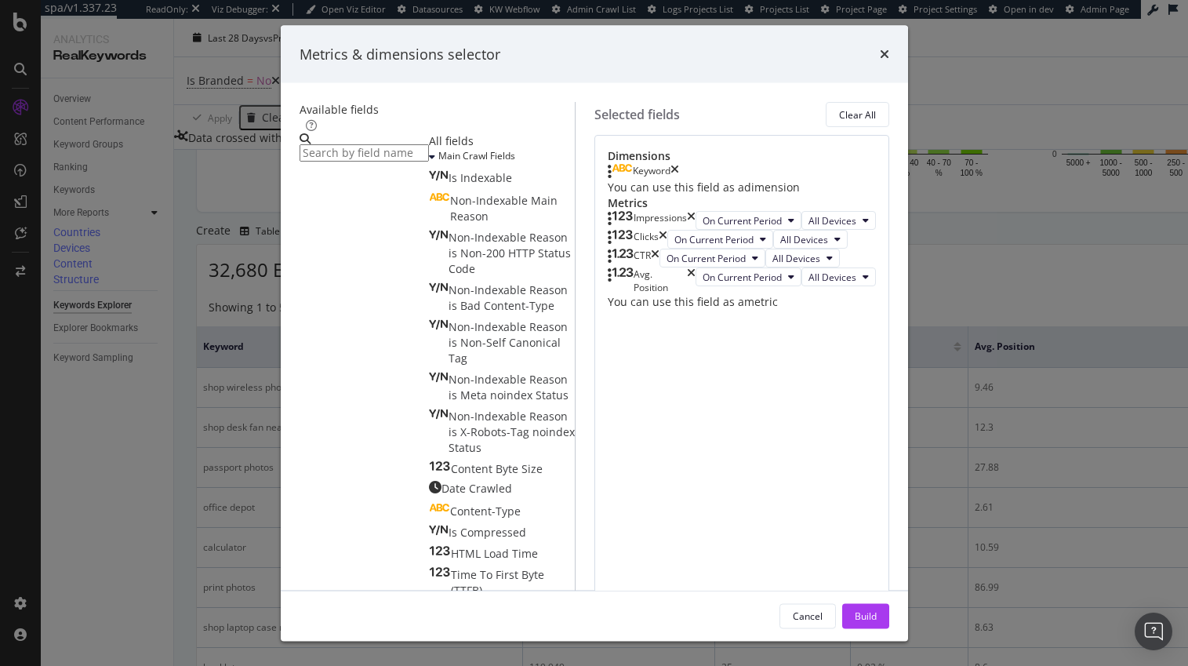
click at [281, 159] on div "Available fields All fields Main Crawl Fields Is Indexable Non-Indexable Main R…" at bounding box center [594, 336] width 627 height 507
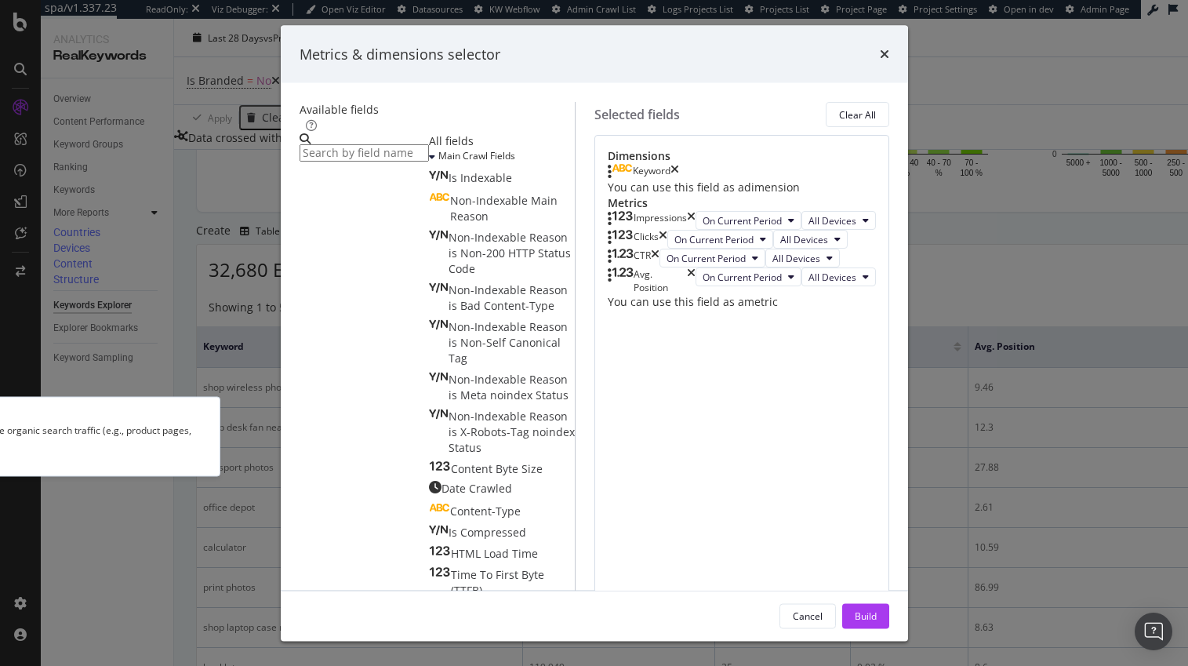
scroll to position [401, 0]
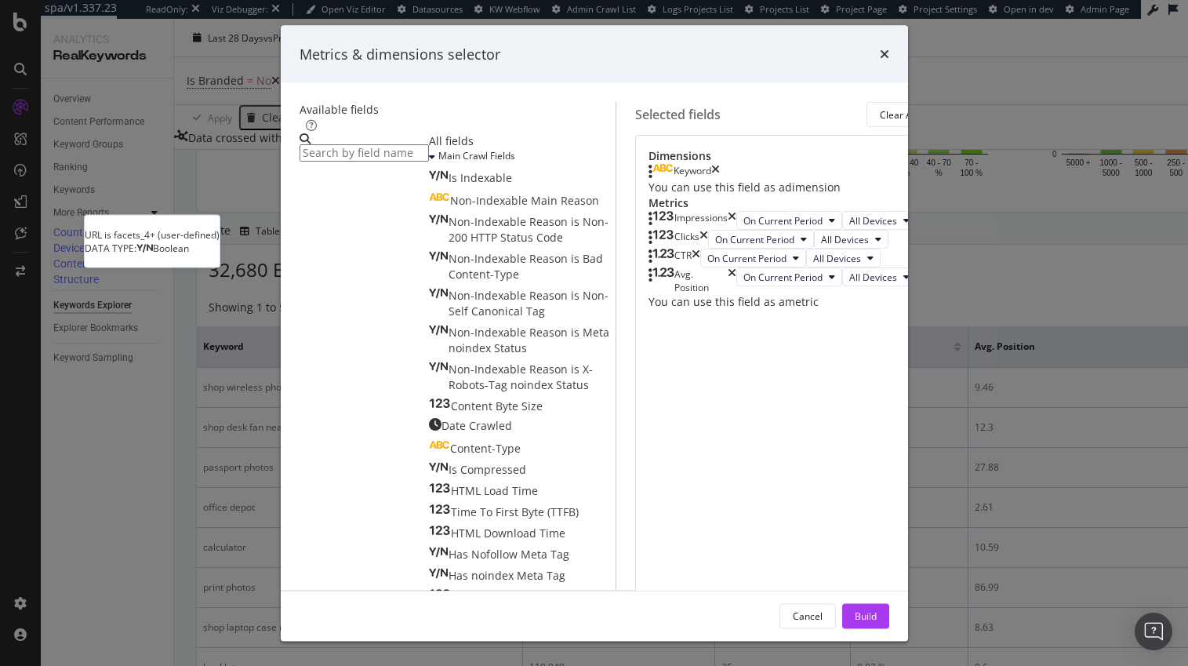
scroll to position [1079, 0]
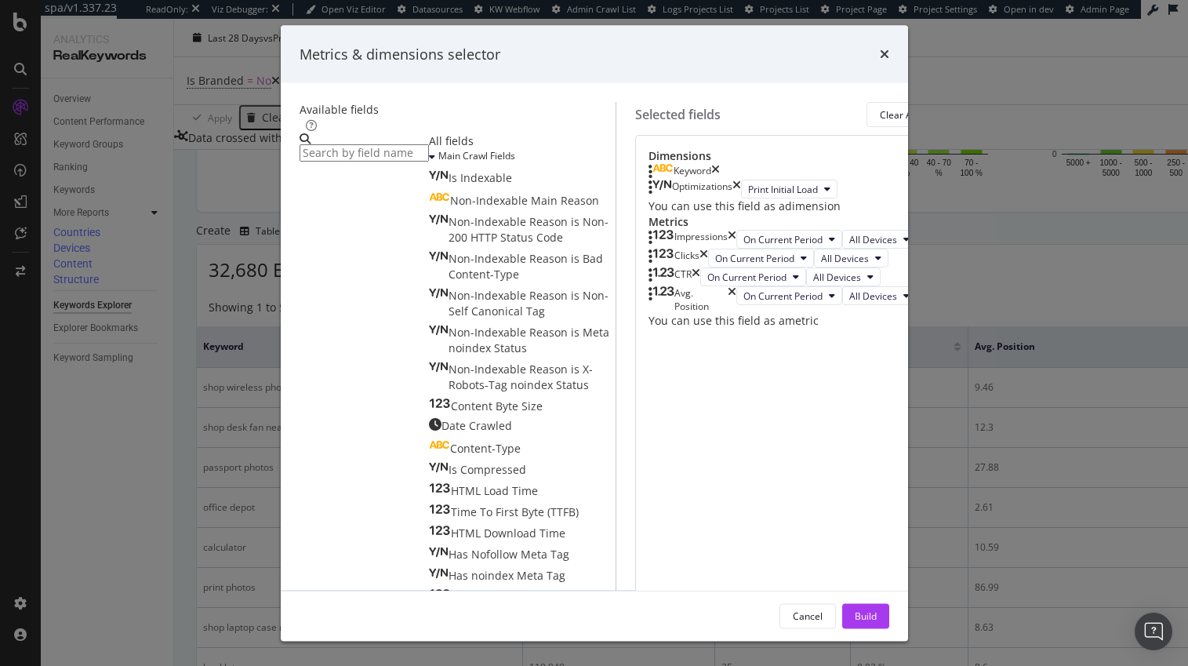
scroll to position [464, 0]
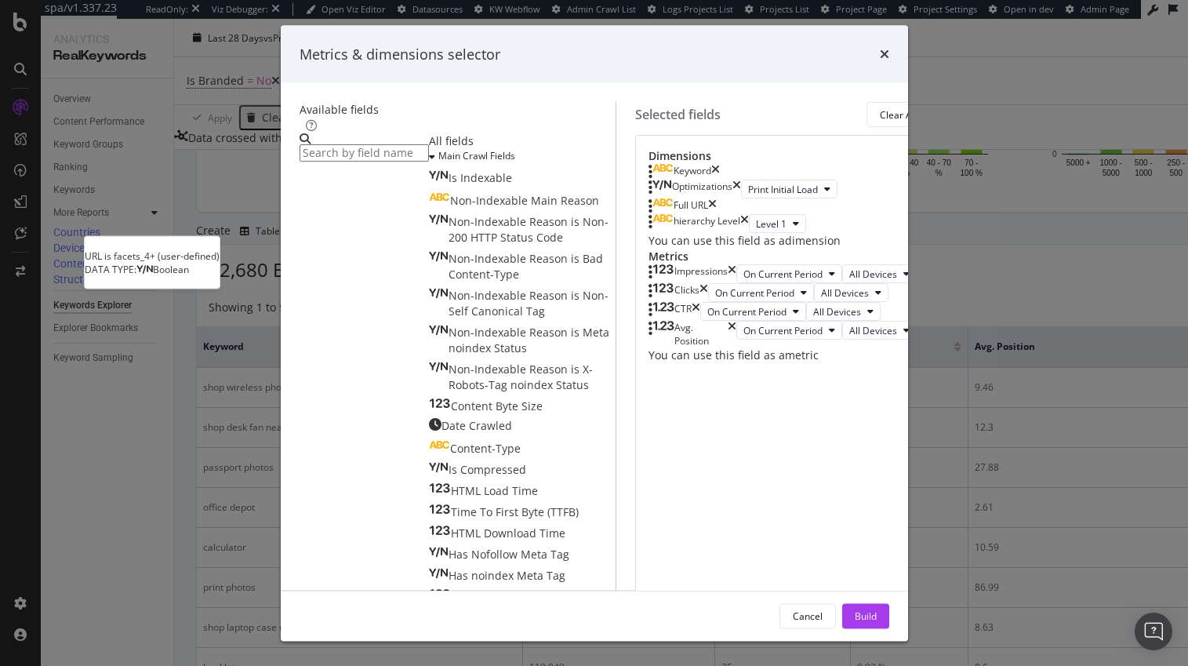
scroll to position [1062, 0]
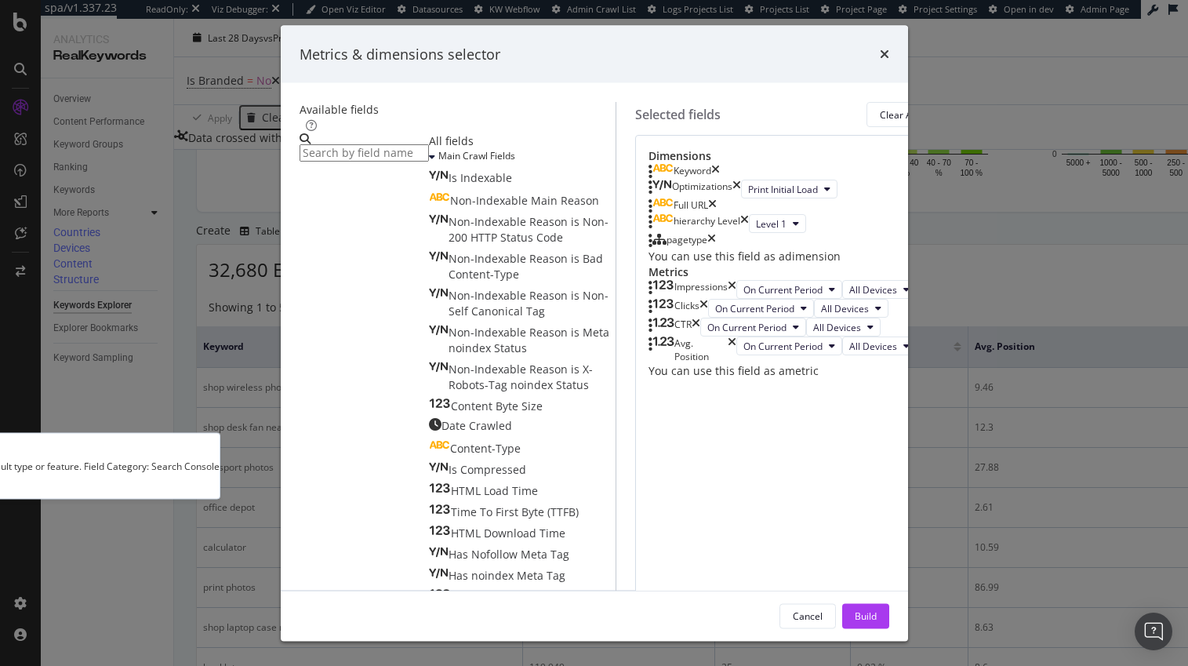
scroll to position [1297, 0]
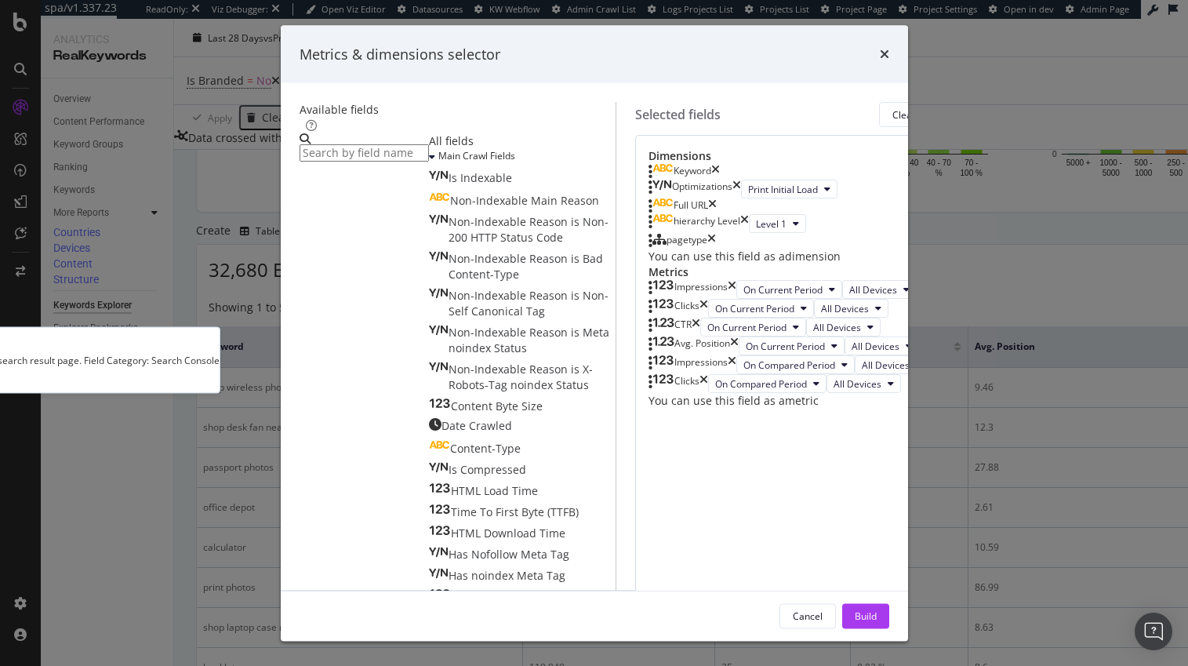
scroll to position [209, 0]
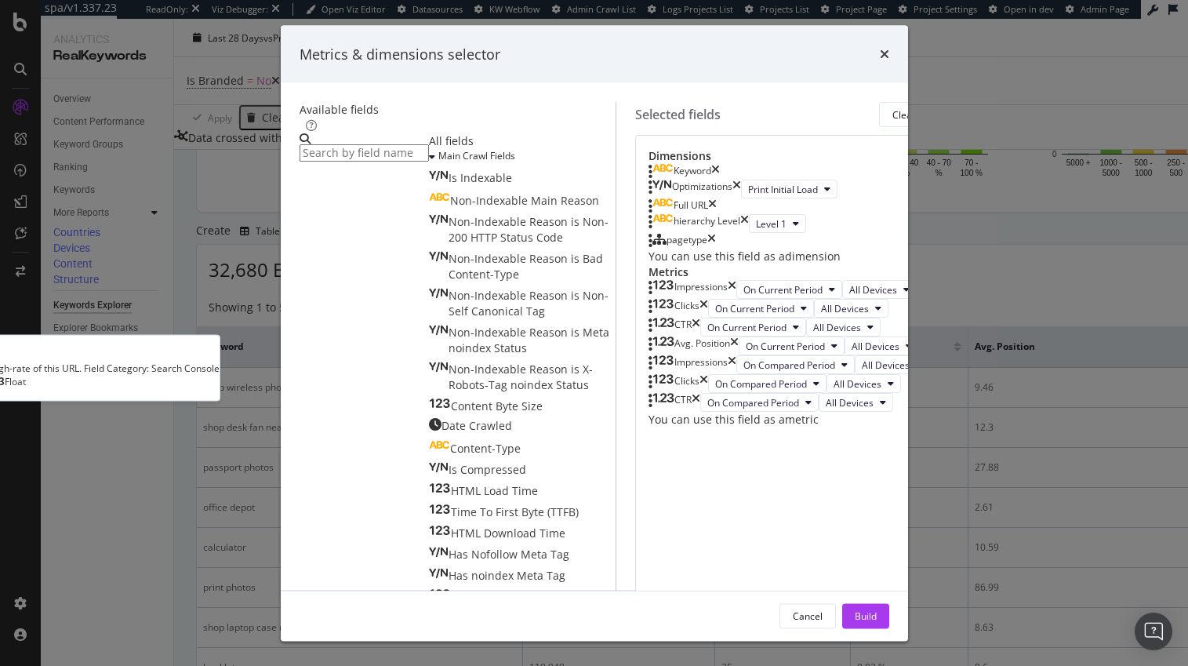
scroll to position [1402, 0]
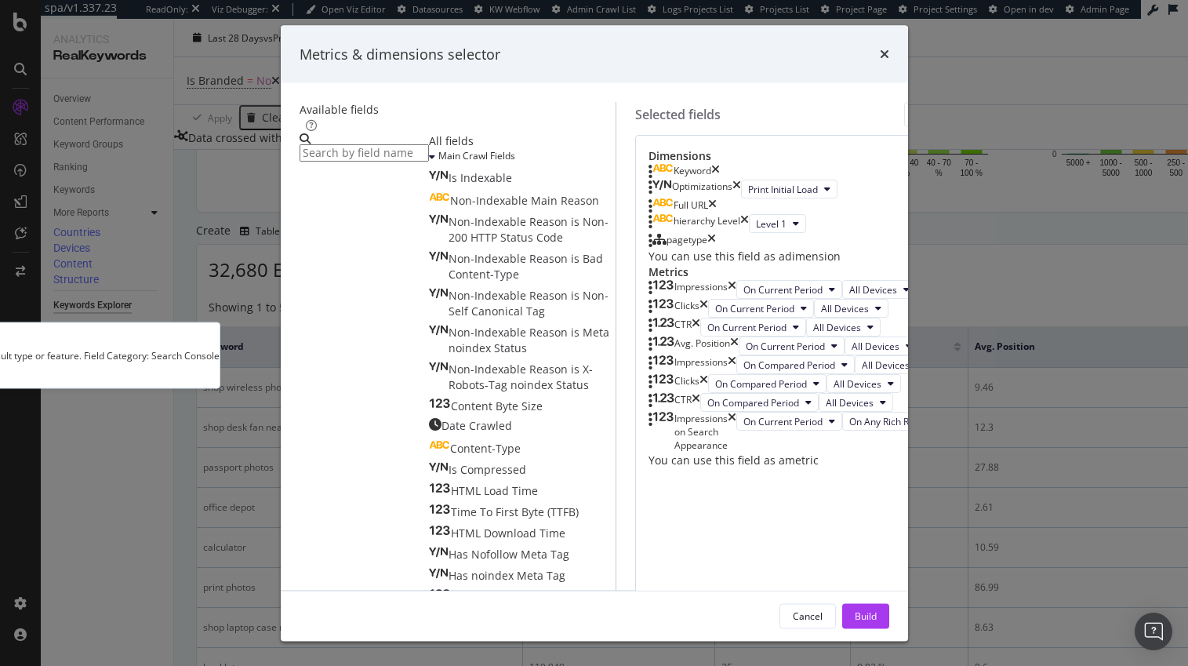
scroll to position [327, 0]
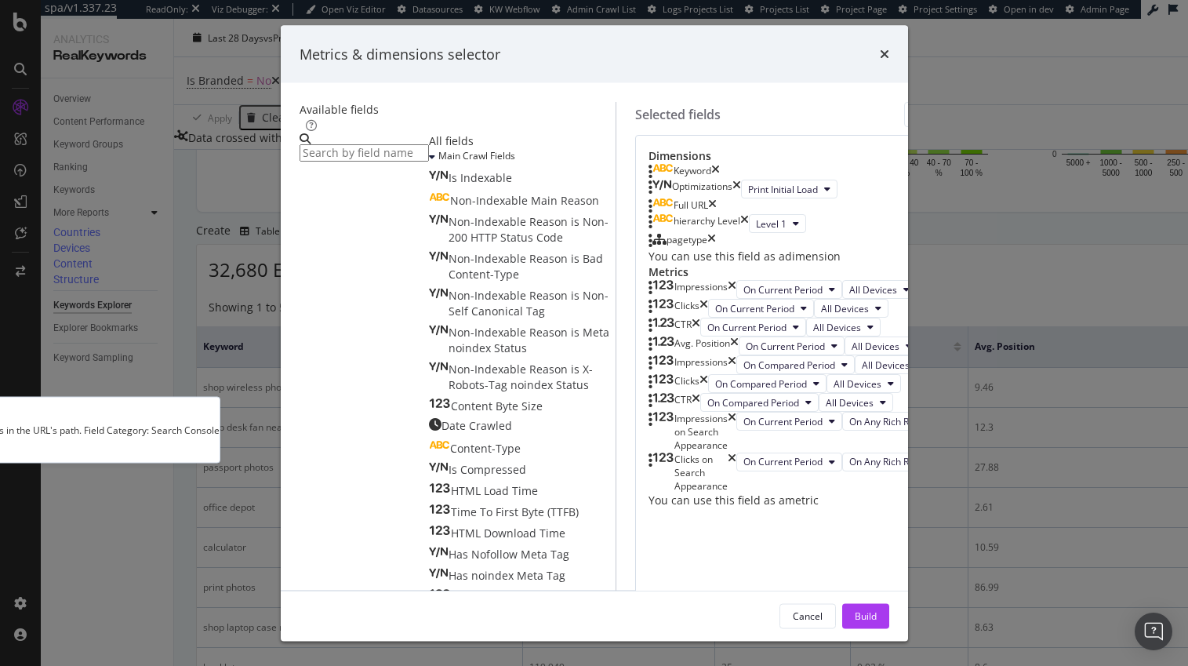
scroll to position [1556, 0]
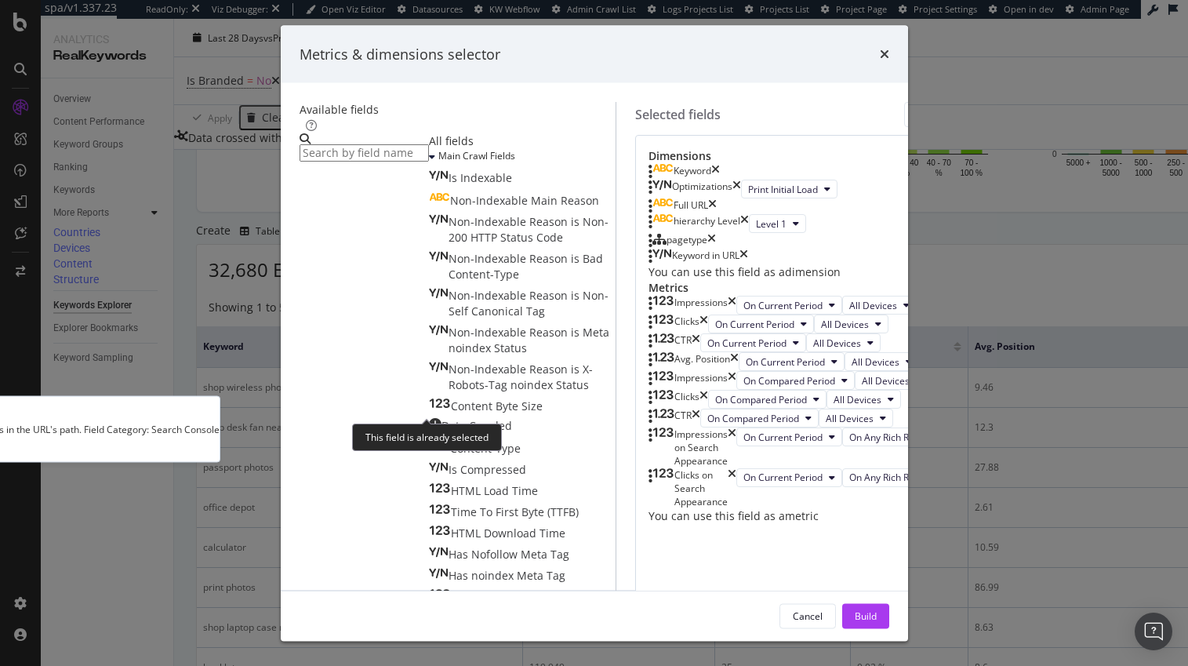
scroll to position [242, 0]
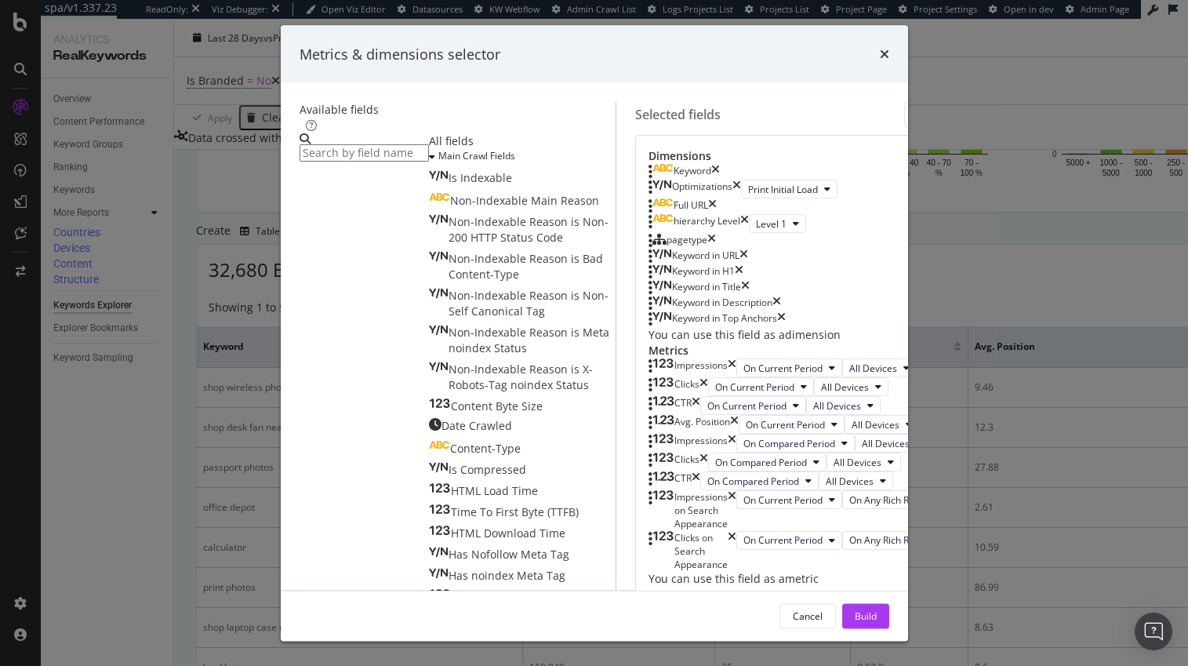
scroll to position [2534, 0]
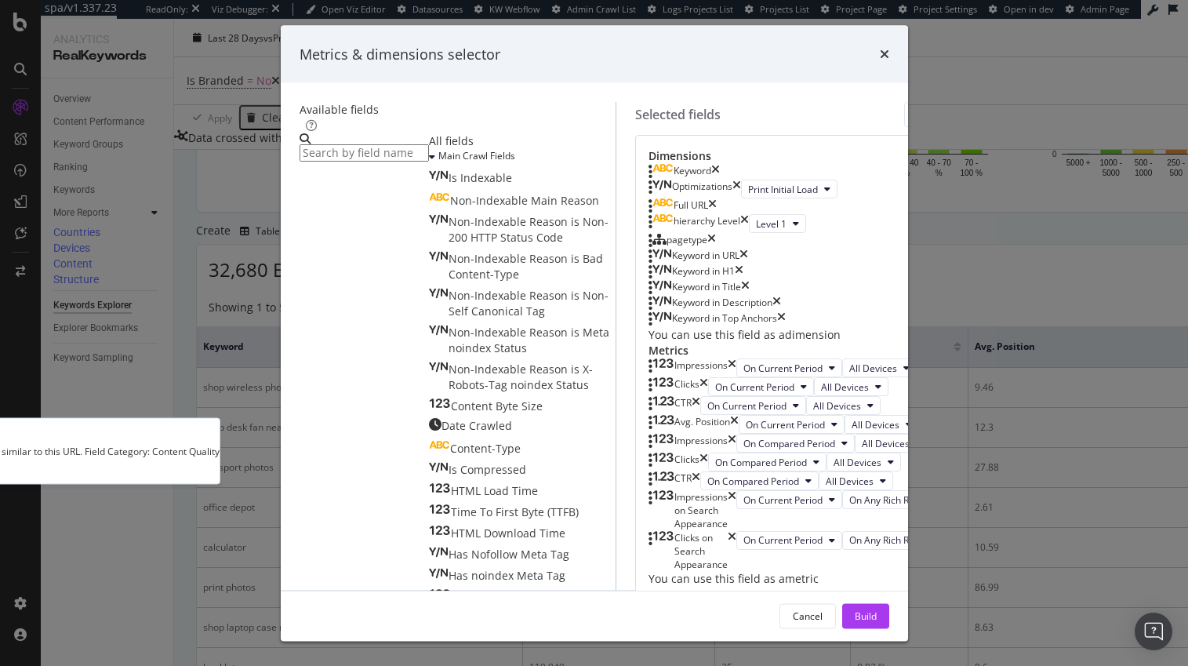
scroll to position [2742, 0]
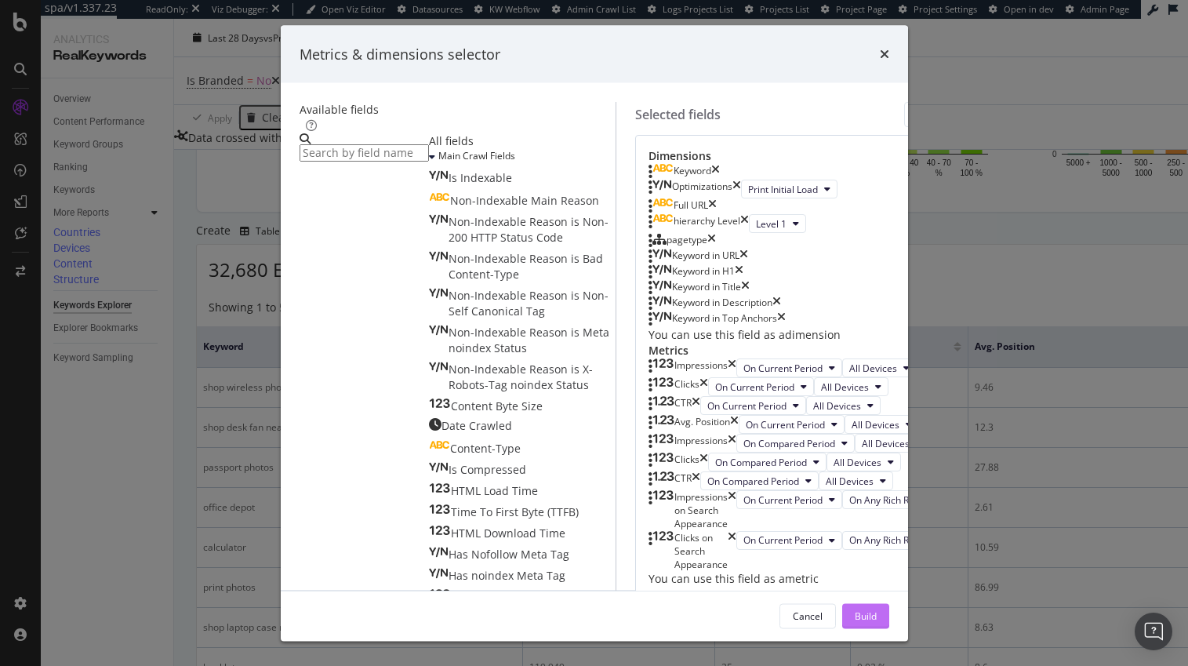
click at [877, 613] on div "Build" at bounding box center [866, 615] width 22 height 13
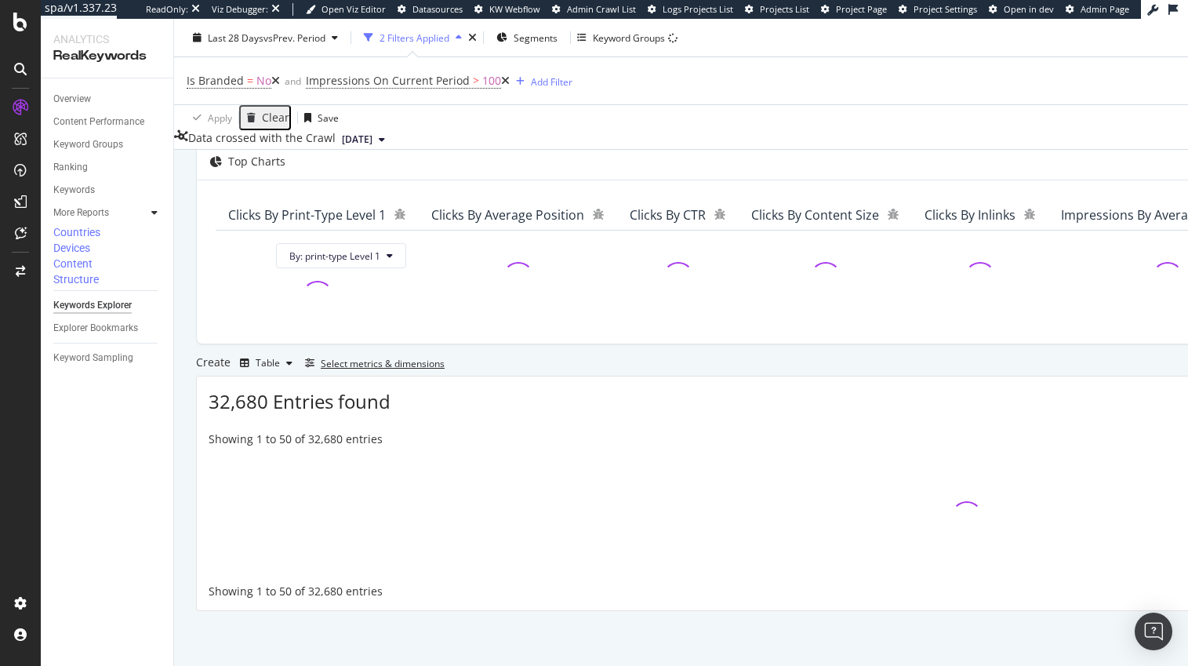
scroll to position [242, 0]
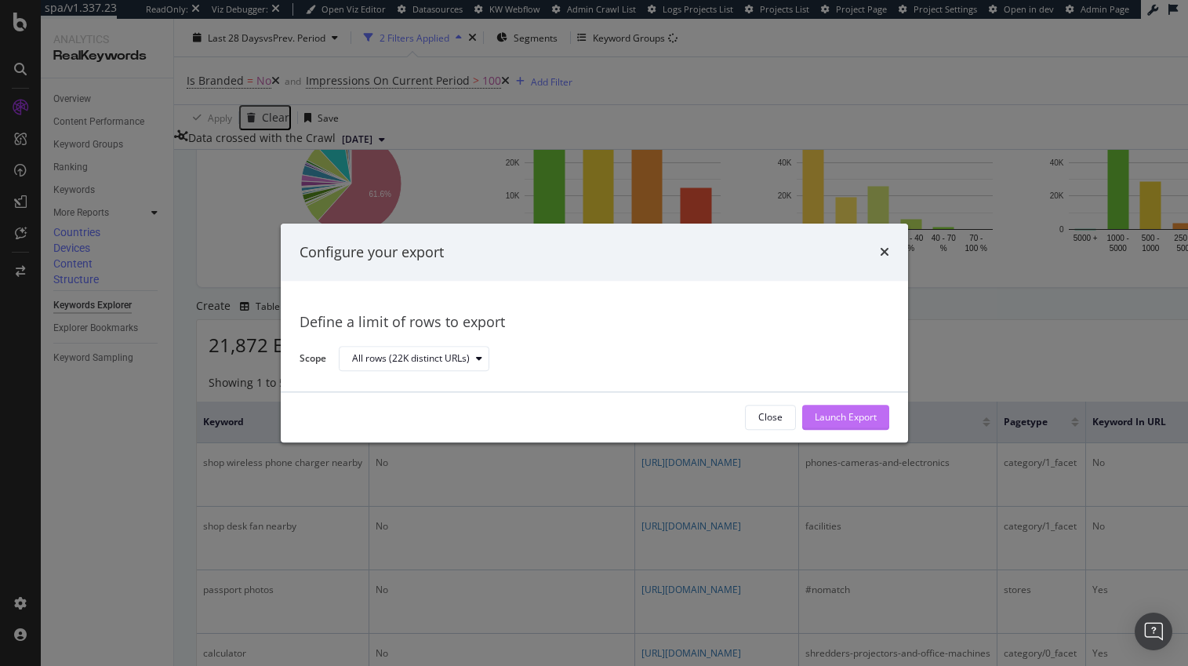
click at [833, 417] on div "Launch Export" at bounding box center [846, 417] width 62 height 13
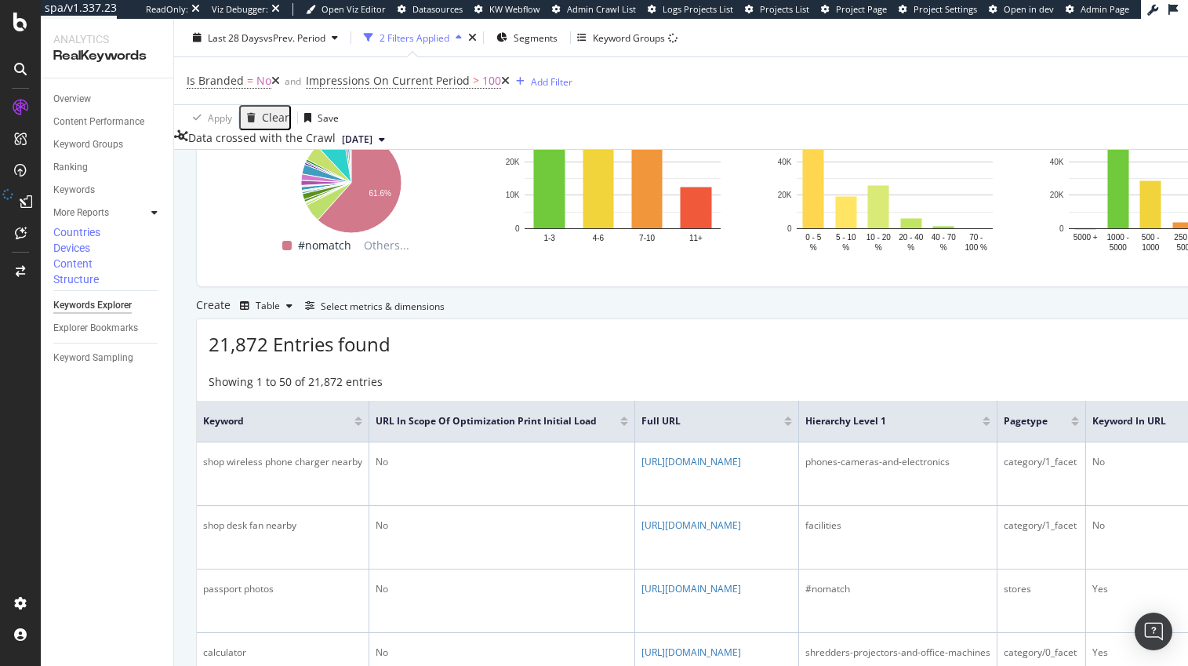
scroll to position [0, 0]
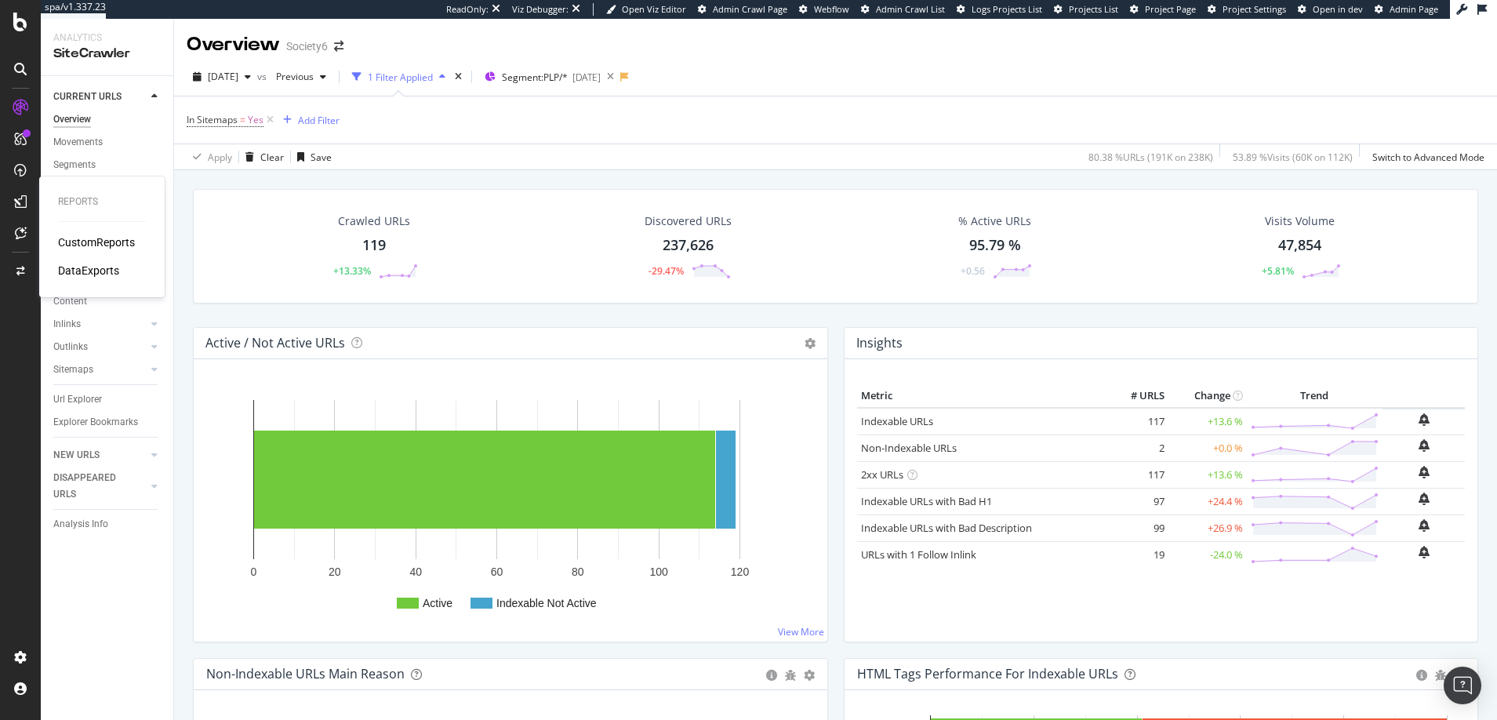
click at [80, 271] on div "DataExports" at bounding box center [88, 271] width 61 height 16
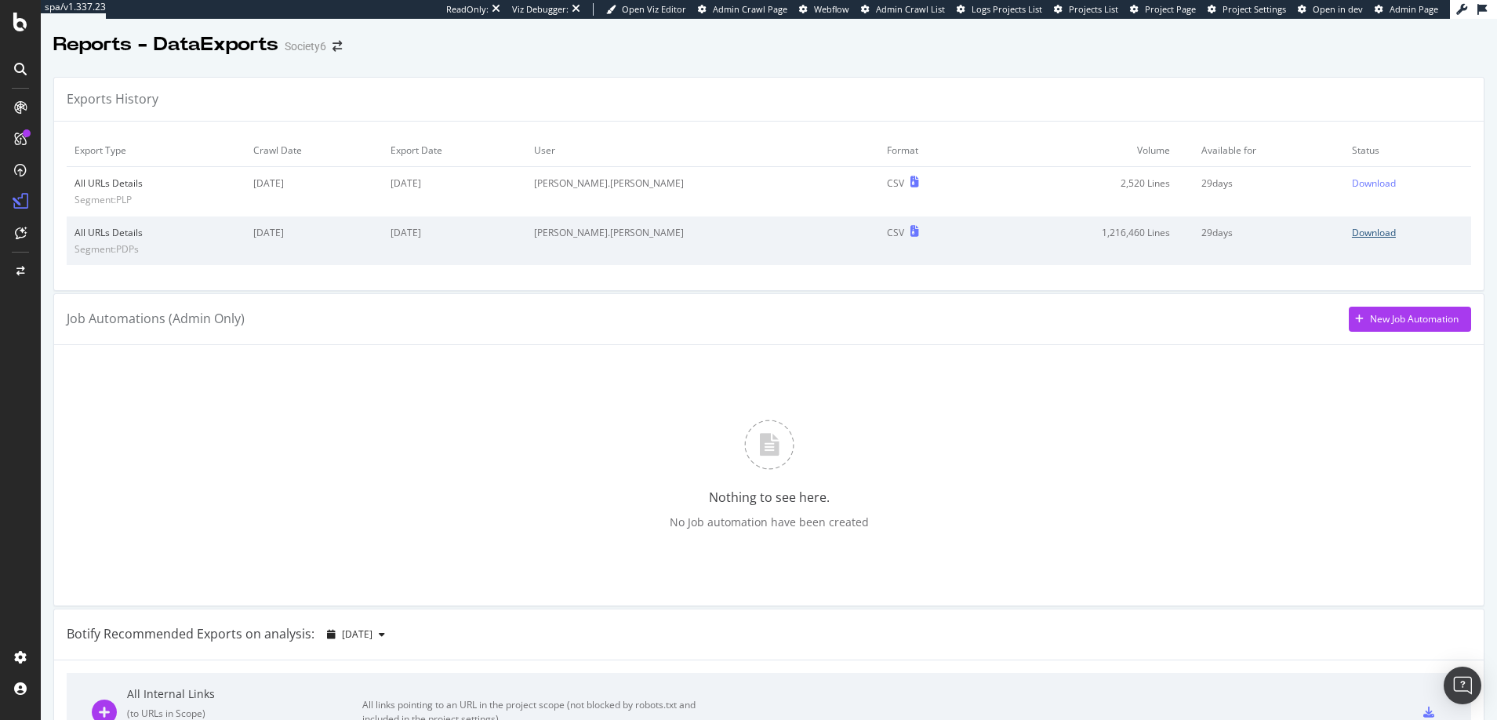
click at [1355, 234] on div "Download" at bounding box center [1374, 232] width 44 height 13
